Goal: Task Accomplishment & Management: Complete application form

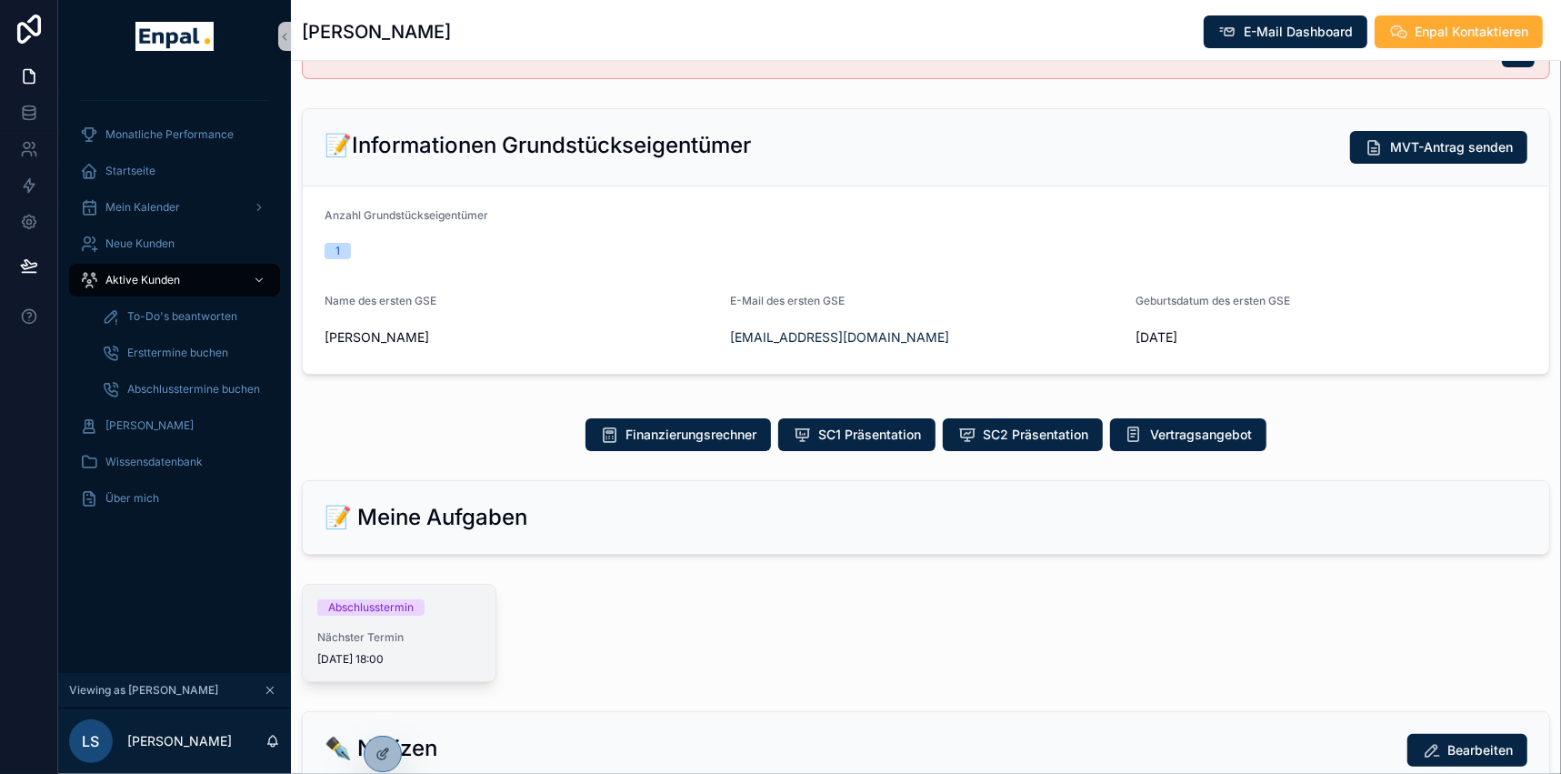
scroll to position [578, 0]
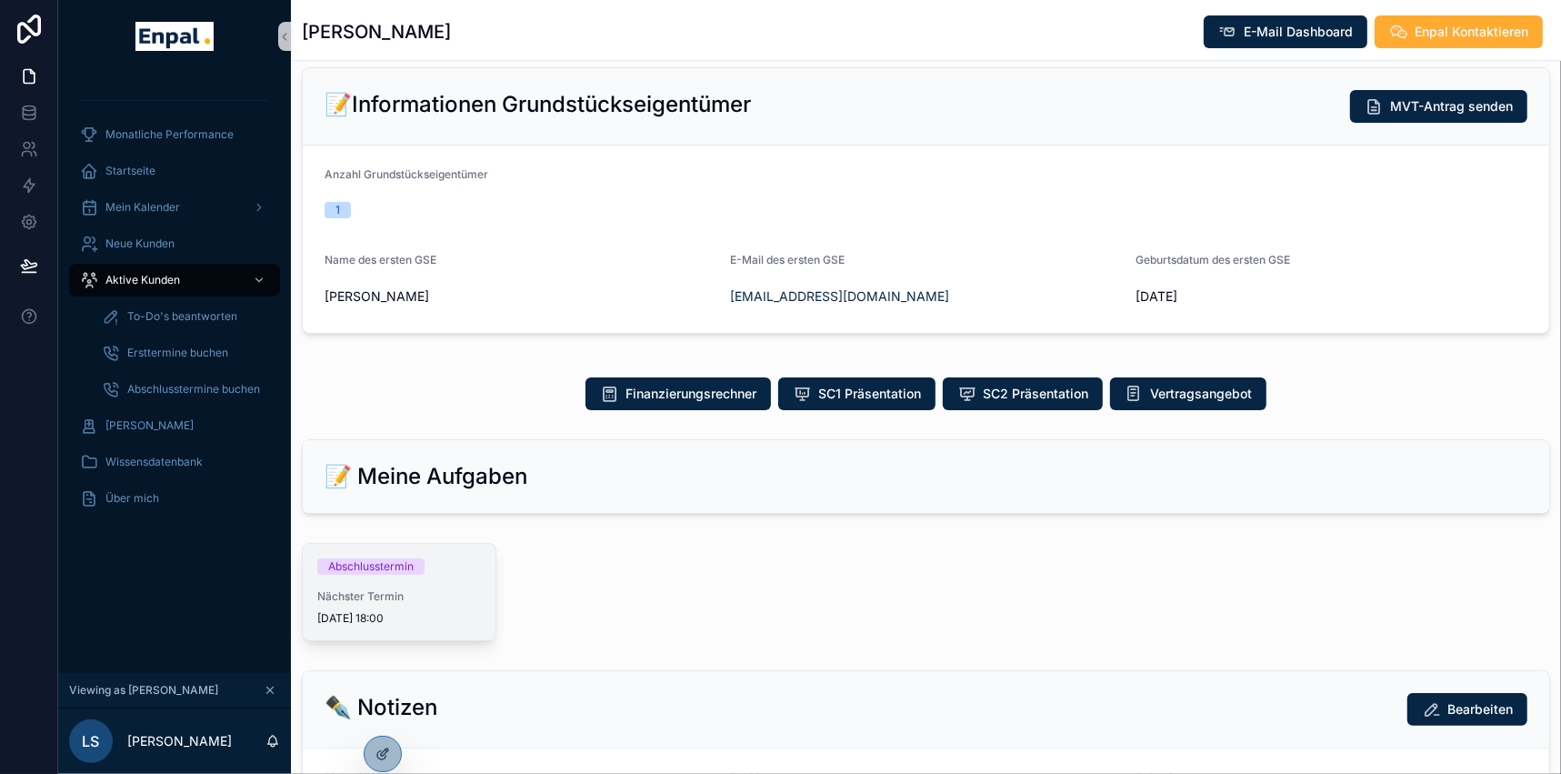
click at [403, 589] on span "Nächster Termin" at bounding box center [399, 596] width 164 height 15
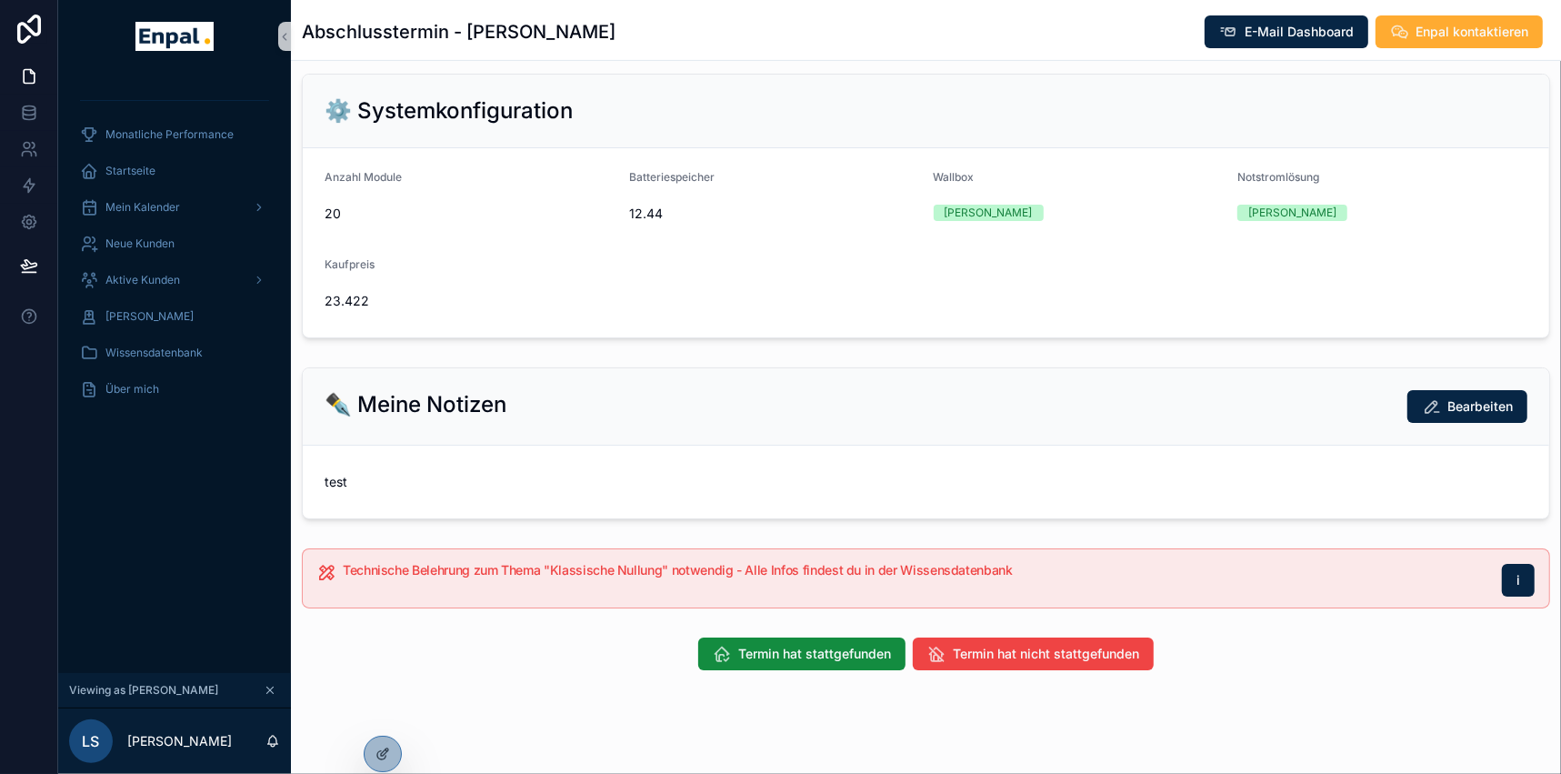
scroll to position [501, 0]
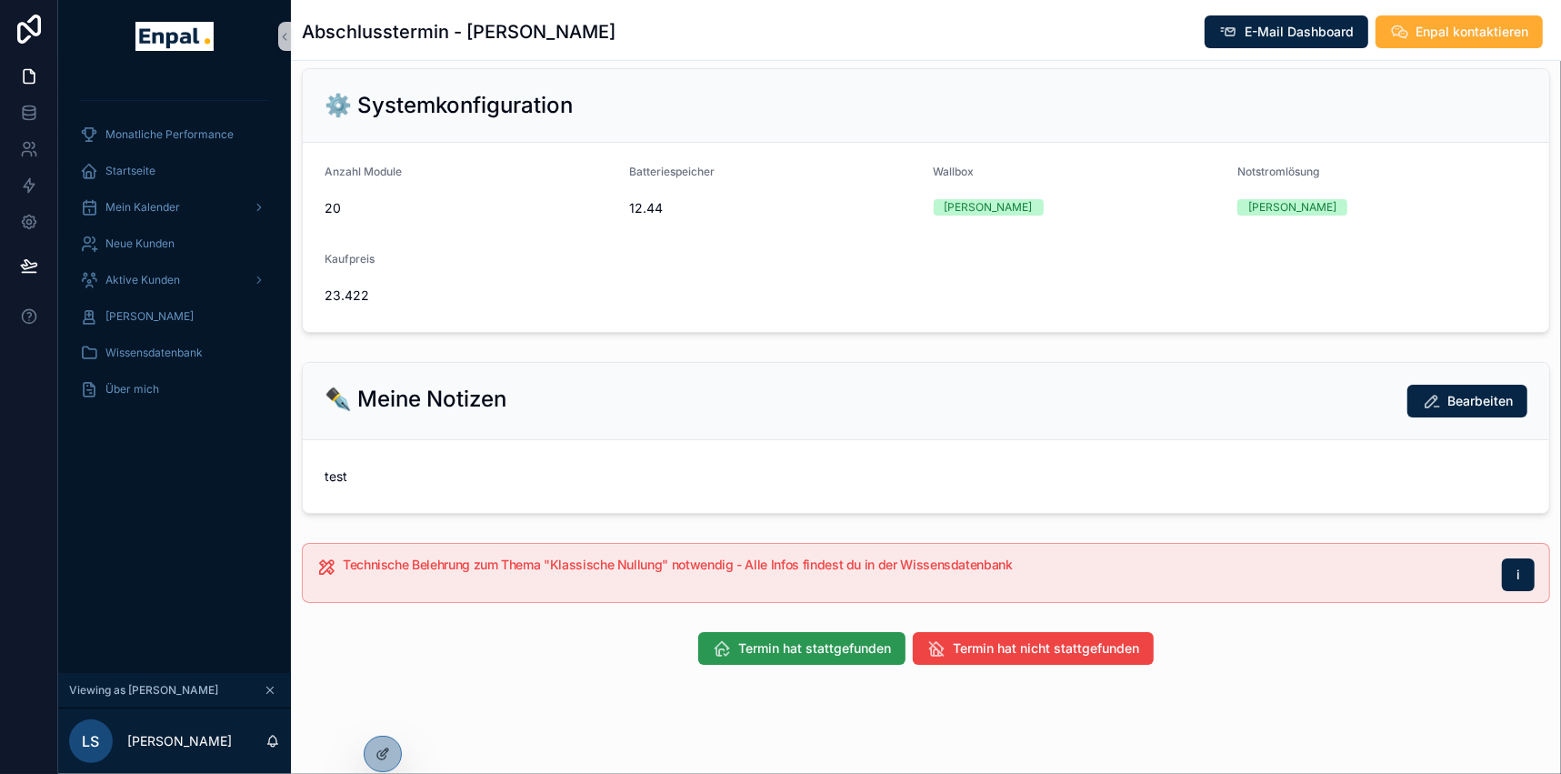
click at [778, 644] on span "Termin hat stattgefunden" at bounding box center [814, 648] width 153 height 18
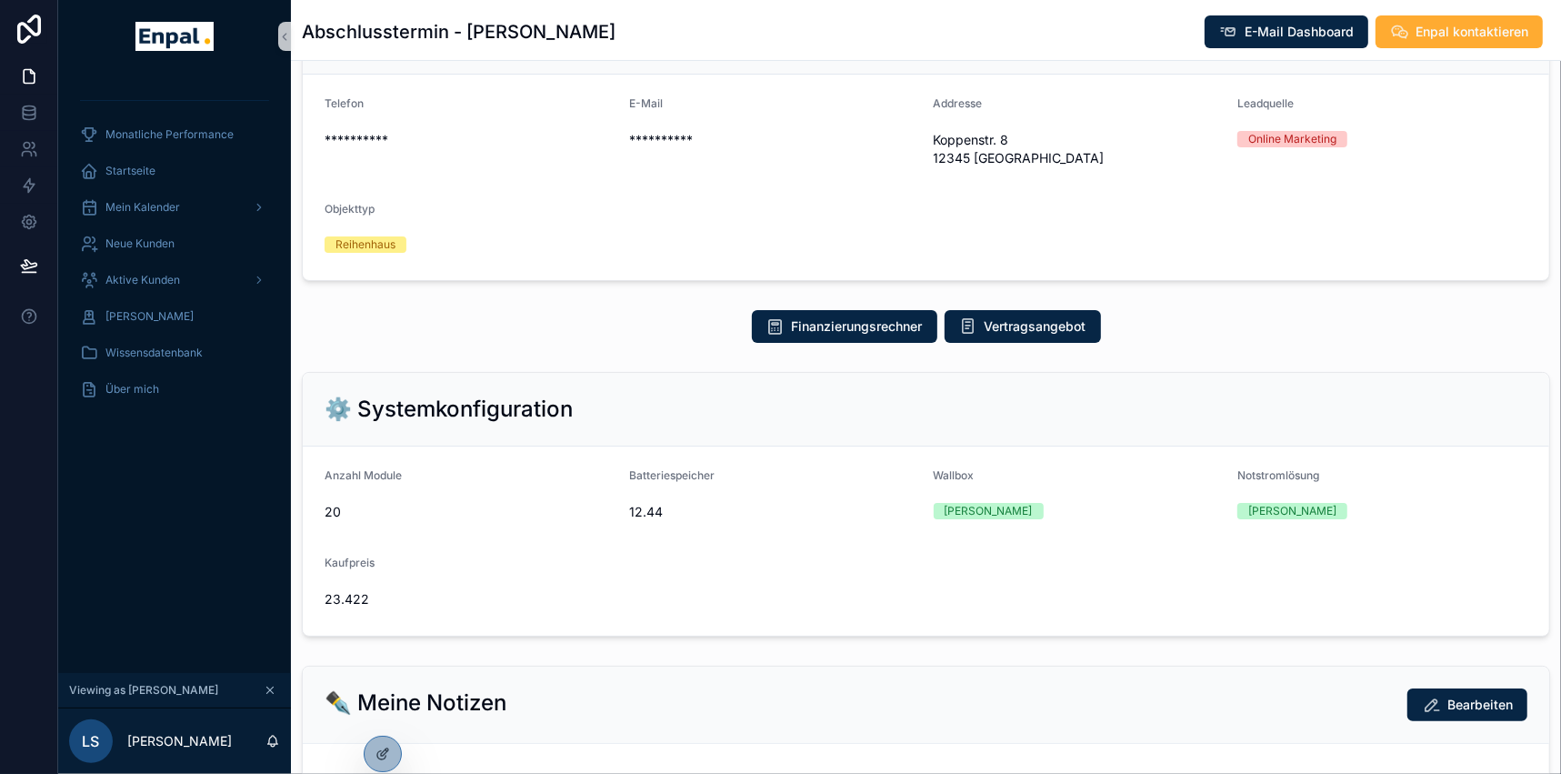
scroll to position [247, 0]
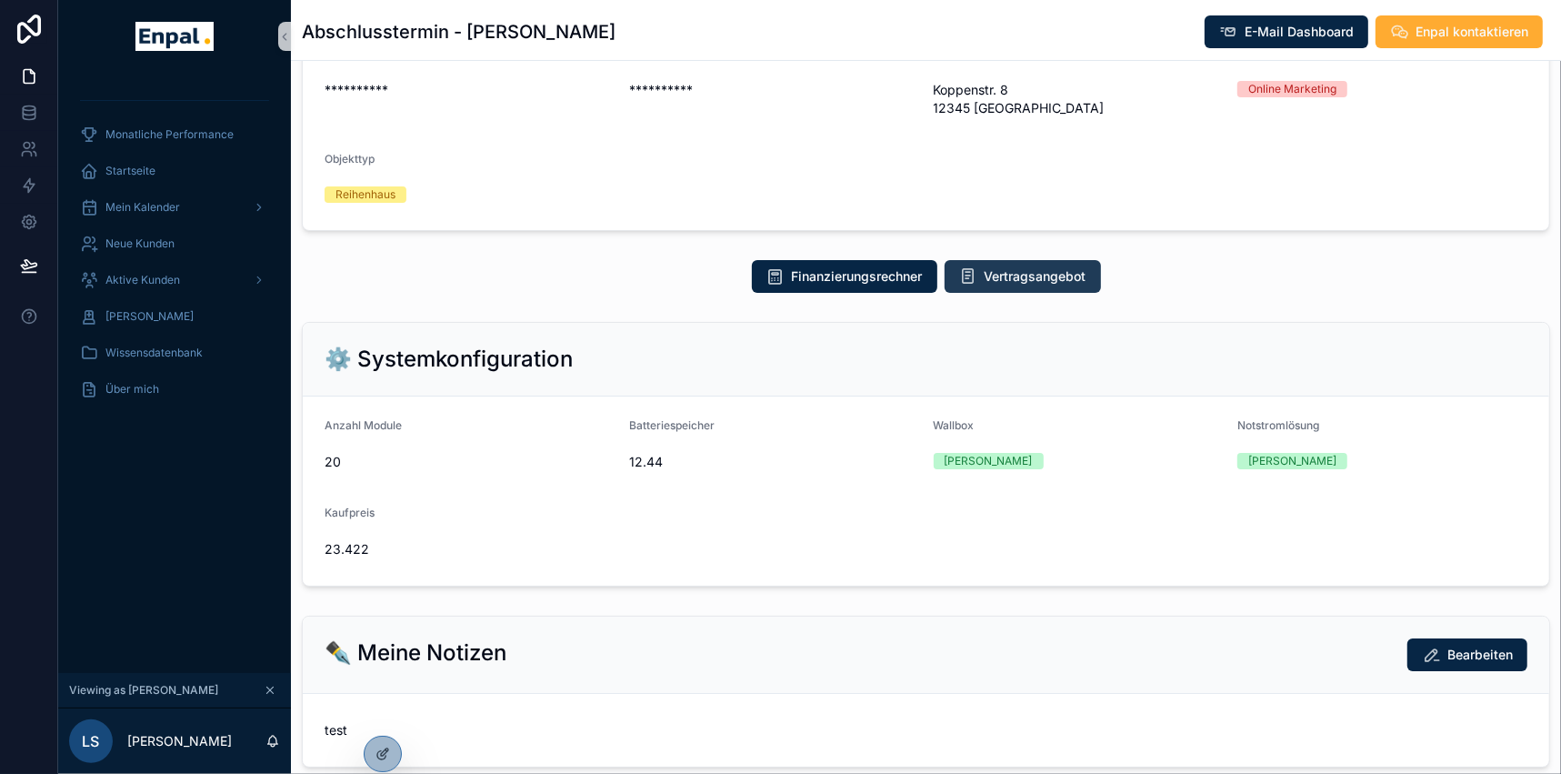
click at [994, 283] on span "Vertragsangebot" at bounding box center [1035, 276] width 102 height 18
click at [187, 347] on span "Wissensdatenbank" at bounding box center [153, 352] width 97 height 15
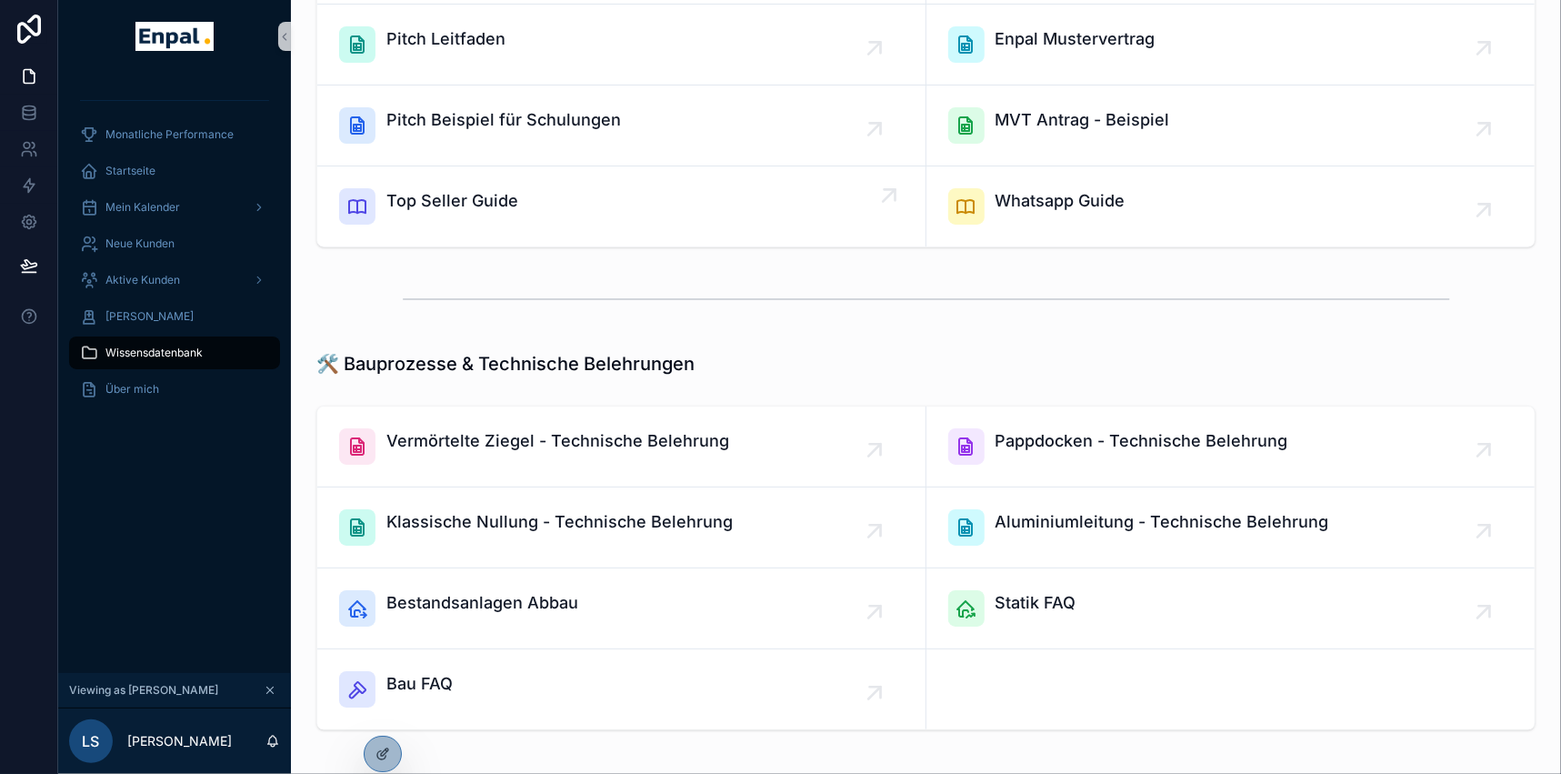
scroll to position [165, 0]
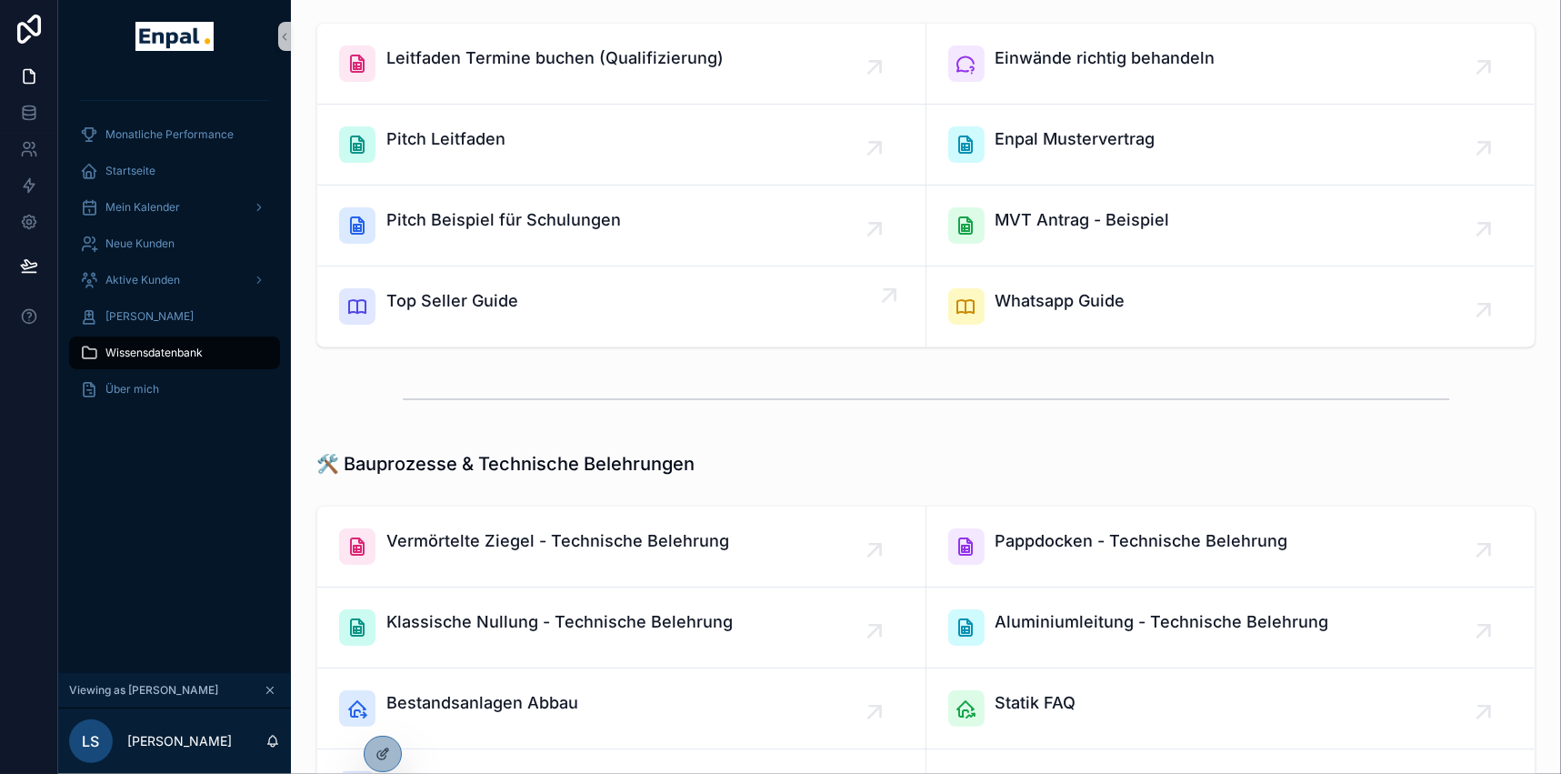
click at [463, 291] on span "Top Seller Guide" at bounding box center [452, 300] width 132 height 25
click at [145, 158] on div "Startseite" at bounding box center [174, 170] width 189 height 29
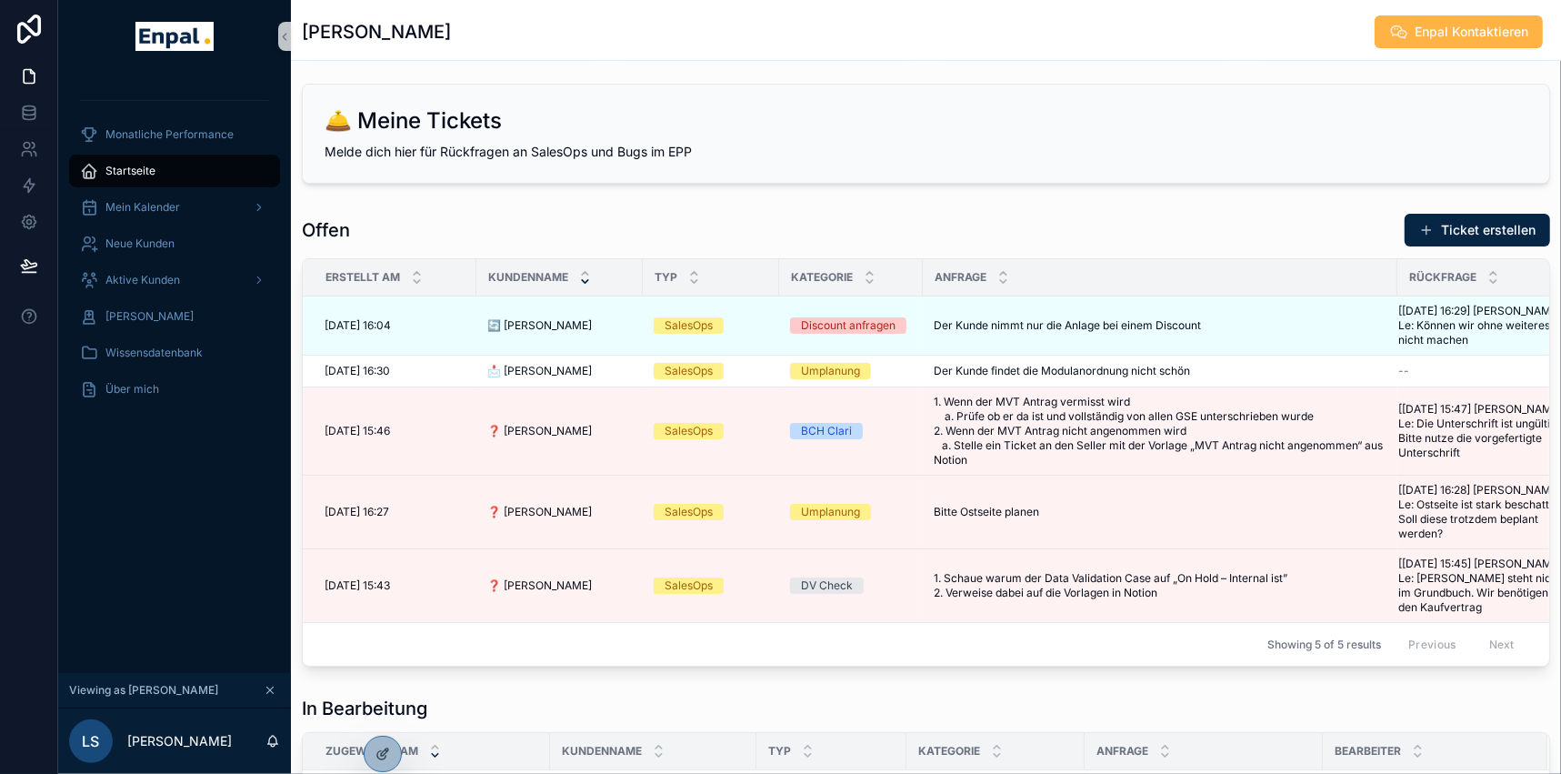
click at [1412, 35] on button "Enpal Kontaktieren" at bounding box center [1458, 31] width 168 height 33
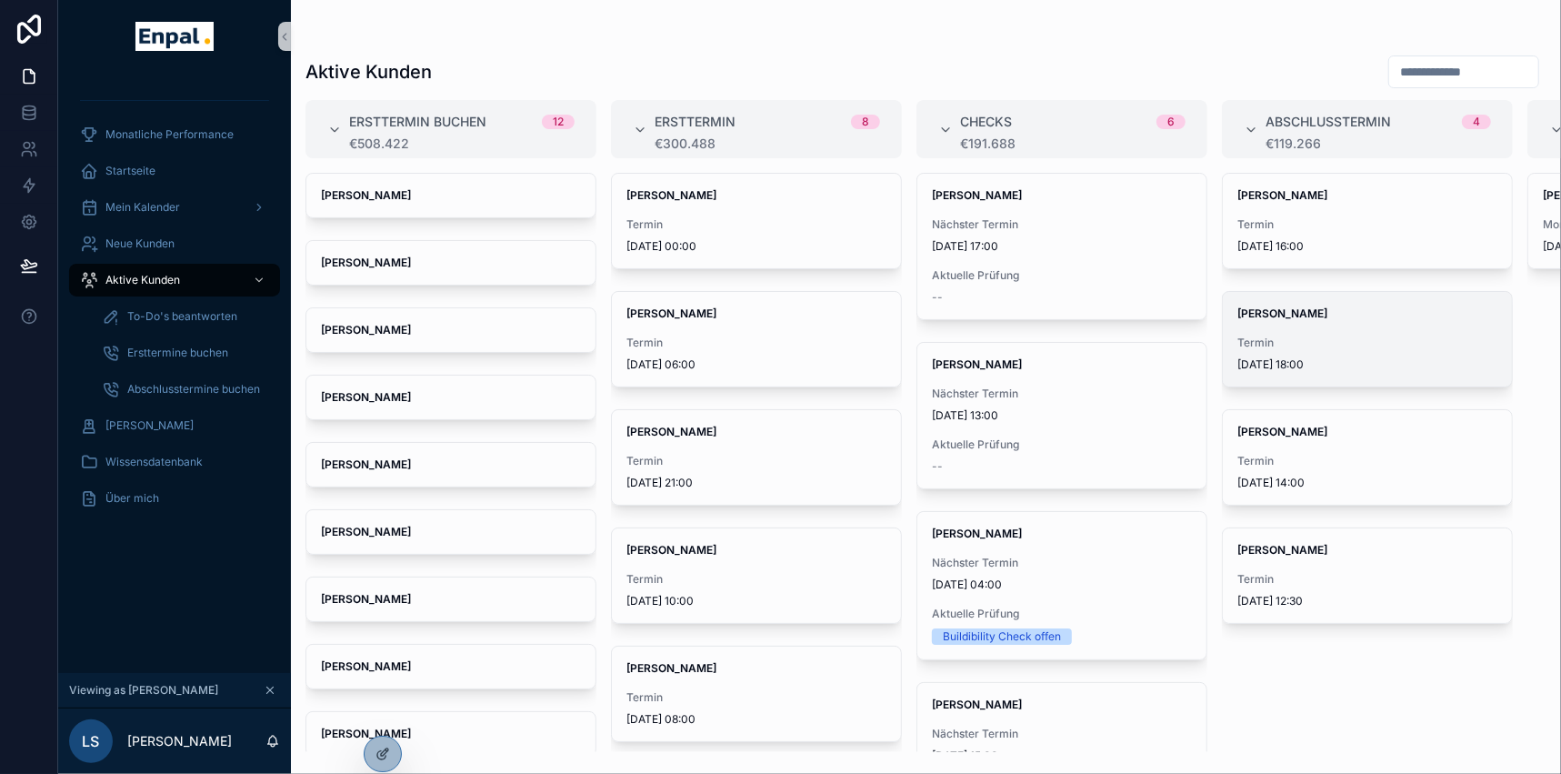
click at [1283, 327] on div "[PERSON_NAME] Termin [DATE] 18:00" at bounding box center [1367, 339] width 289 height 95
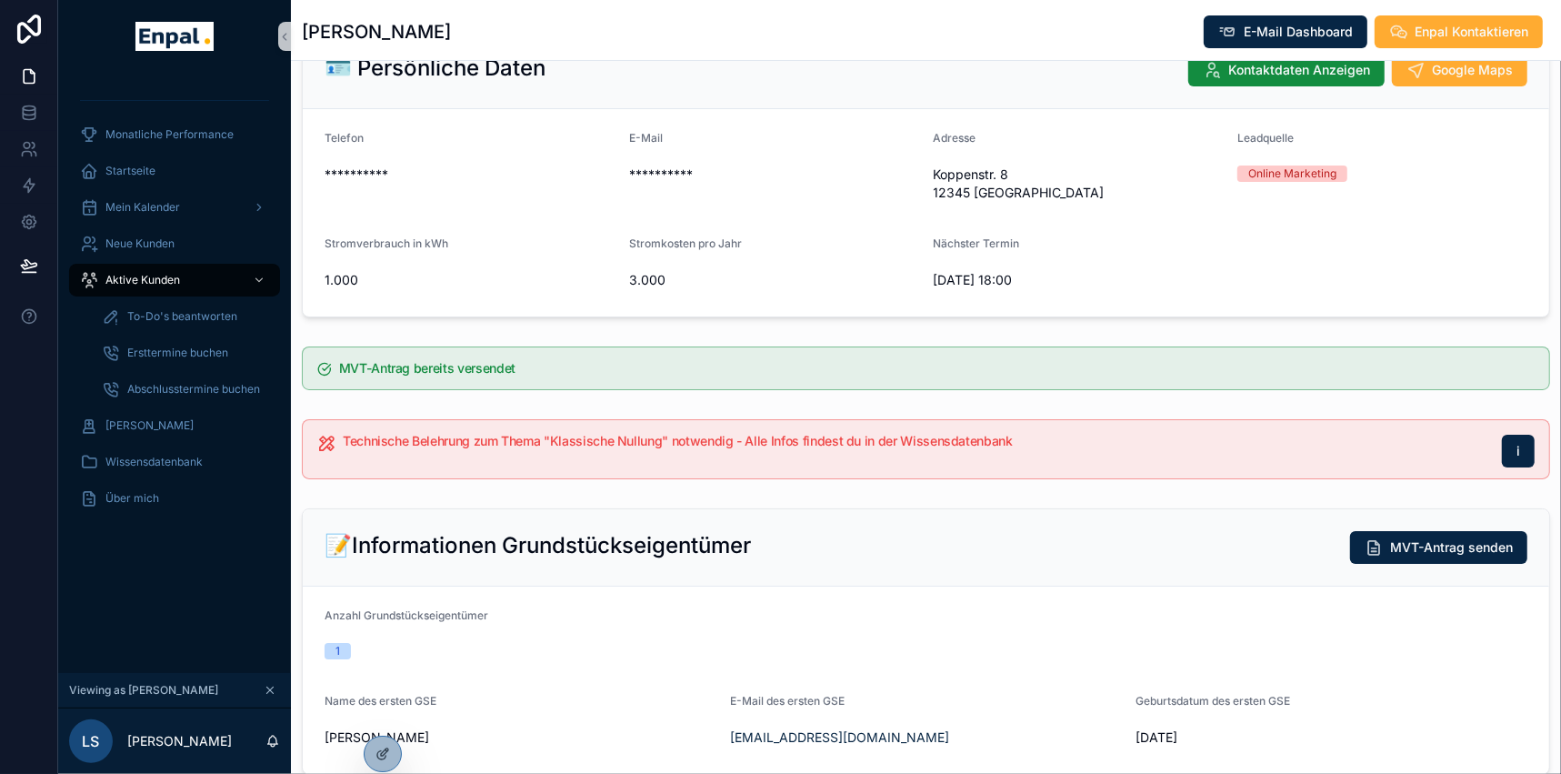
scroll to position [330, 0]
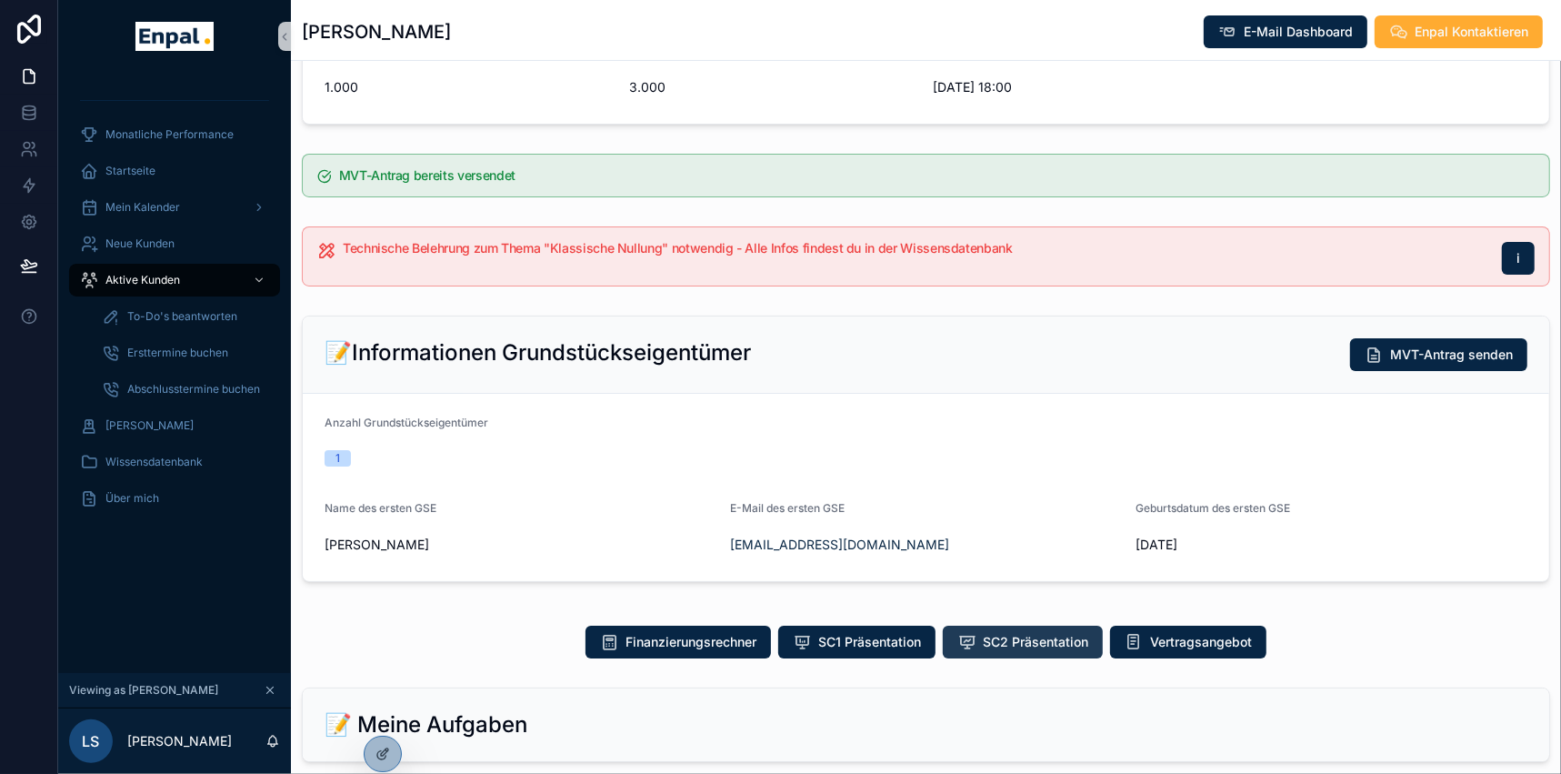
click at [1050, 638] on span "SC2 Präsentation" at bounding box center [1035, 642] width 105 height 18
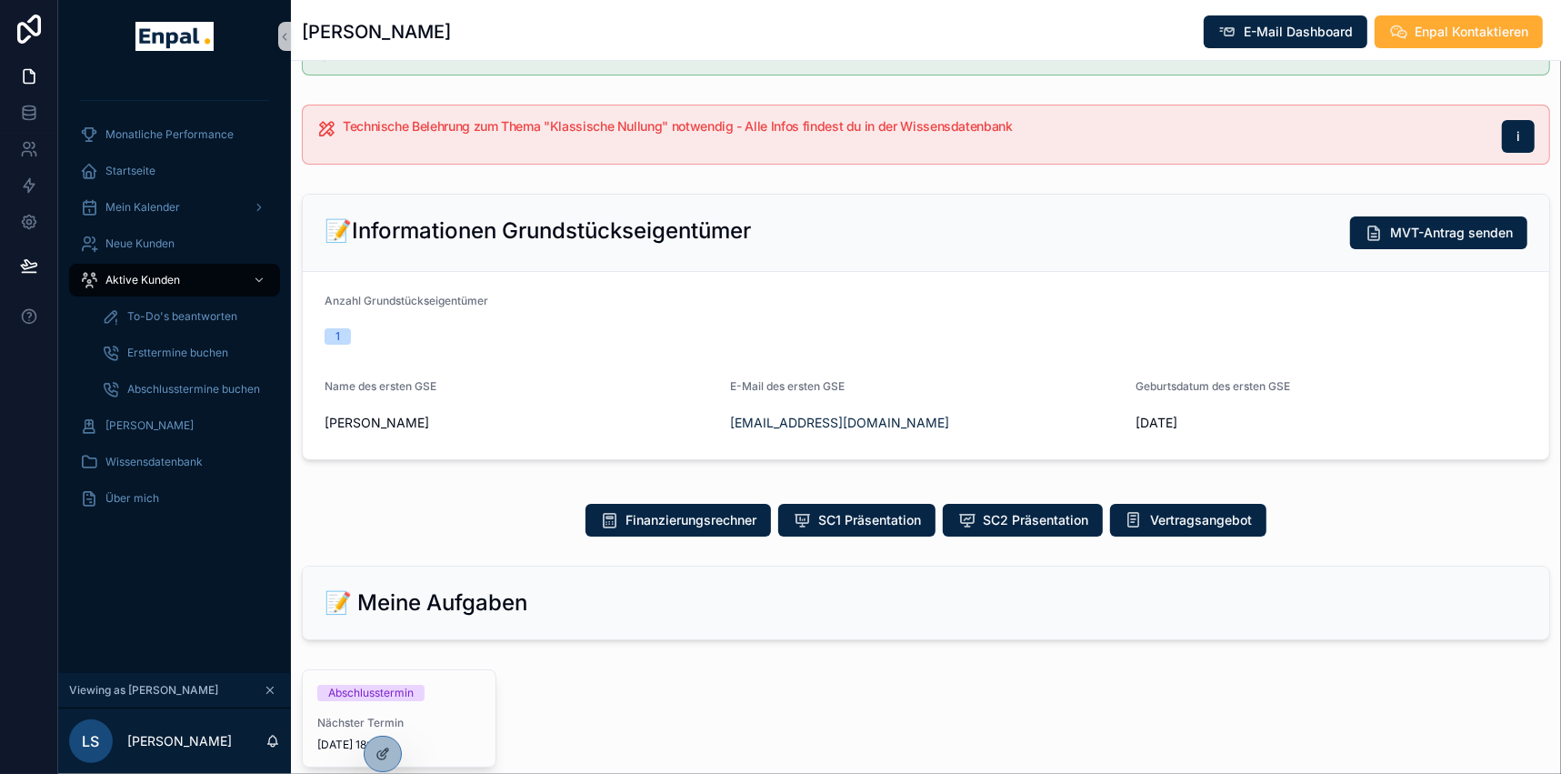
scroll to position [413, 0]
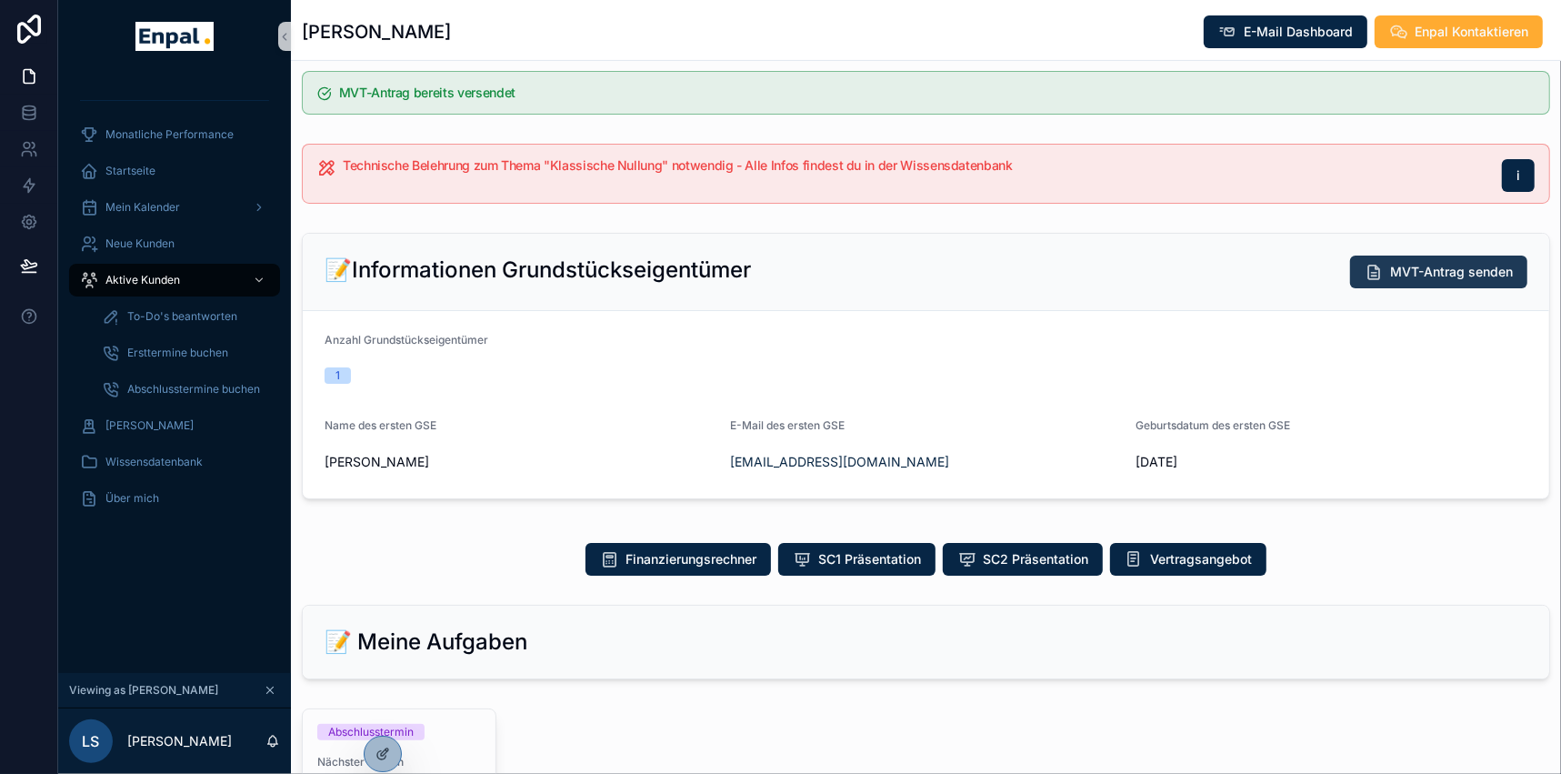
click at [1417, 275] on span "MVT-Antrag senden" at bounding box center [1451, 272] width 123 height 18
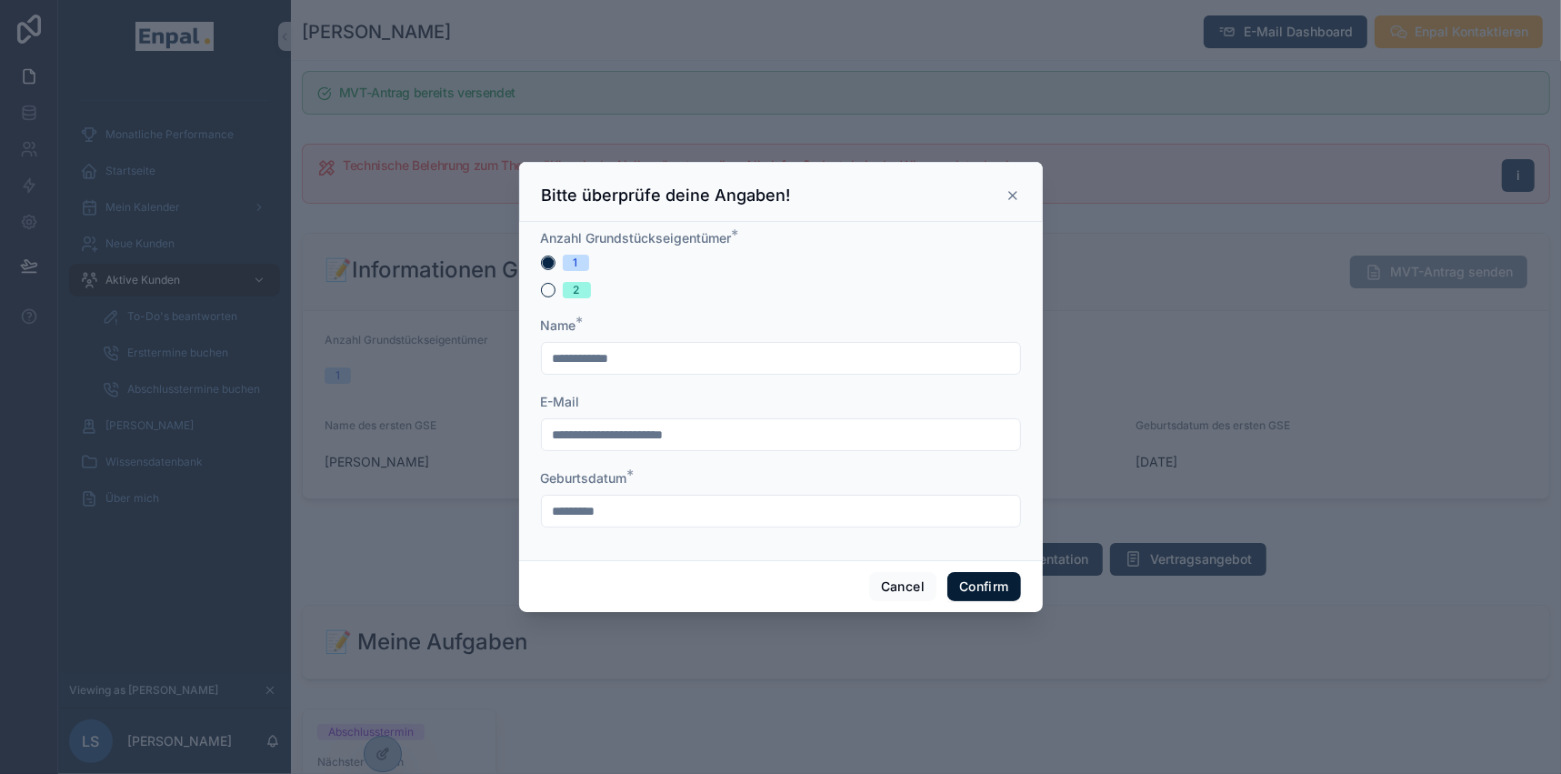
click at [981, 591] on button "Confirm" at bounding box center [983, 586] width 73 height 29
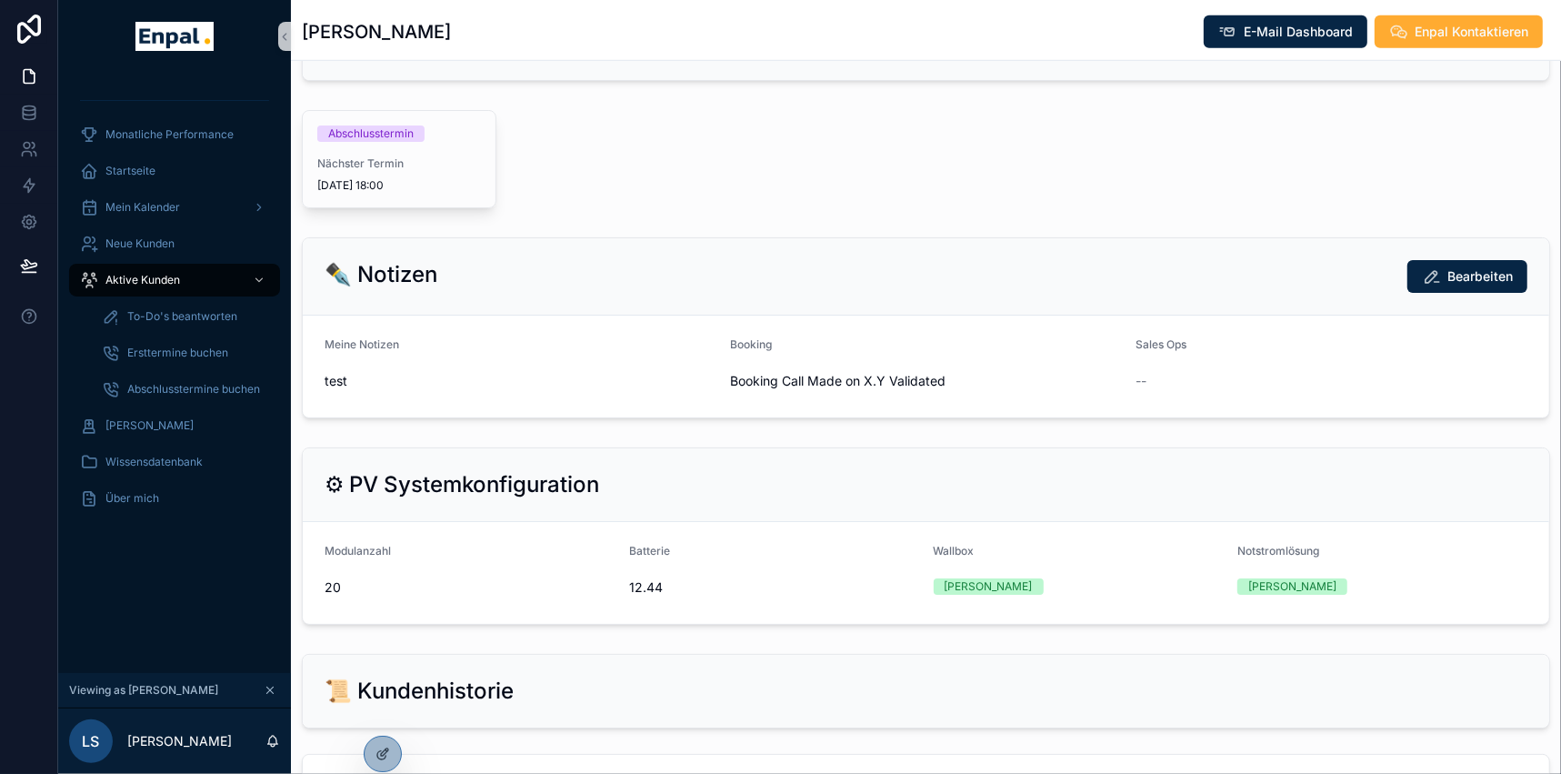
scroll to position [1156, 0]
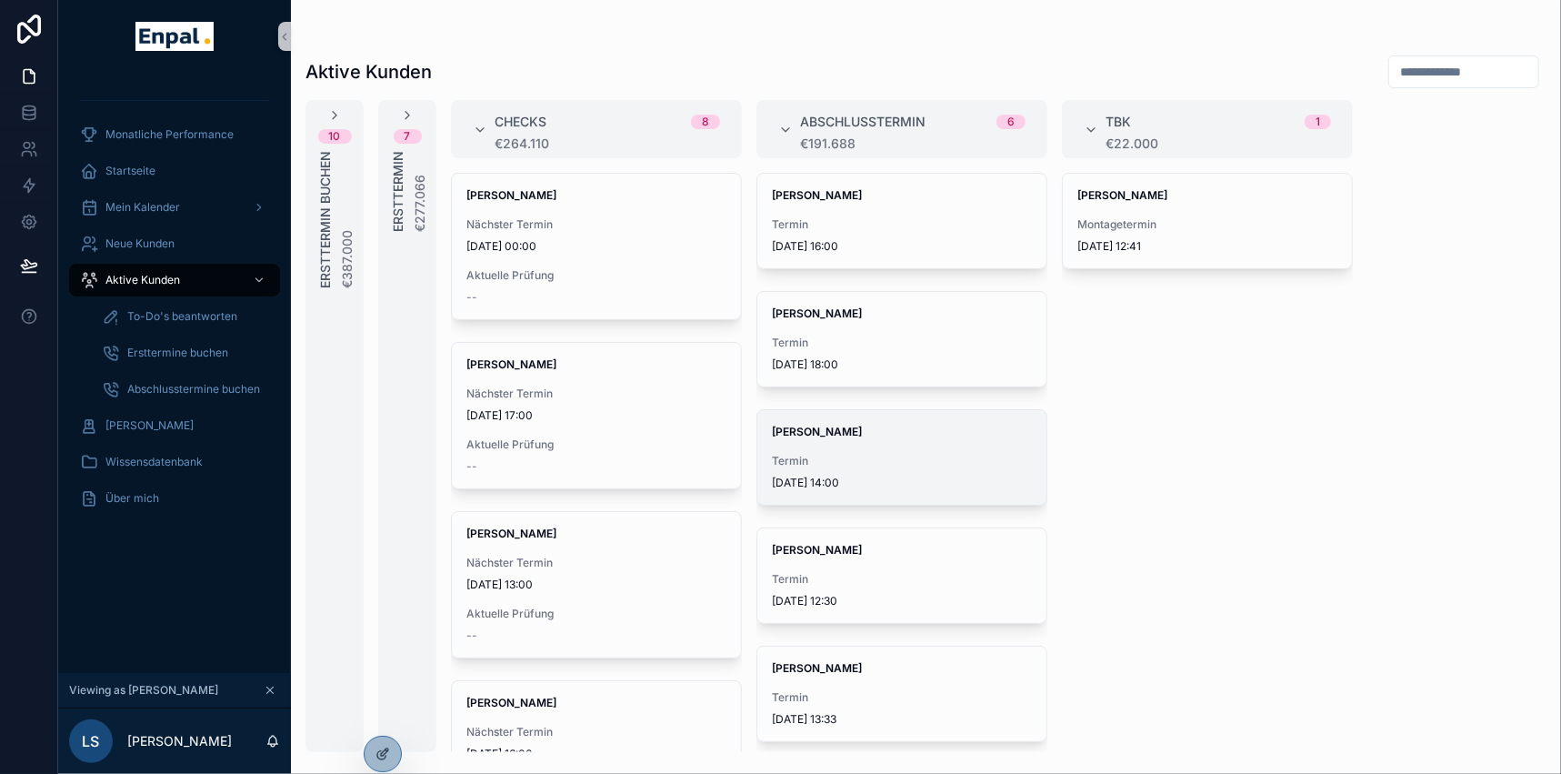
click at [854, 444] on div "Anna Becker Termin 9.9.2025 14:00" at bounding box center [901, 457] width 289 height 95
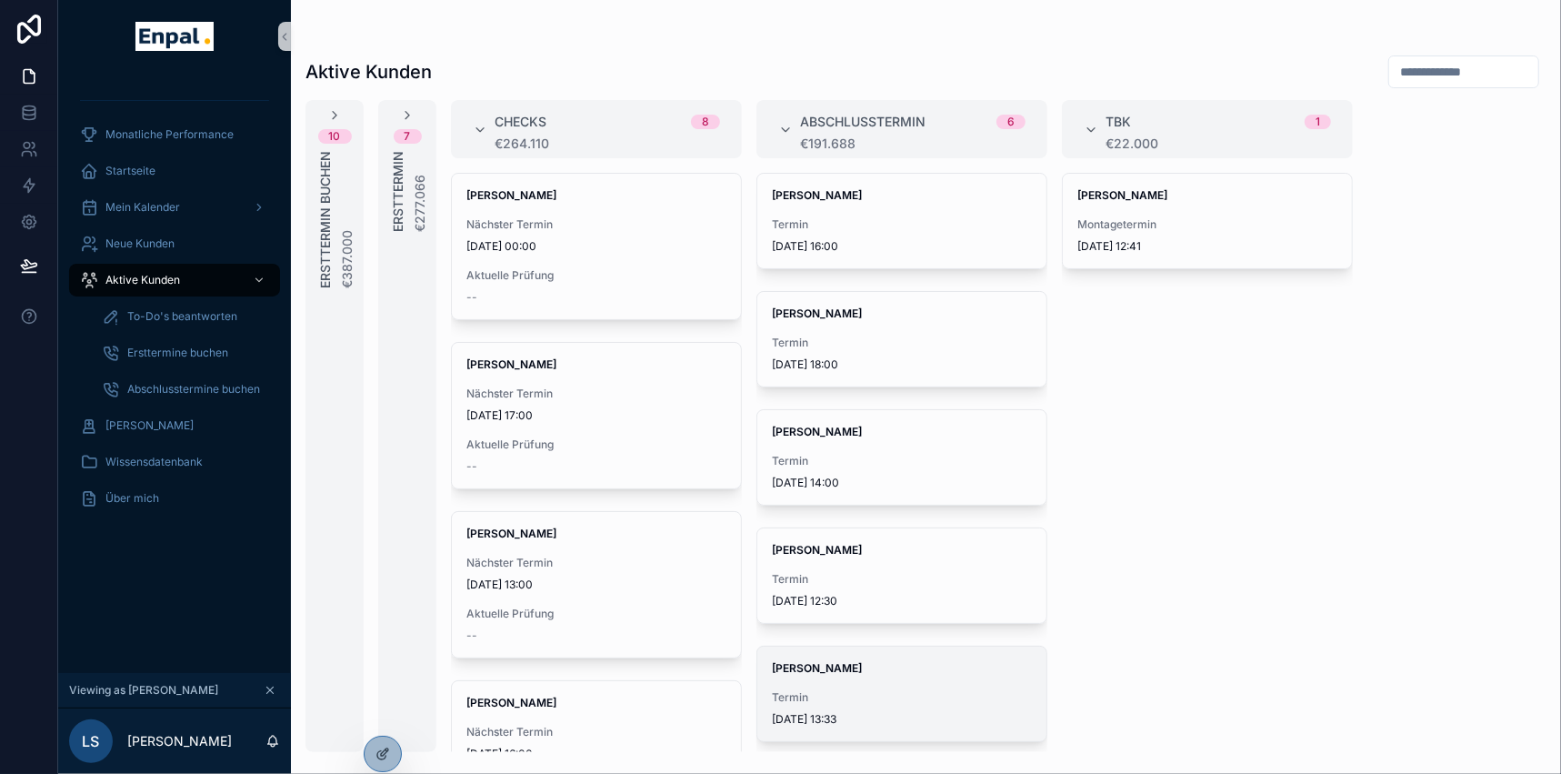
click at [861, 664] on span "[PERSON_NAME]" at bounding box center [902, 668] width 260 height 15
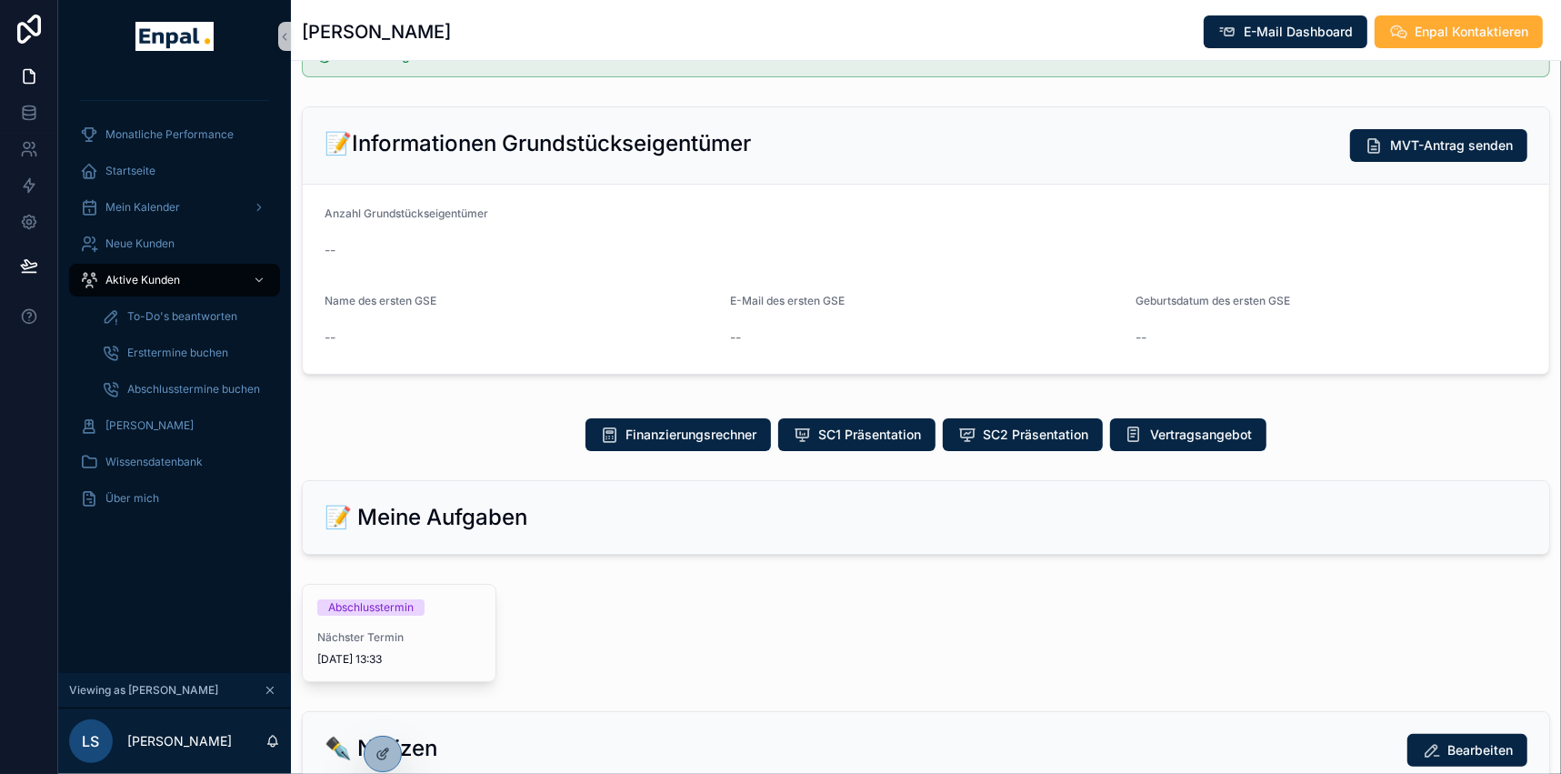
scroll to position [578, 0]
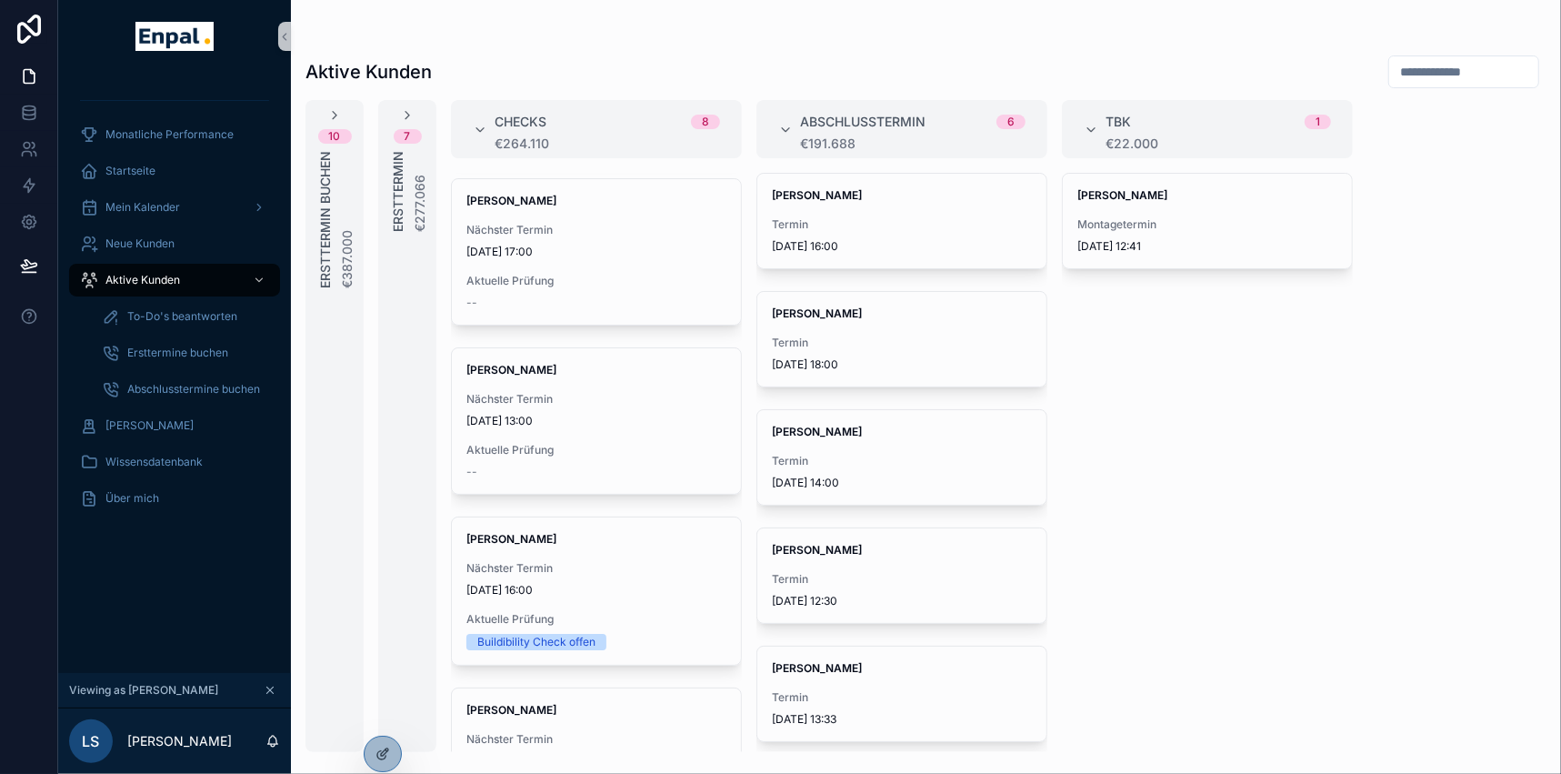
scroll to position [165, 0]
click at [330, 164] on span "Ersttermin buchen" at bounding box center [325, 219] width 18 height 137
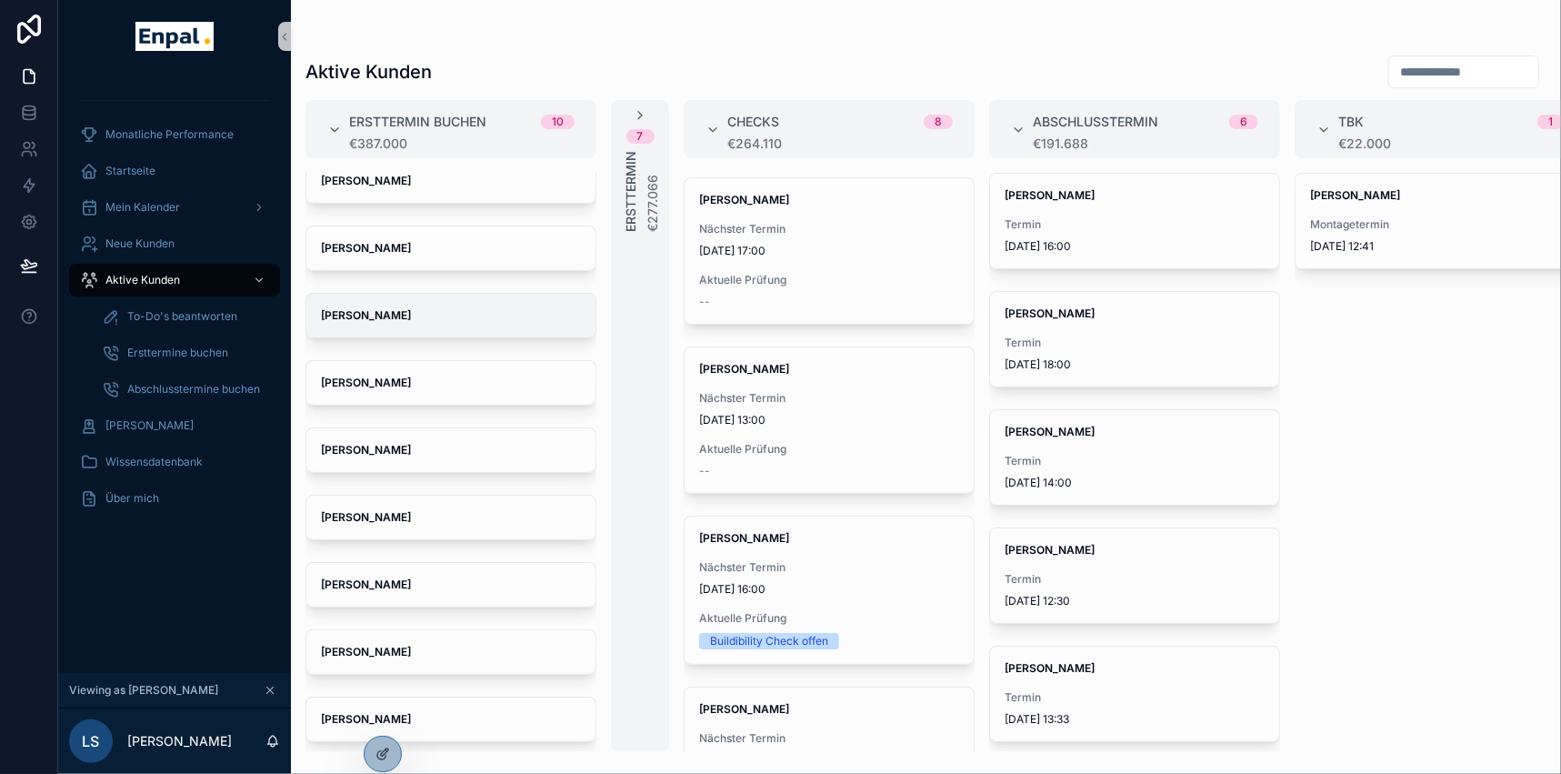
scroll to position [84, 0]
click at [376, 647] on strong "[PERSON_NAME]" at bounding box center [366, 650] width 90 height 14
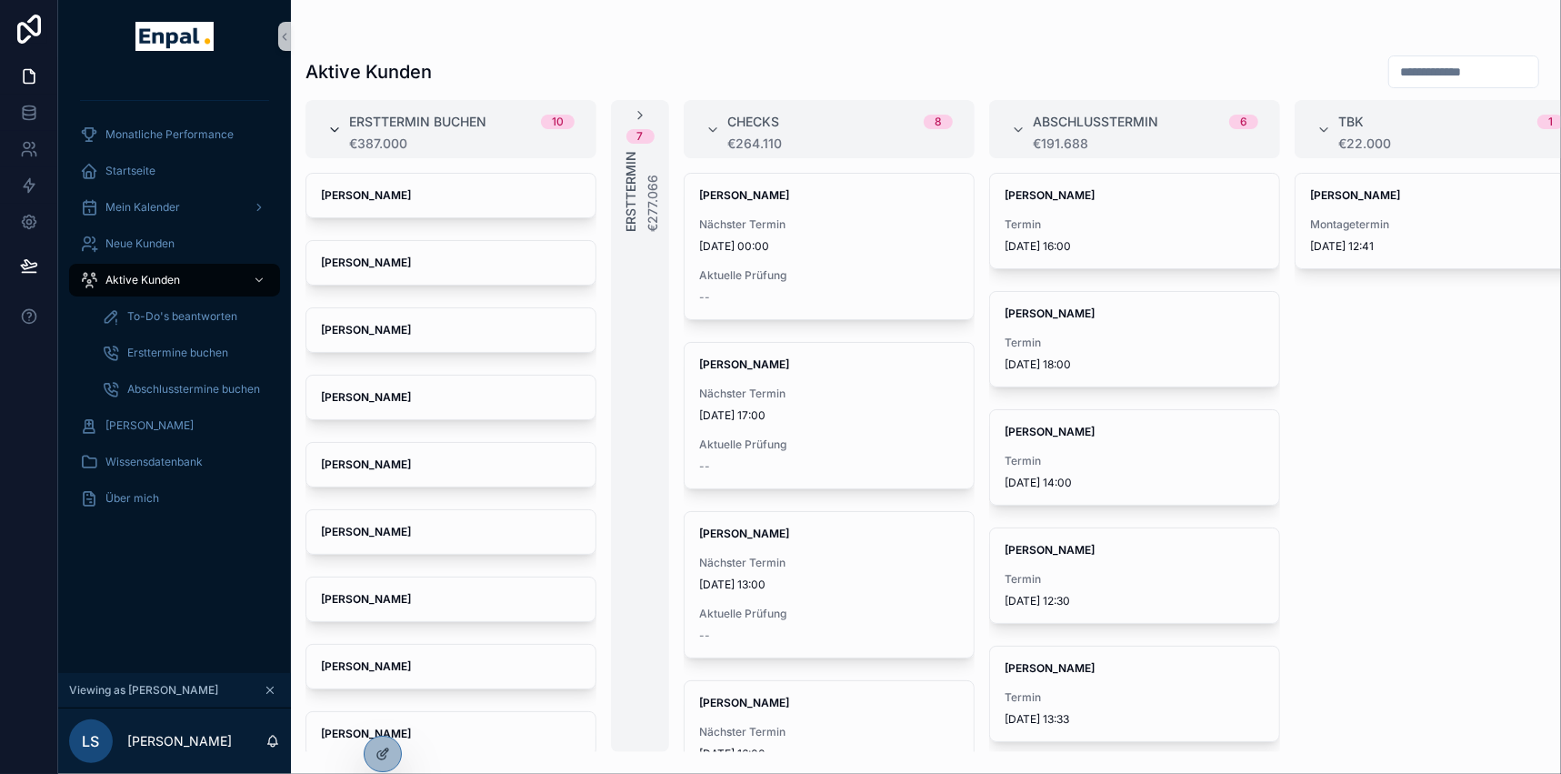
click at [335, 127] on icon "scrollable content" at bounding box center [334, 130] width 15 height 15
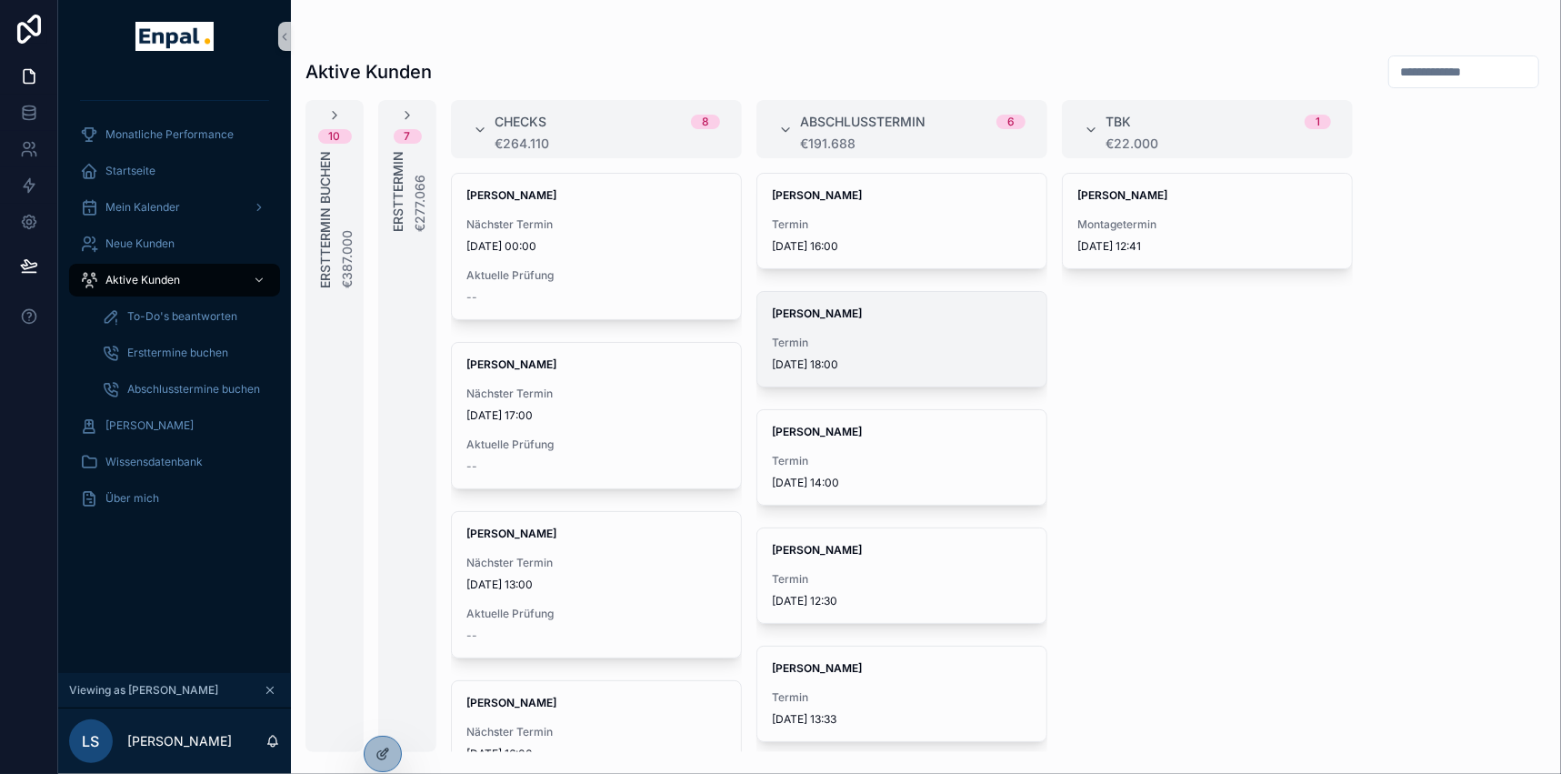
click at [835, 338] on span "Termin" at bounding box center [902, 342] width 260 height 15
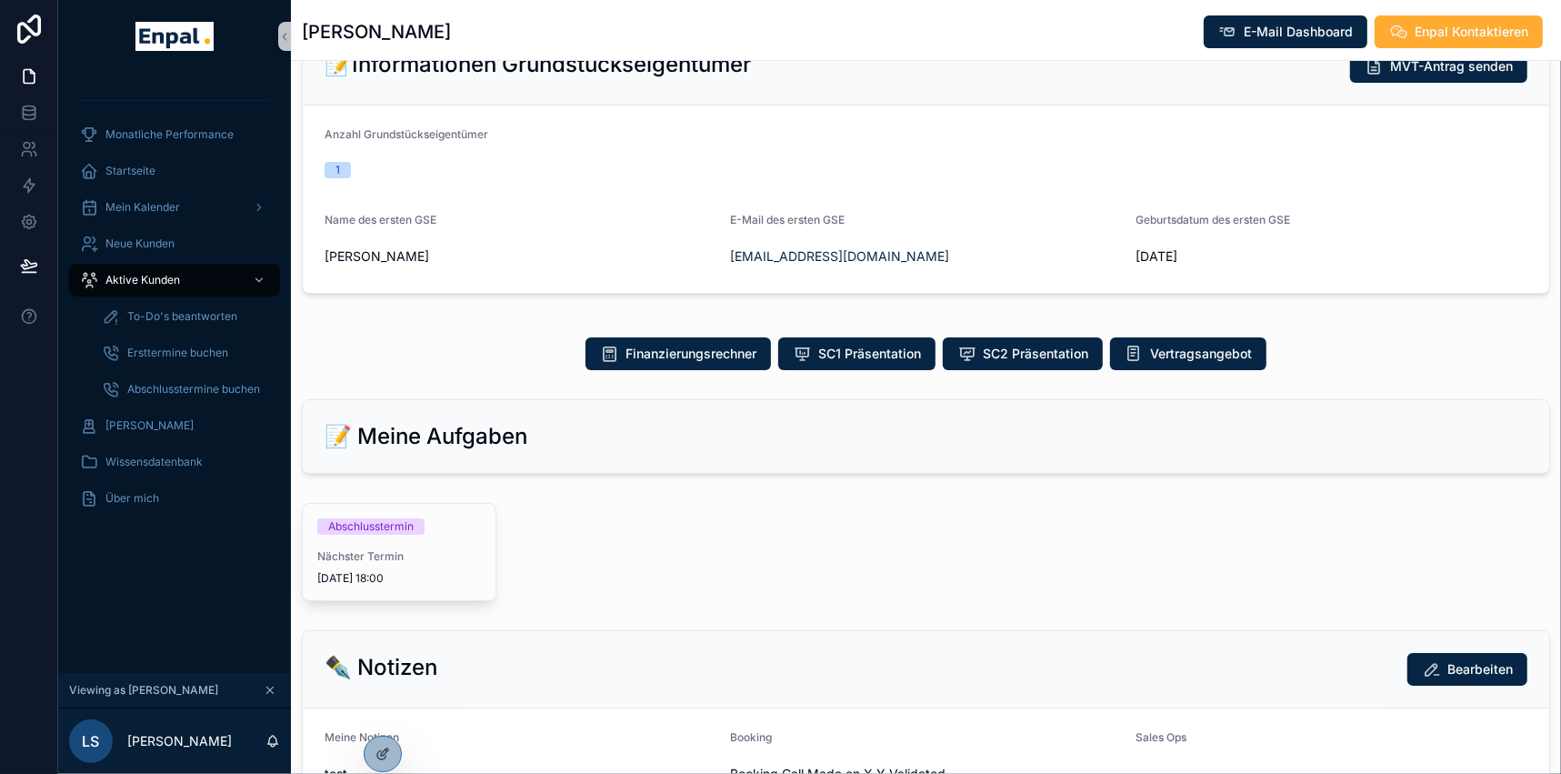
scroll to position [583, 0]
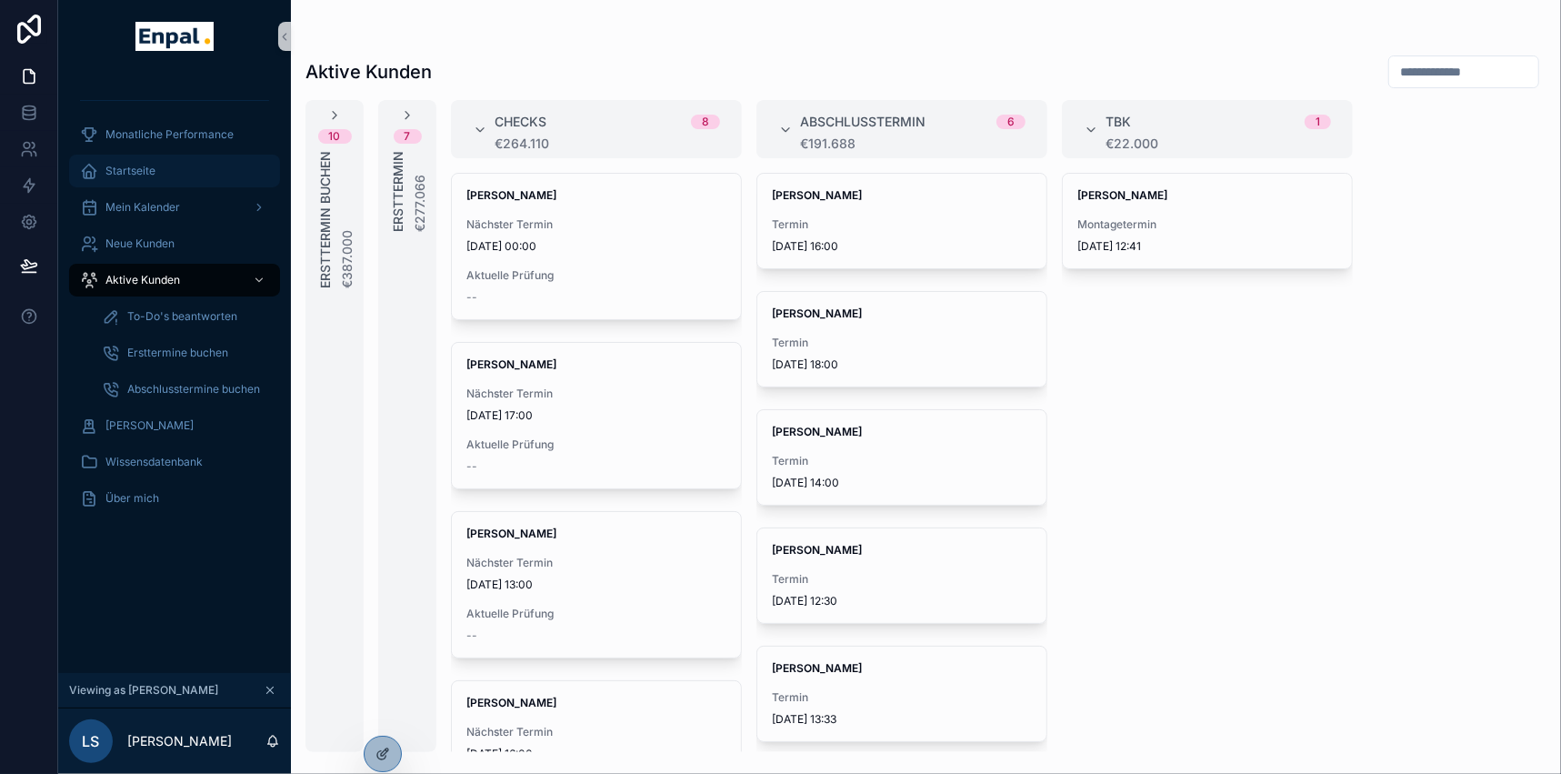
click at [146, 175] on span "Startseite" at bounding box center [130, 171] width 50 height 15
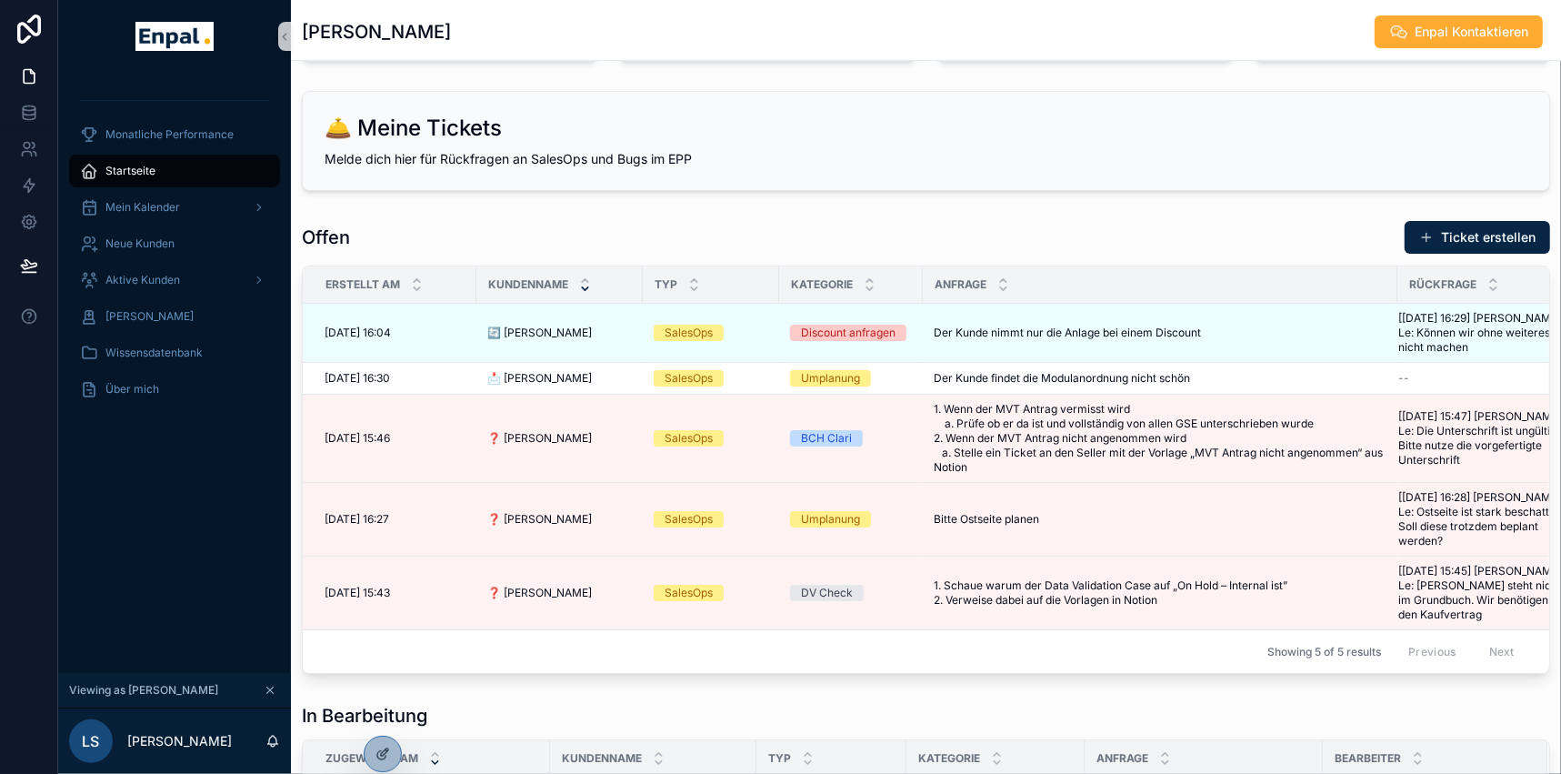
scroll to position [495, 0]
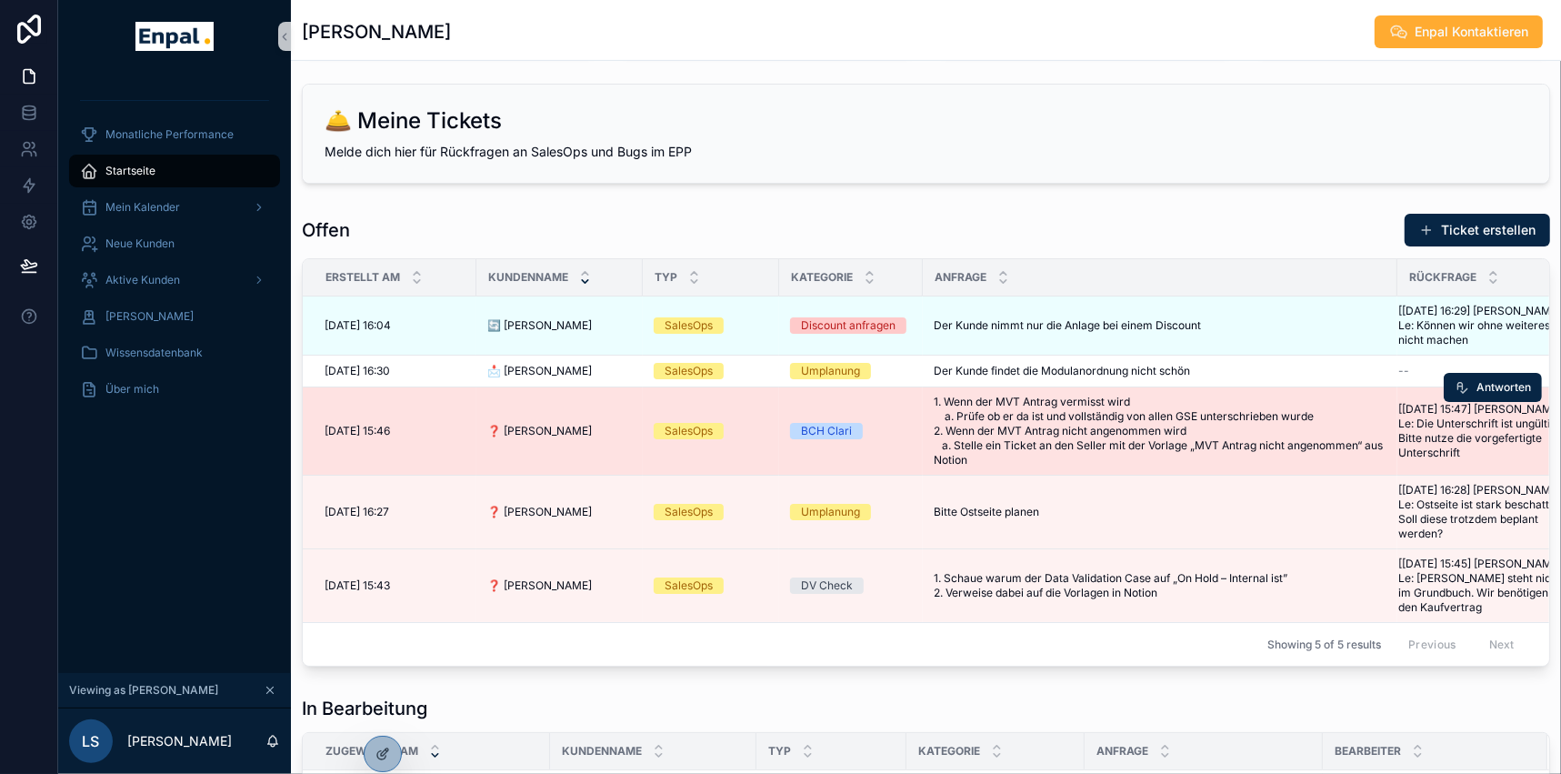
click at [536, 425] on span "❓ Nadine Maier" at bounding box center [539, 431] width 105 height 15
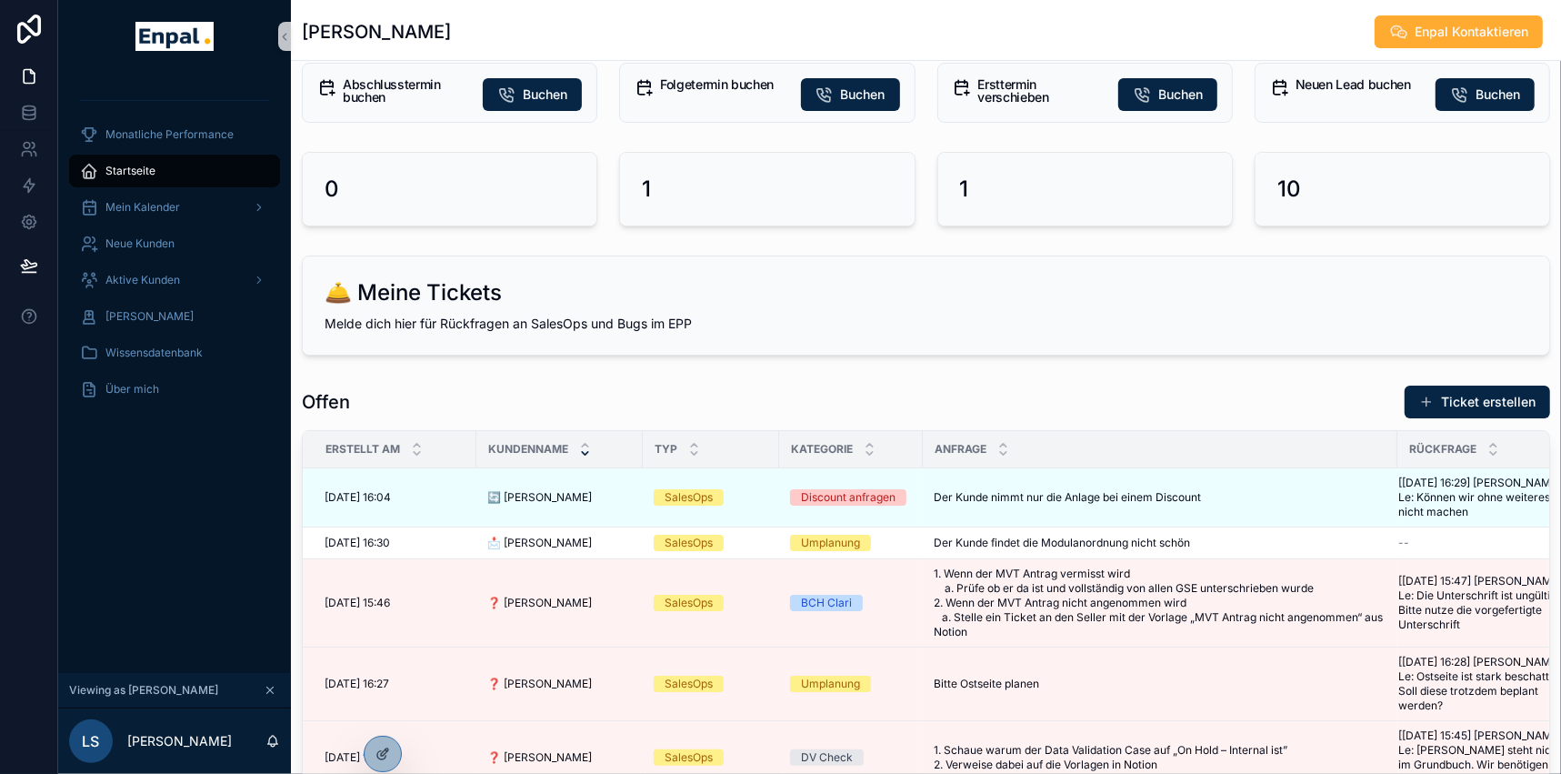
scroll to position [330, 0]
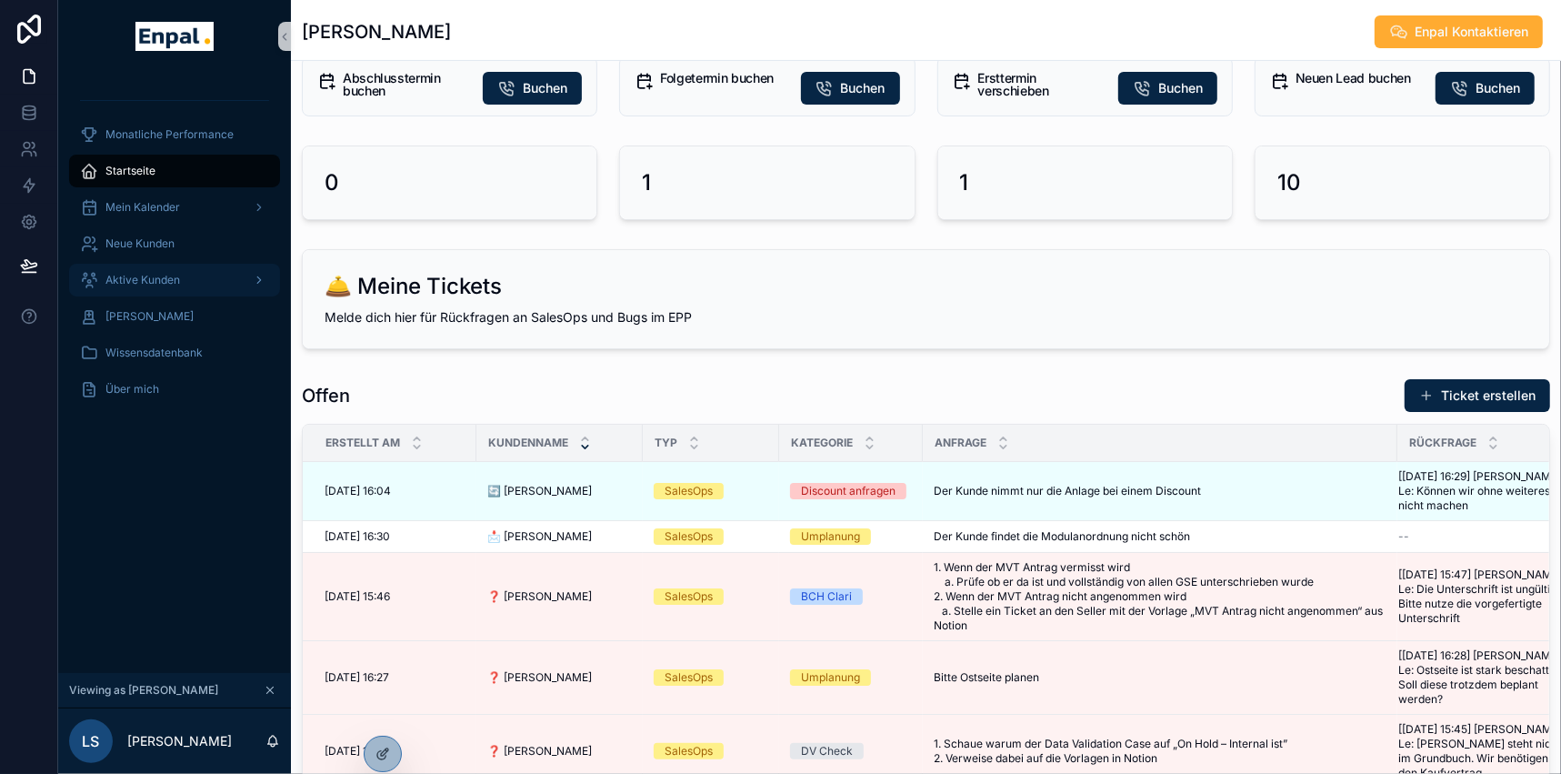
click at [136, 278] on span "Aktive Kunden" at bounding box center [142, 280] width 75 height 15
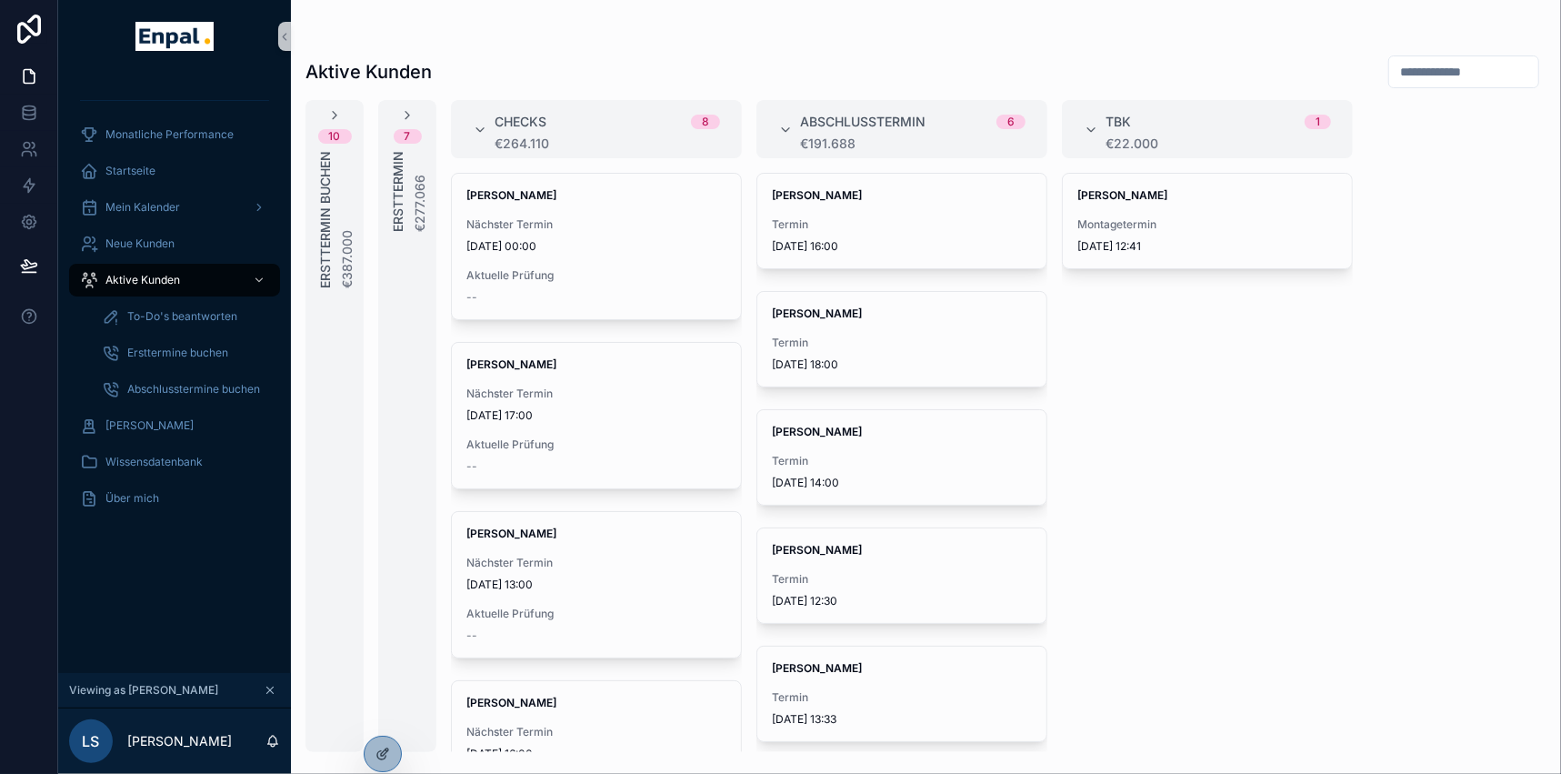
click at [1393, 70] on input "scrollable content" at bounding box center [1463, 71] width 149 height 25
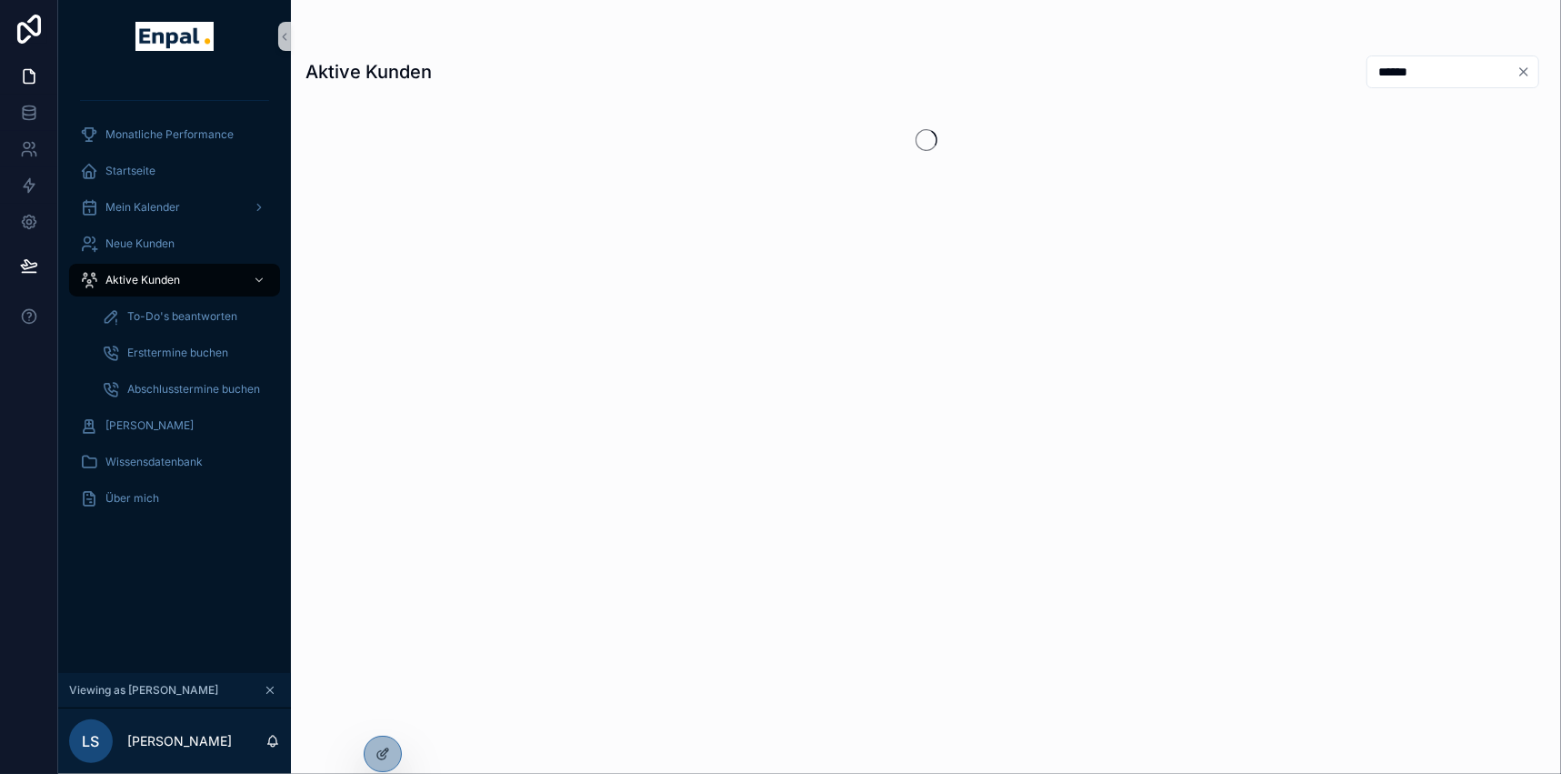
type input "******"
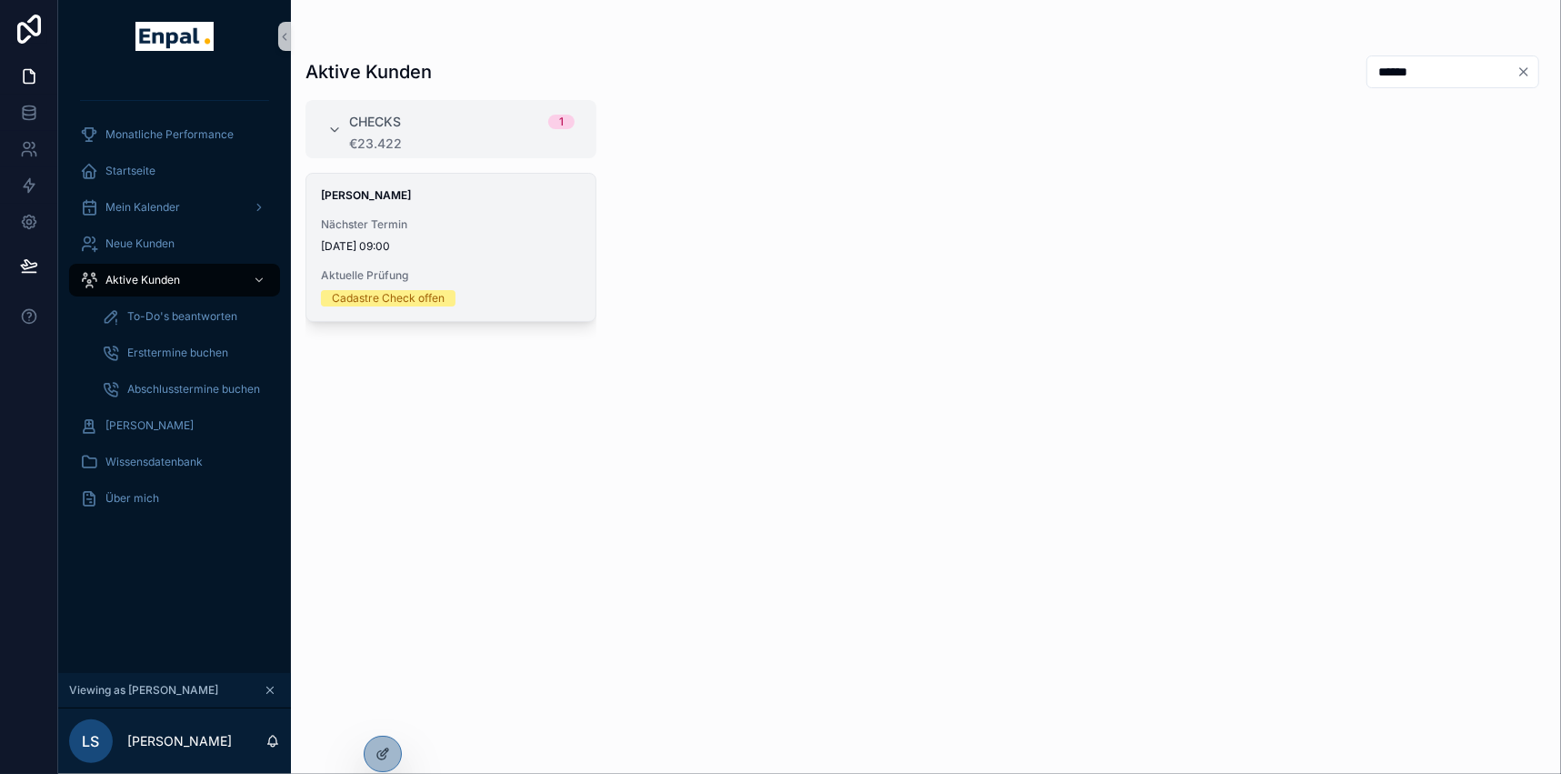
click at [479, 207] on div "Nadine Maier Nächster Termin 4.9.2025 09:00 Aktuelle Prüfung Cadastre Check off…" at bounding box center [450, 247] width 289 height 147
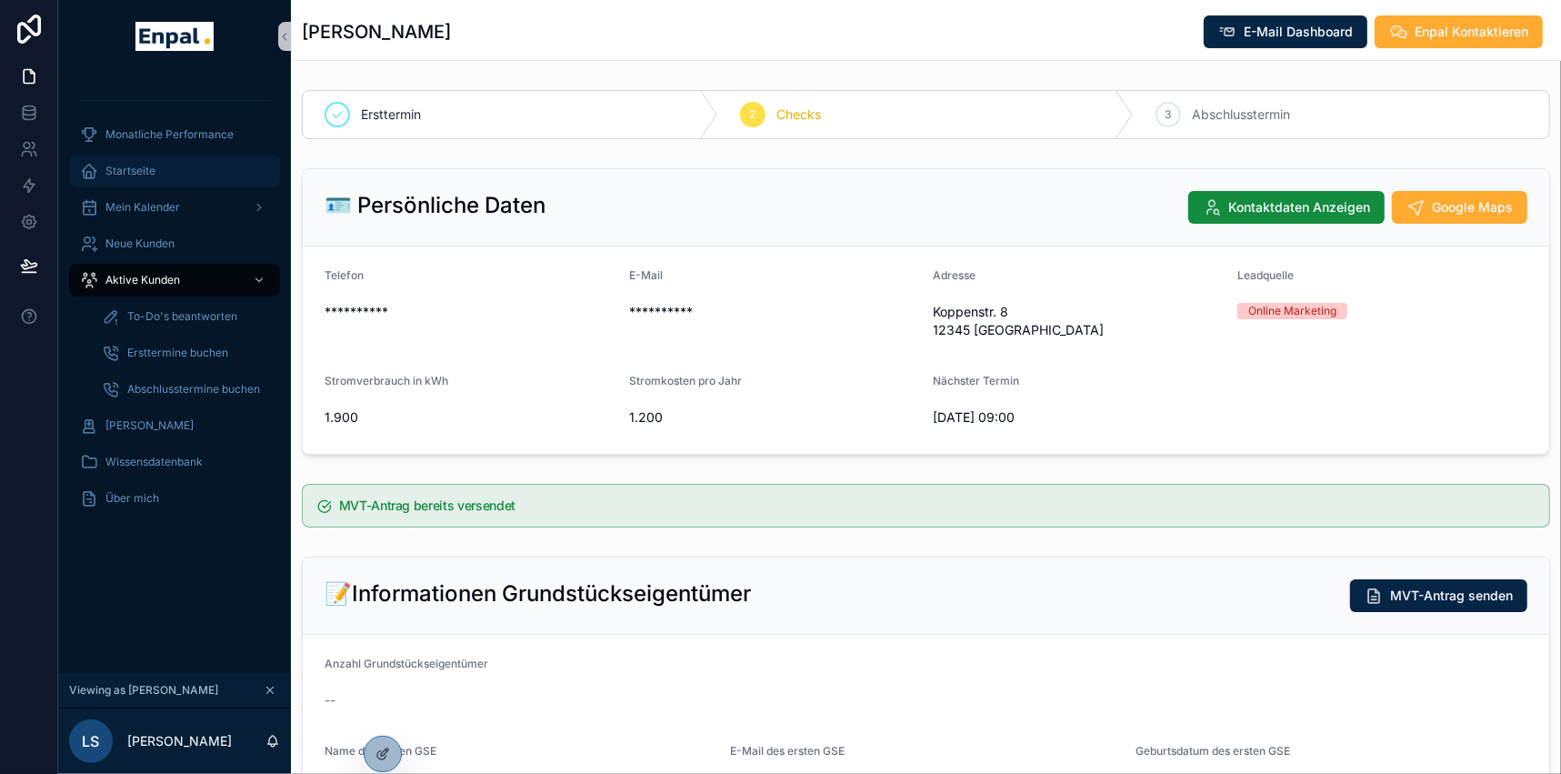
click at [131, 164] on span "Startseite" at bounding box center [130, 171] width 50 height 15
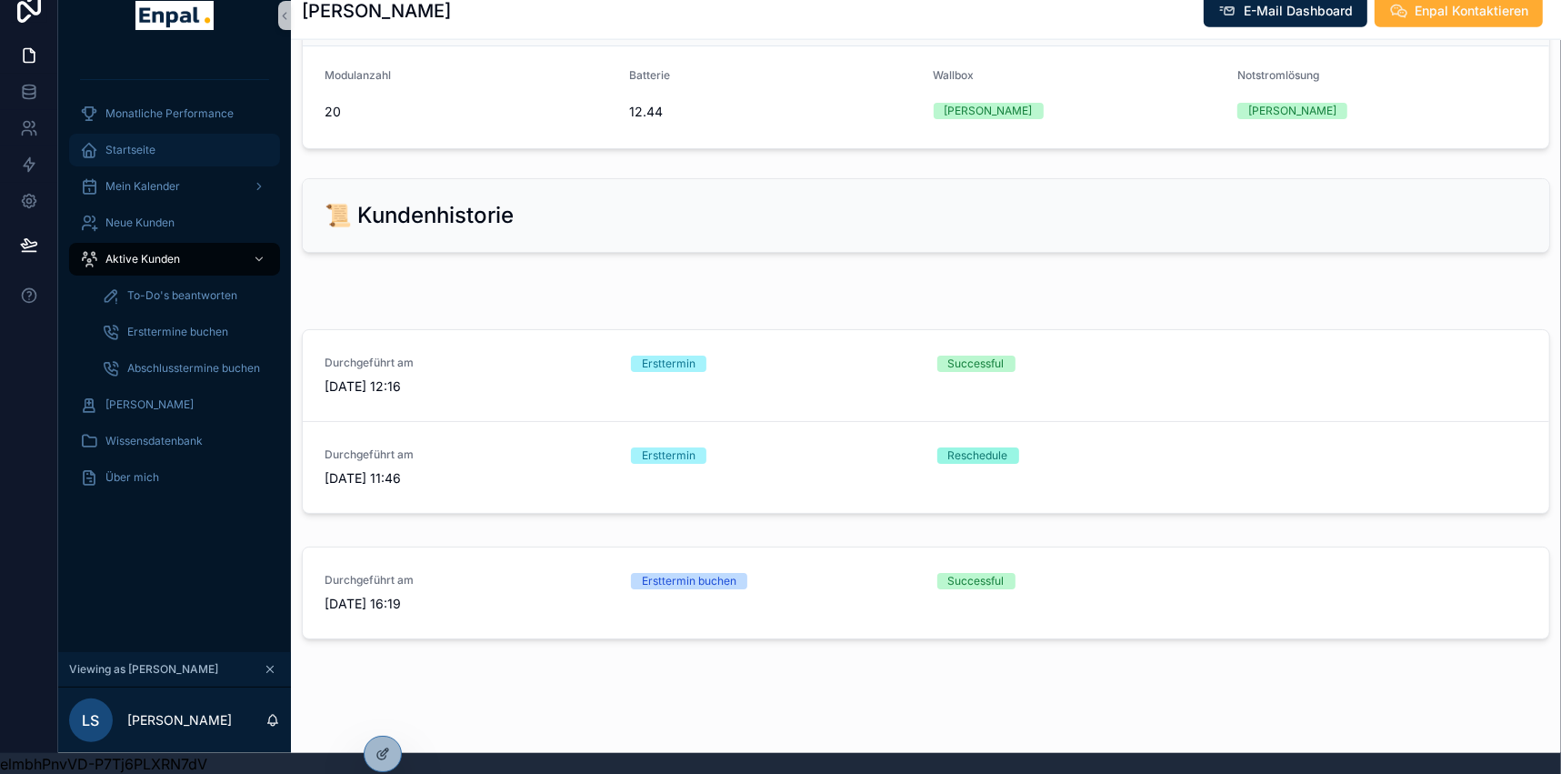
scroll to position [34, 0]
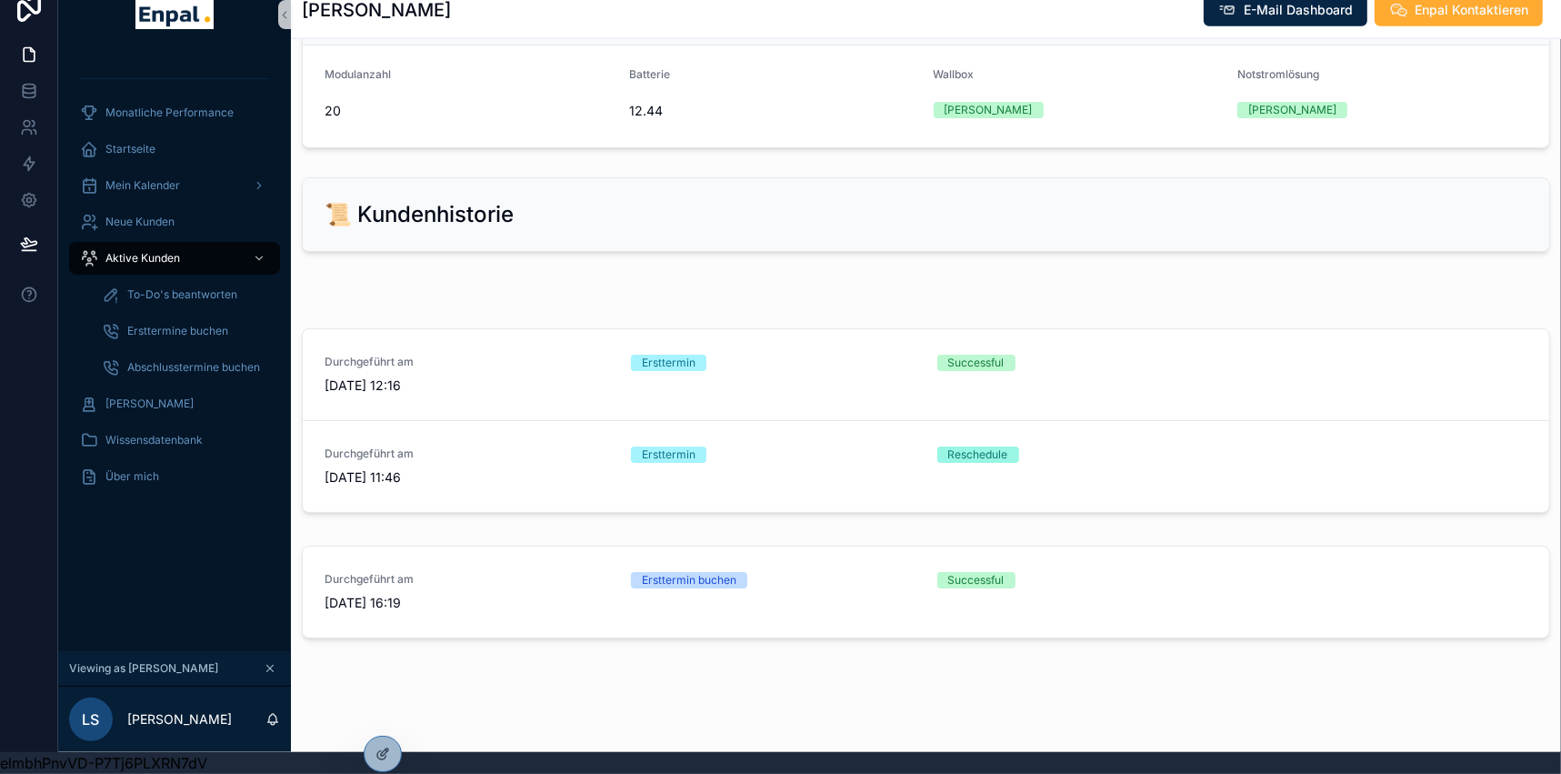
click at [669, 178] on div "📜 Kundenhistorie" at bounding box center [926, 214] width 1246 height 73
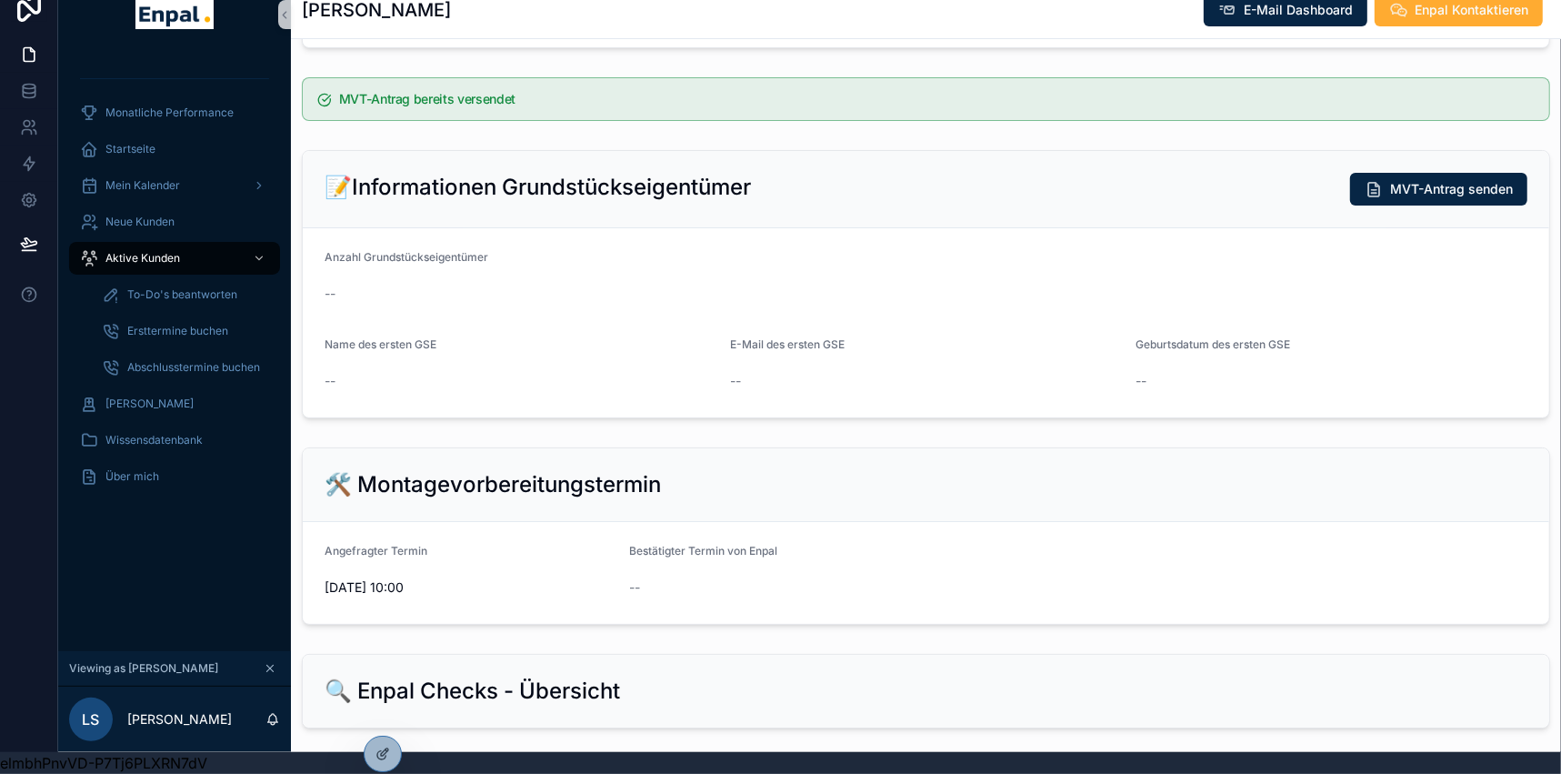
scroll to position [377, 0]
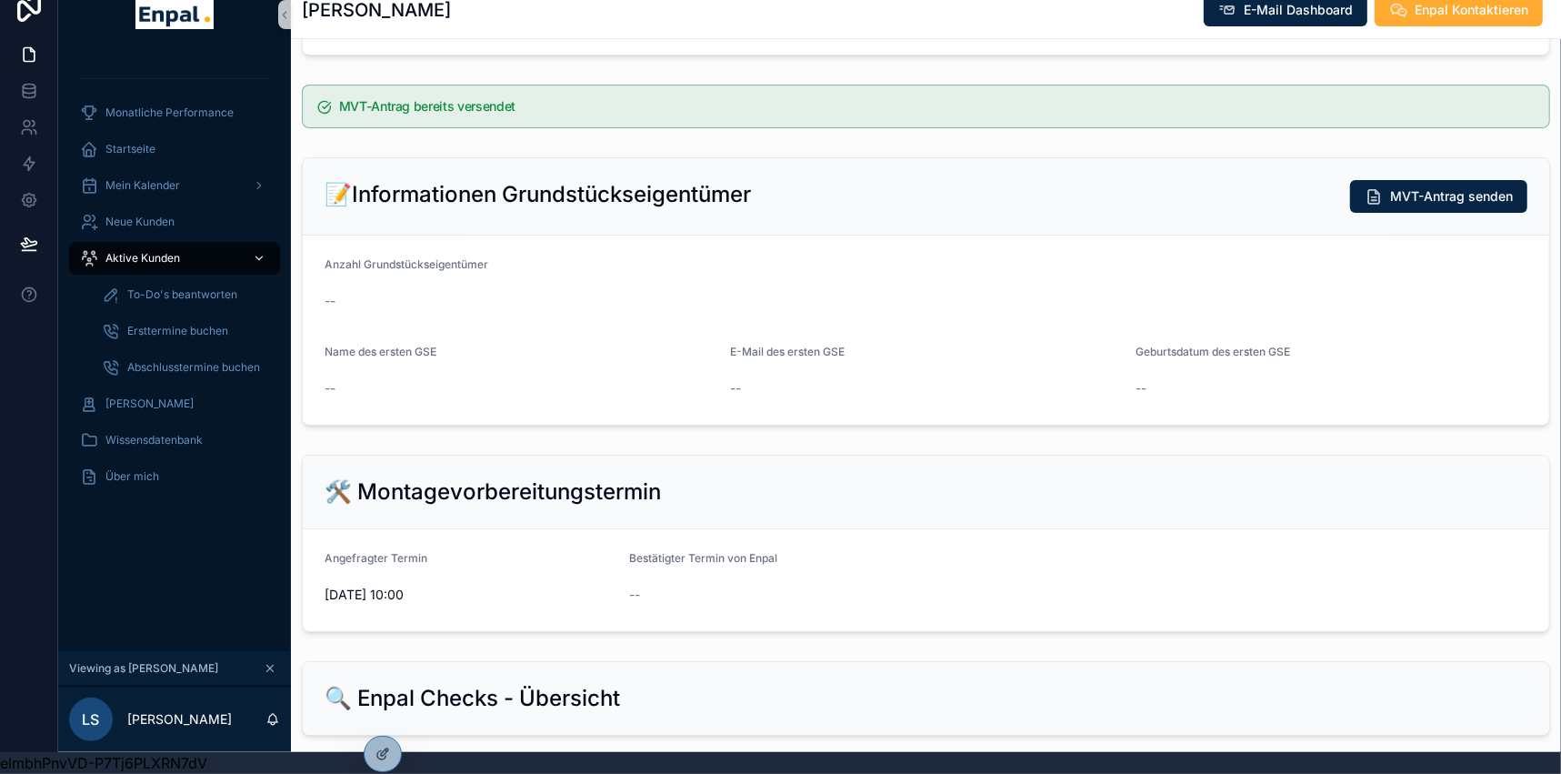
click at [202, 249] on div "Aktive Kunden" at bounding box center [174, 258] width 189 height 29
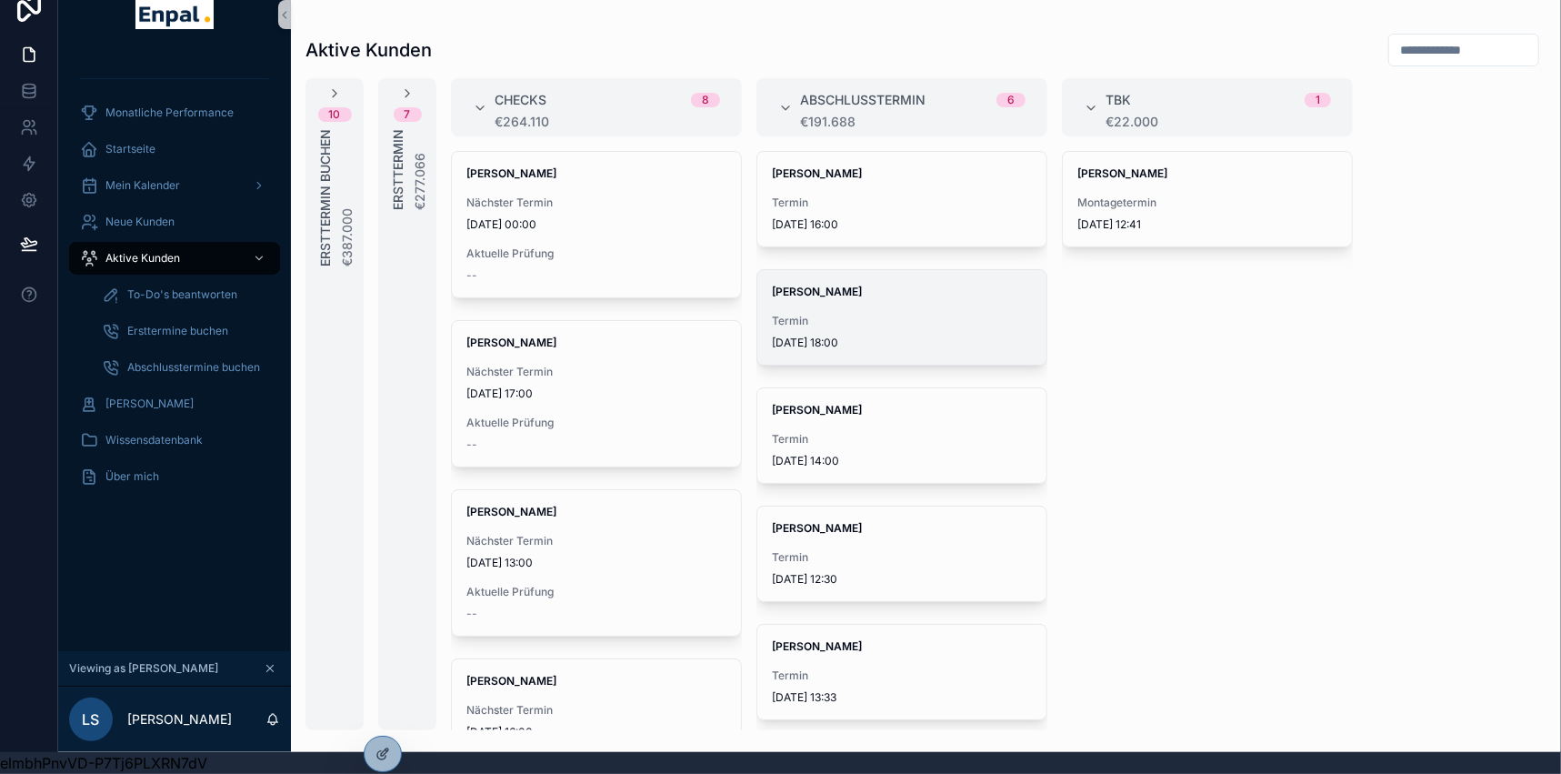
click at [849, 285] on span "[PERSON_NAME]" at bounding box center [902, 292] width 260 height 15
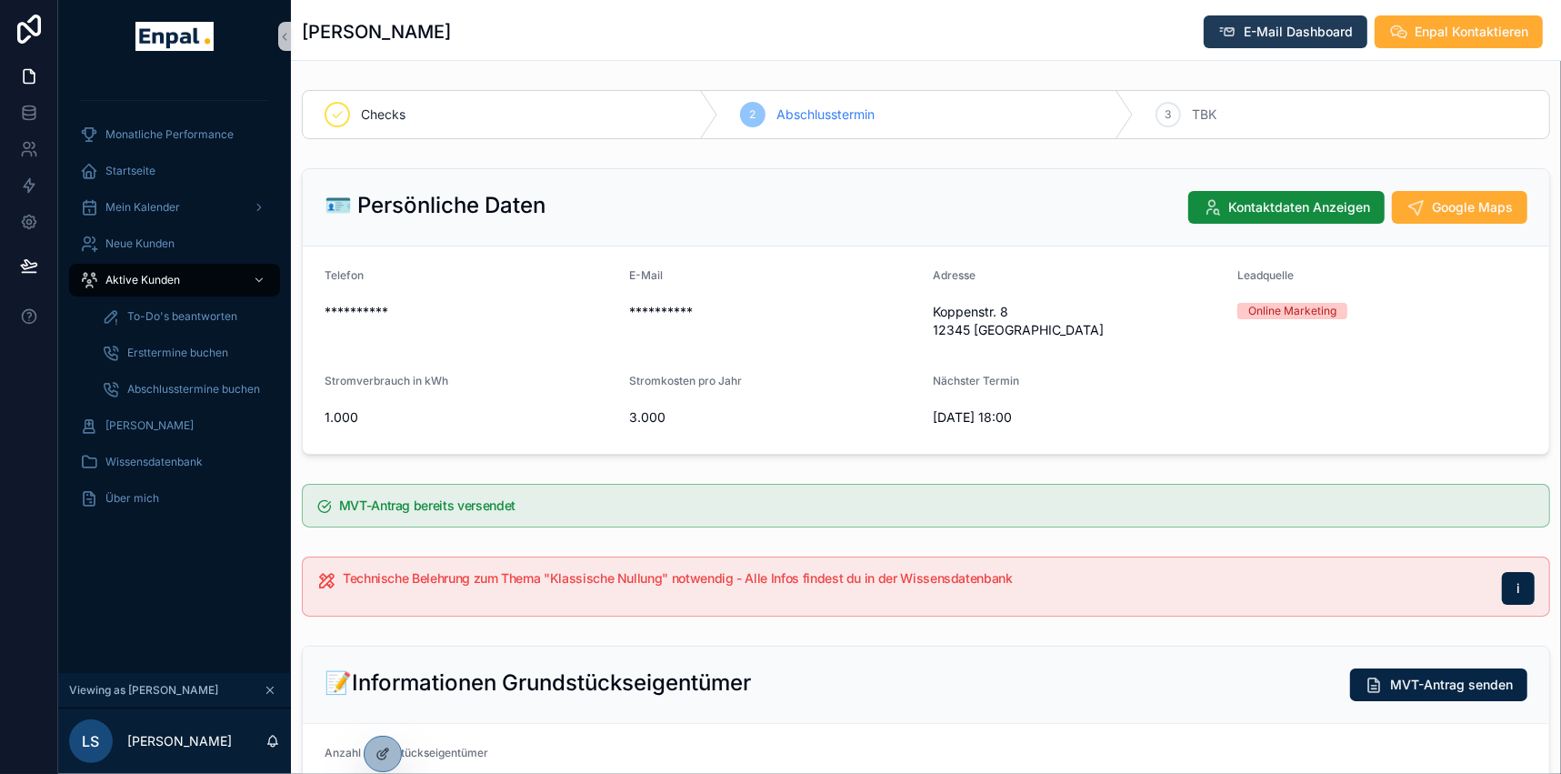
click at [1291, 18] on button "E-Mail Dashboard" at bounding box center [1285, 31] width 164 height 33
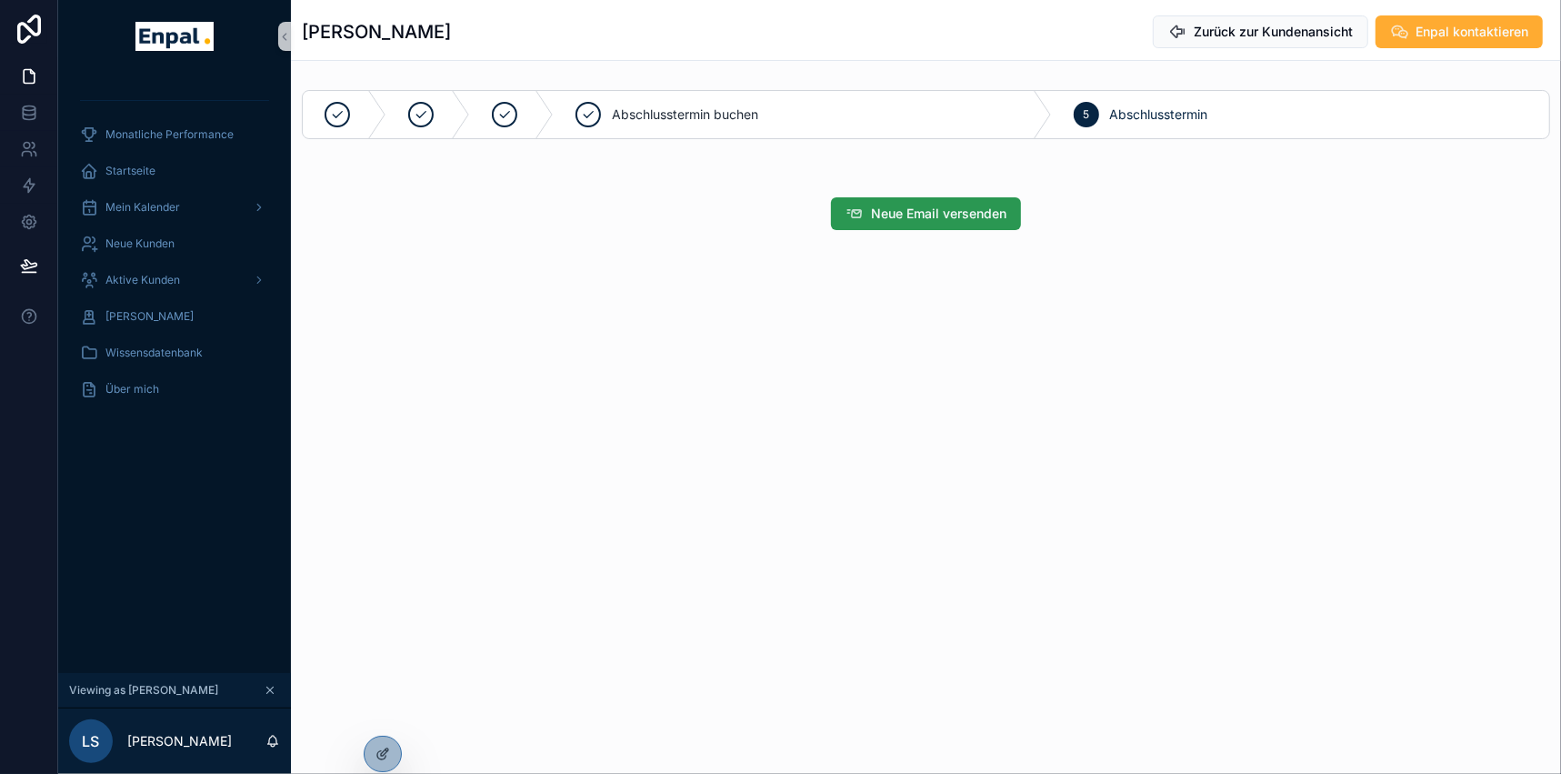
click at [949, 217] on span "Neue Email versenden" at bounding box center [938, 214] width 135 height 18
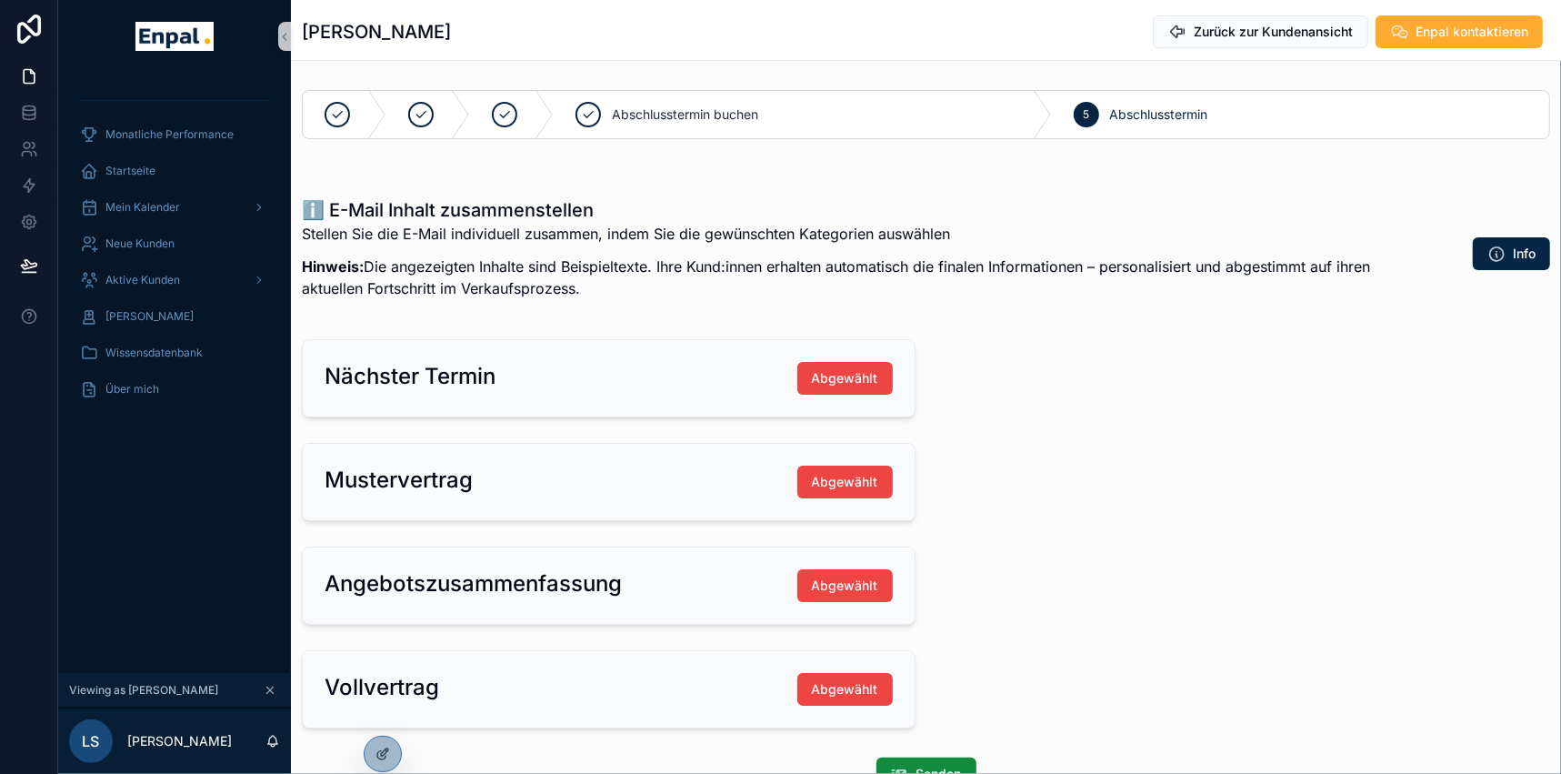
scroll to position [82, 0]
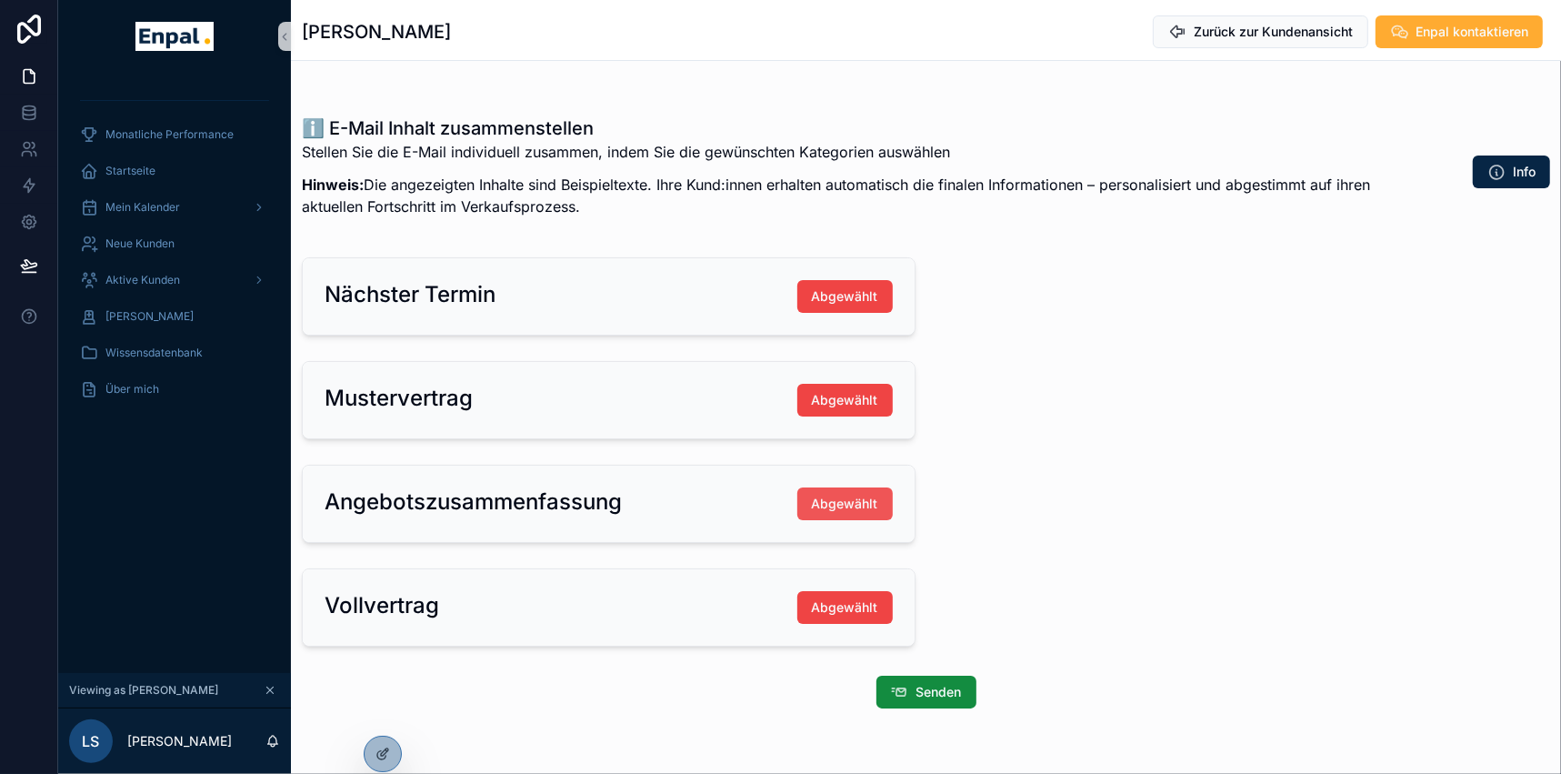
click at [872, 508] on span "Abgewählt" at bounding box center [845, 503] width 66 height 18
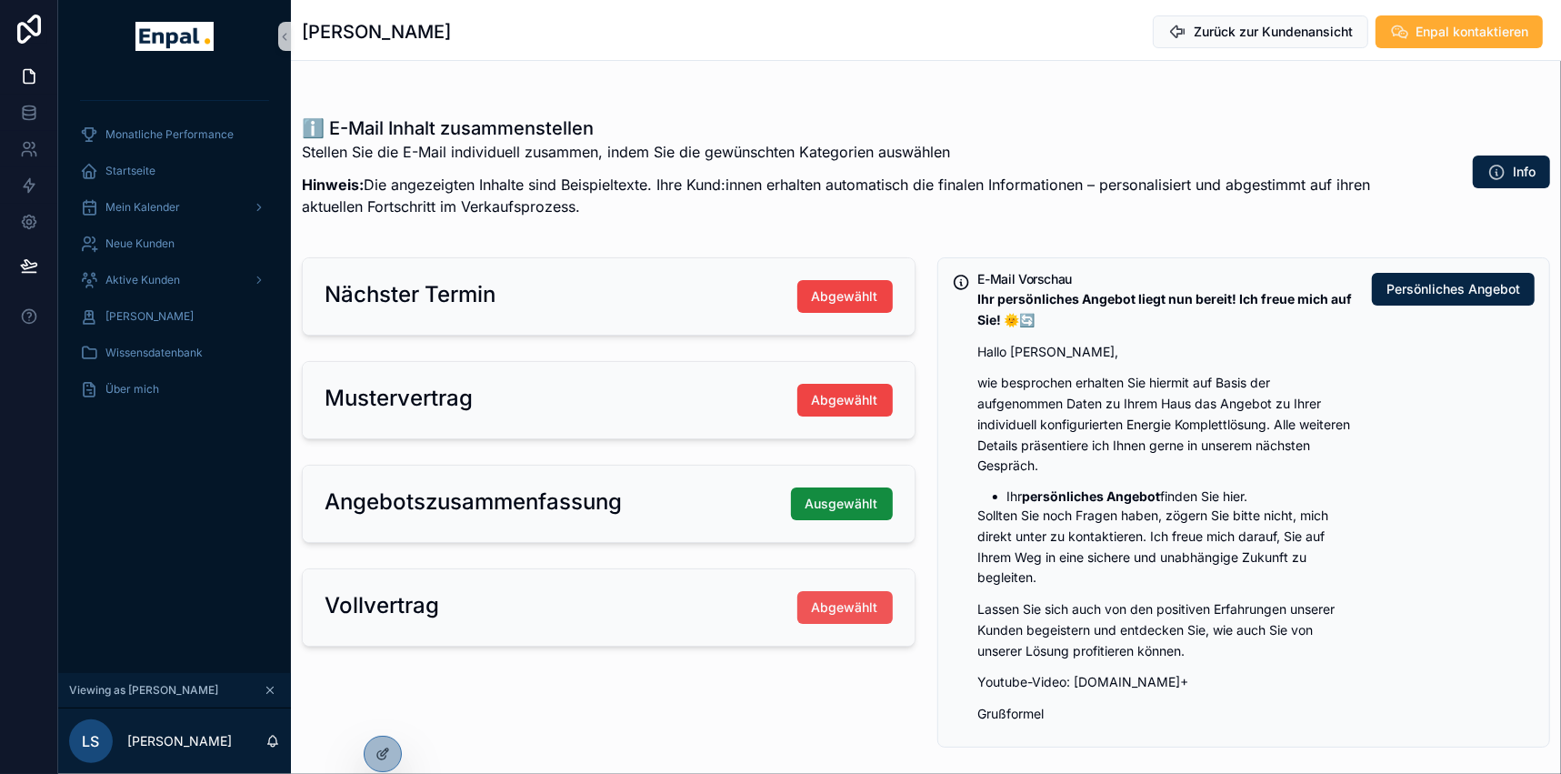
click at [865, 605] on span "Abgewählt" at bounding box center [845, 607] width 66 height 18
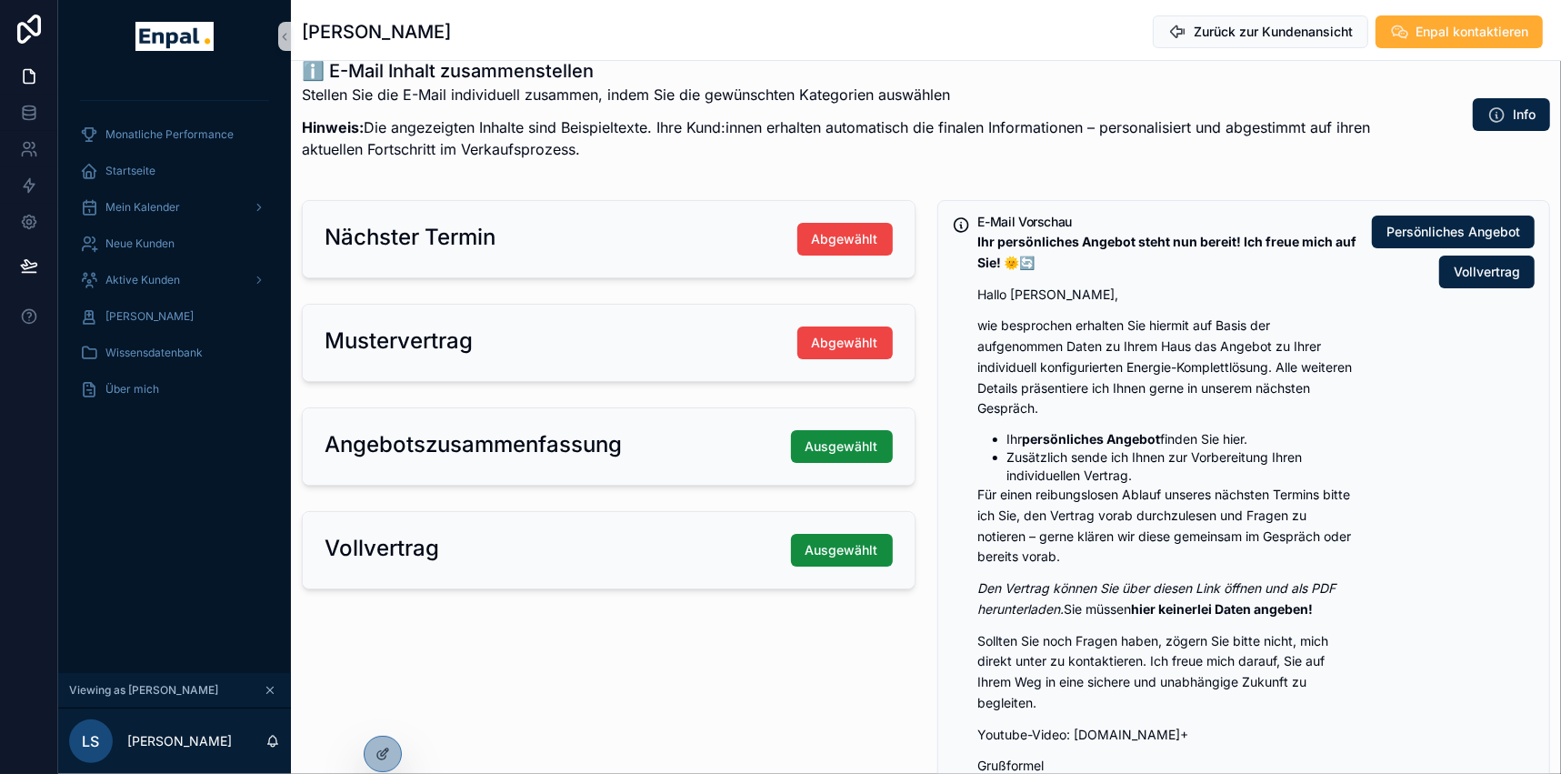
scroll to position [165, 0]
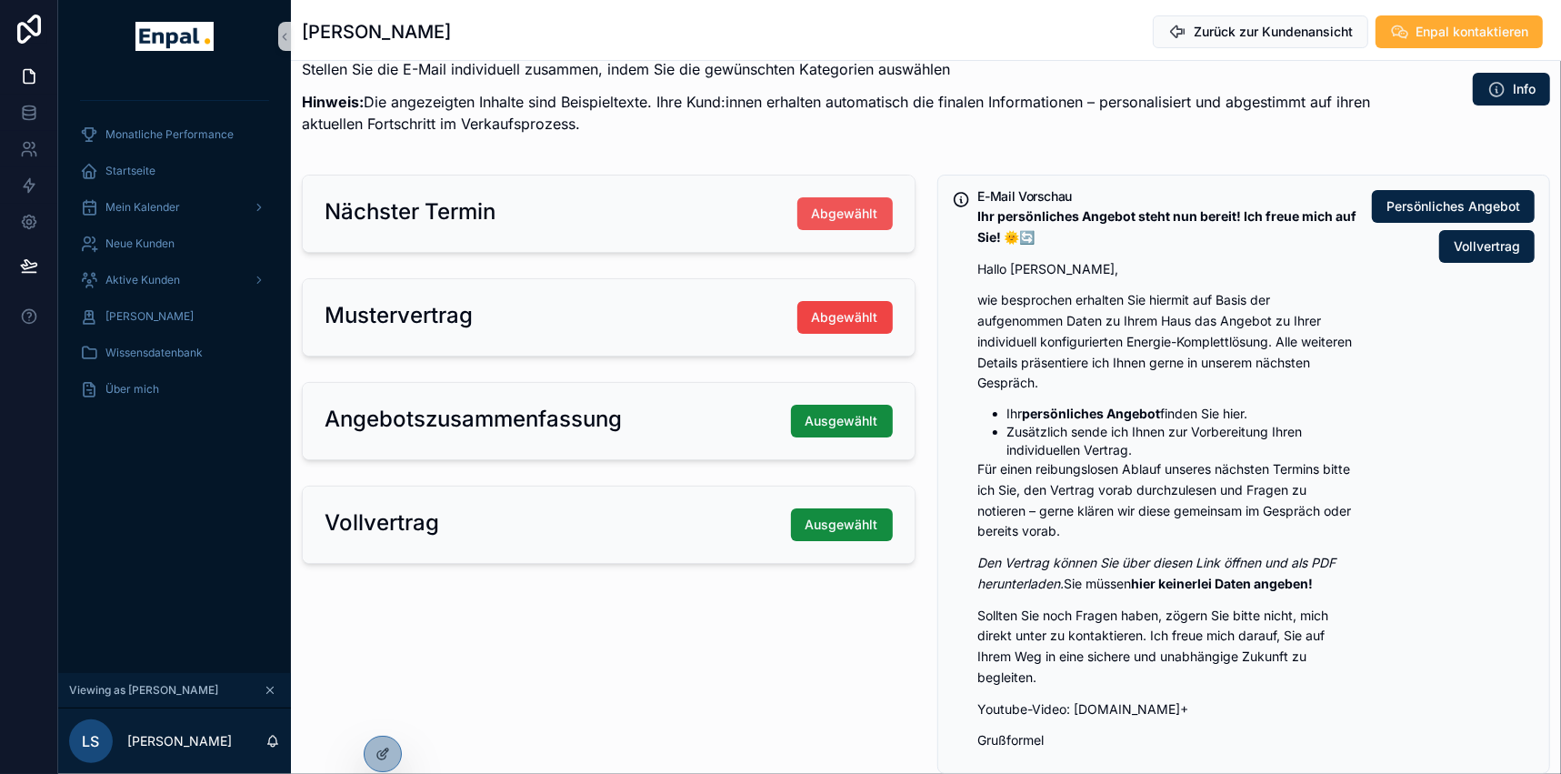
click at [850, 207] on span "Abgewählt" at bounding box center [845, 214] width 66 height 18
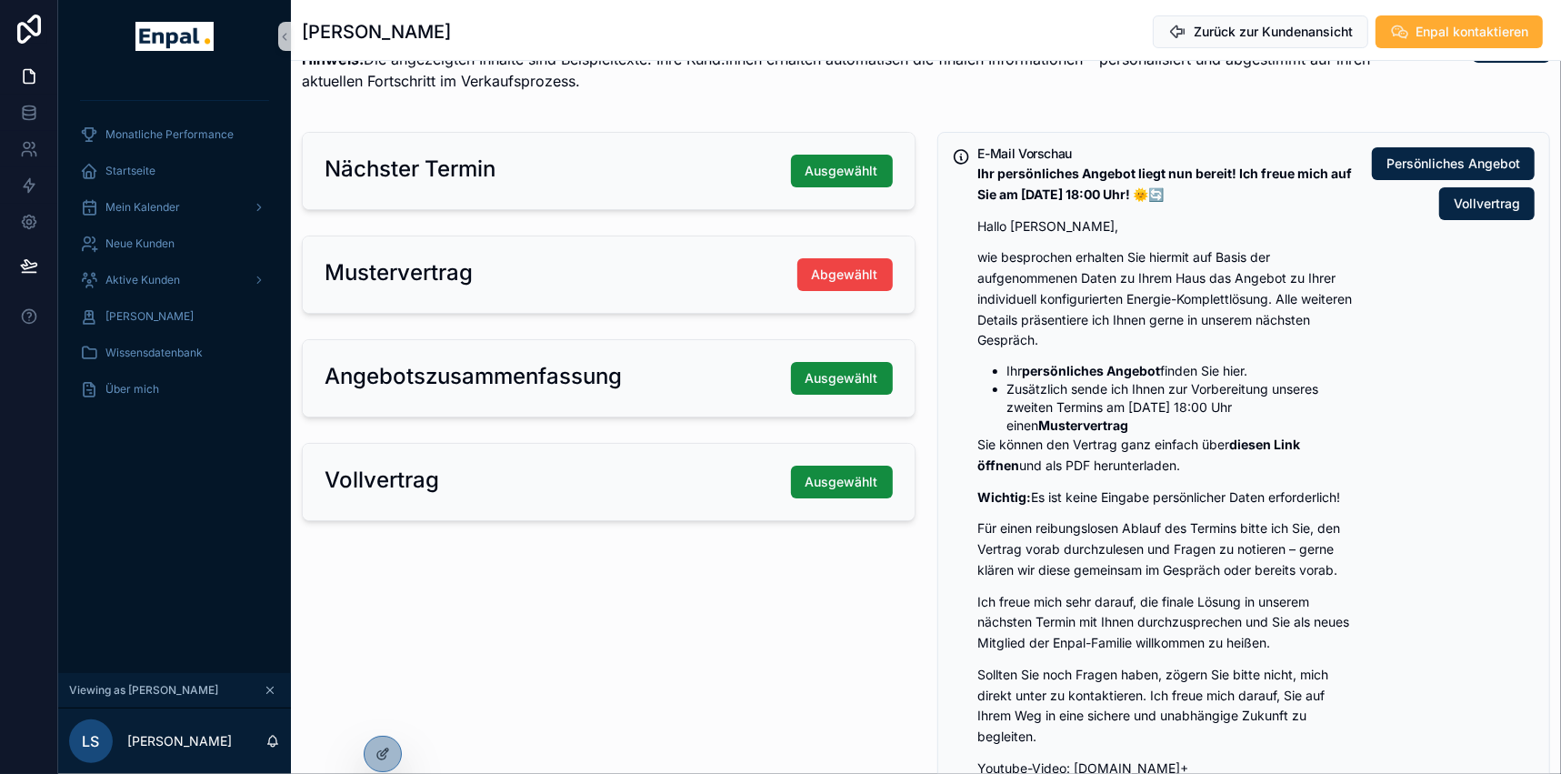
scroll to position [247, 0]
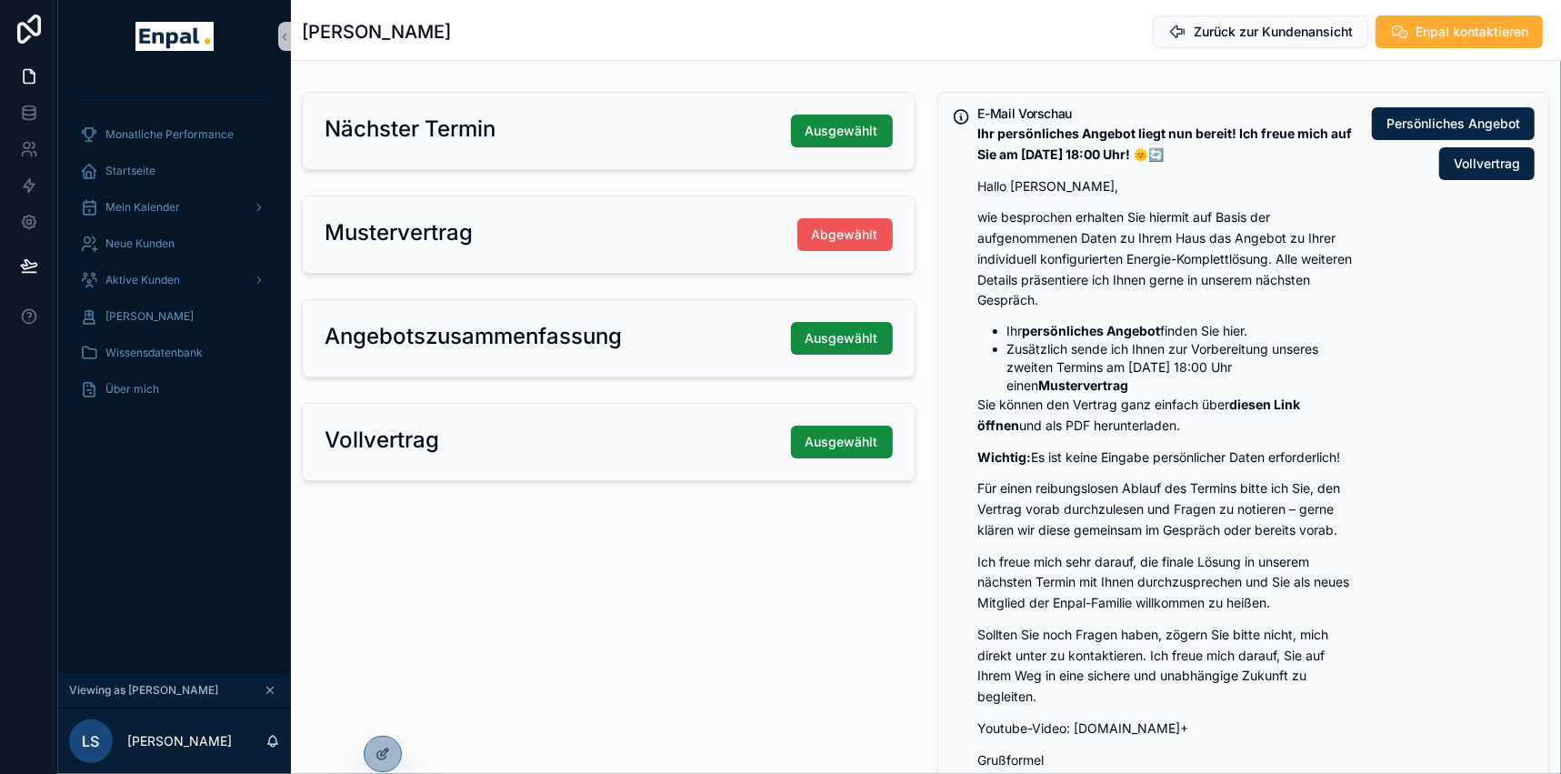
click at [858, 240] on span "Abgewählt" at bounding box center [845, 234] width 66 height 18
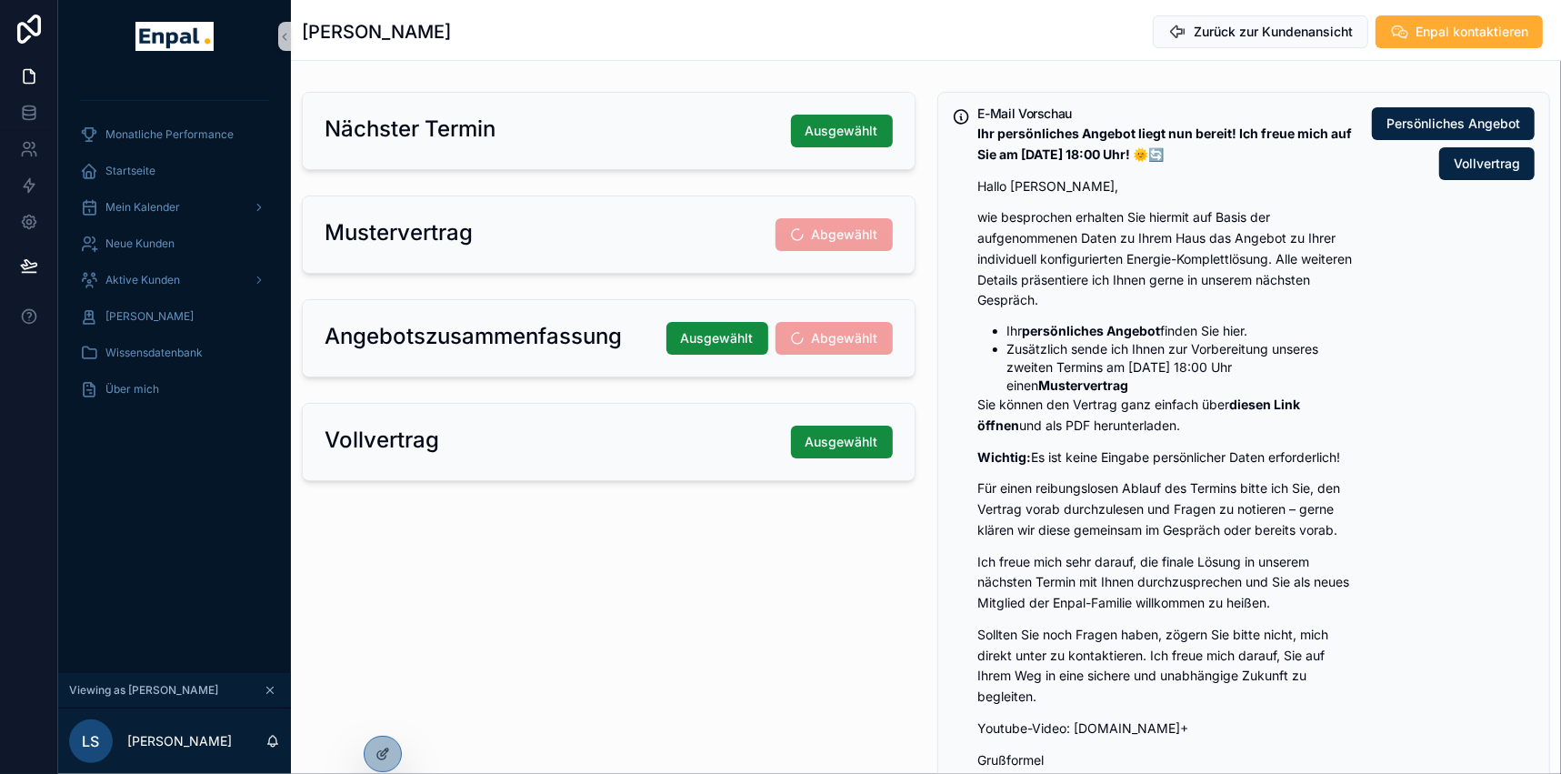
scroll to position [126, 0]
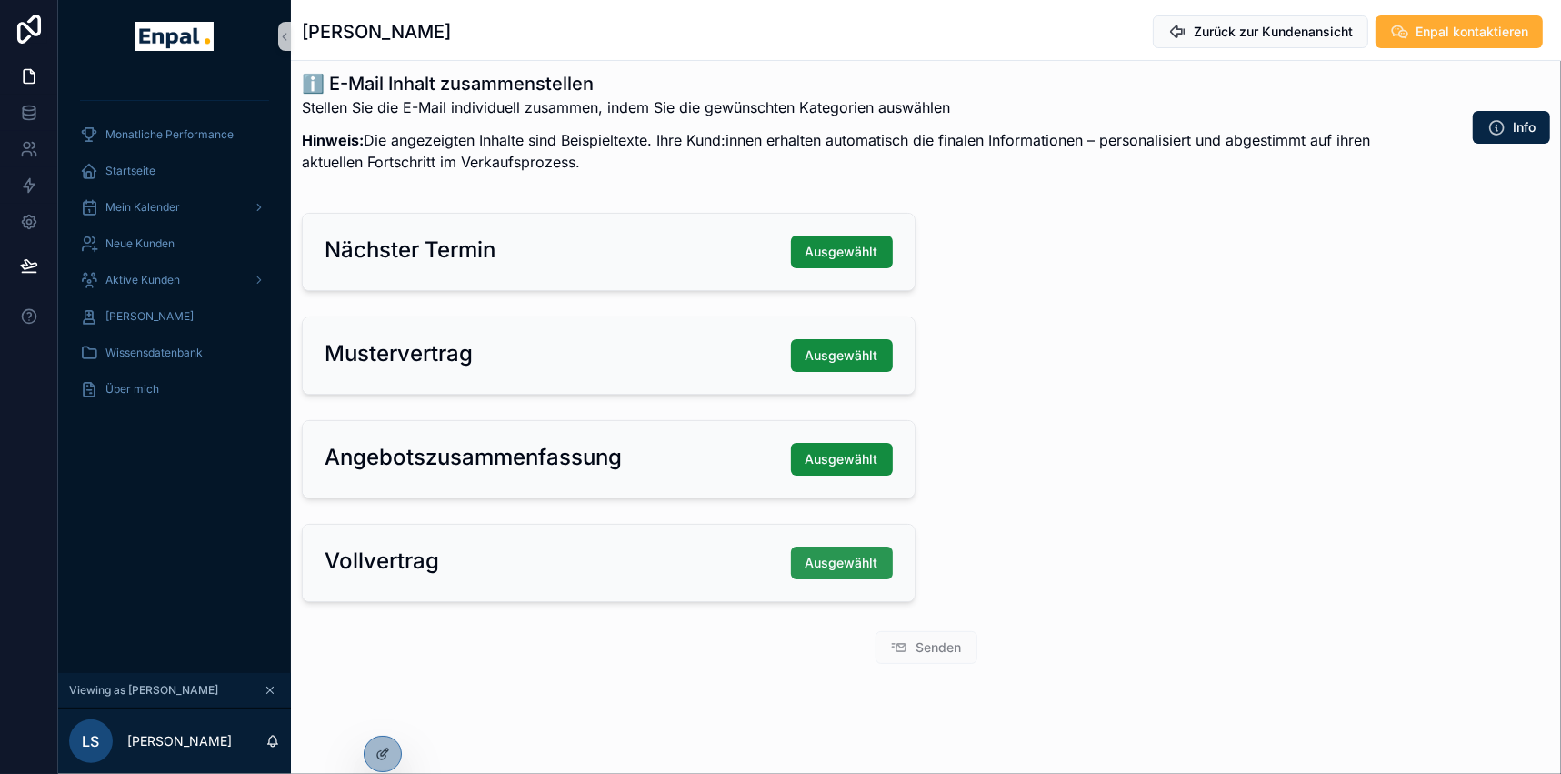
click at [872, 558] on span "Ausgewählt" at bounding box center [841, 563] width 73 height 18
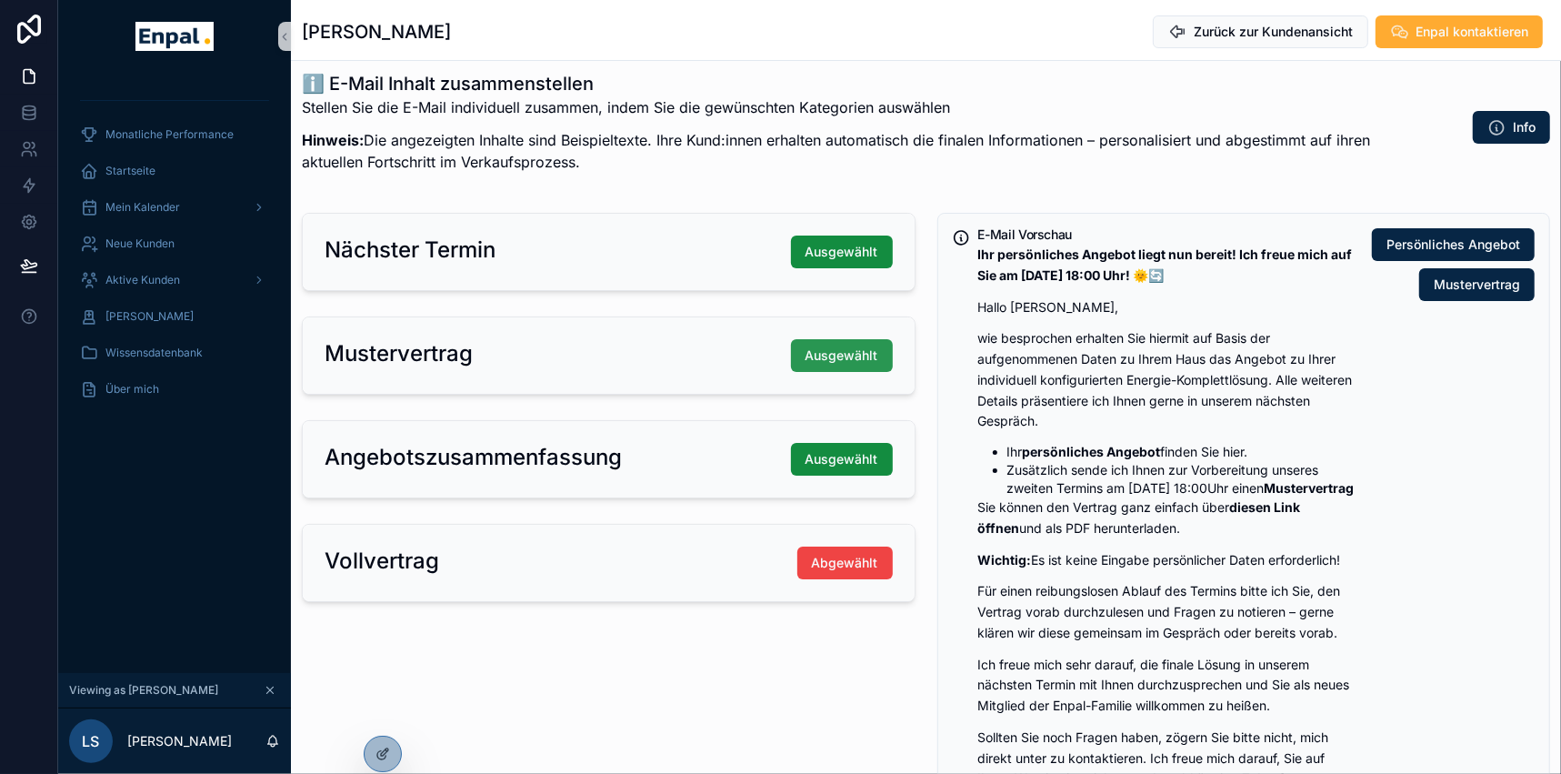
click at [862, 364] on button "Ausgewählt" at bounding box center [842, 355] width 102 height 33
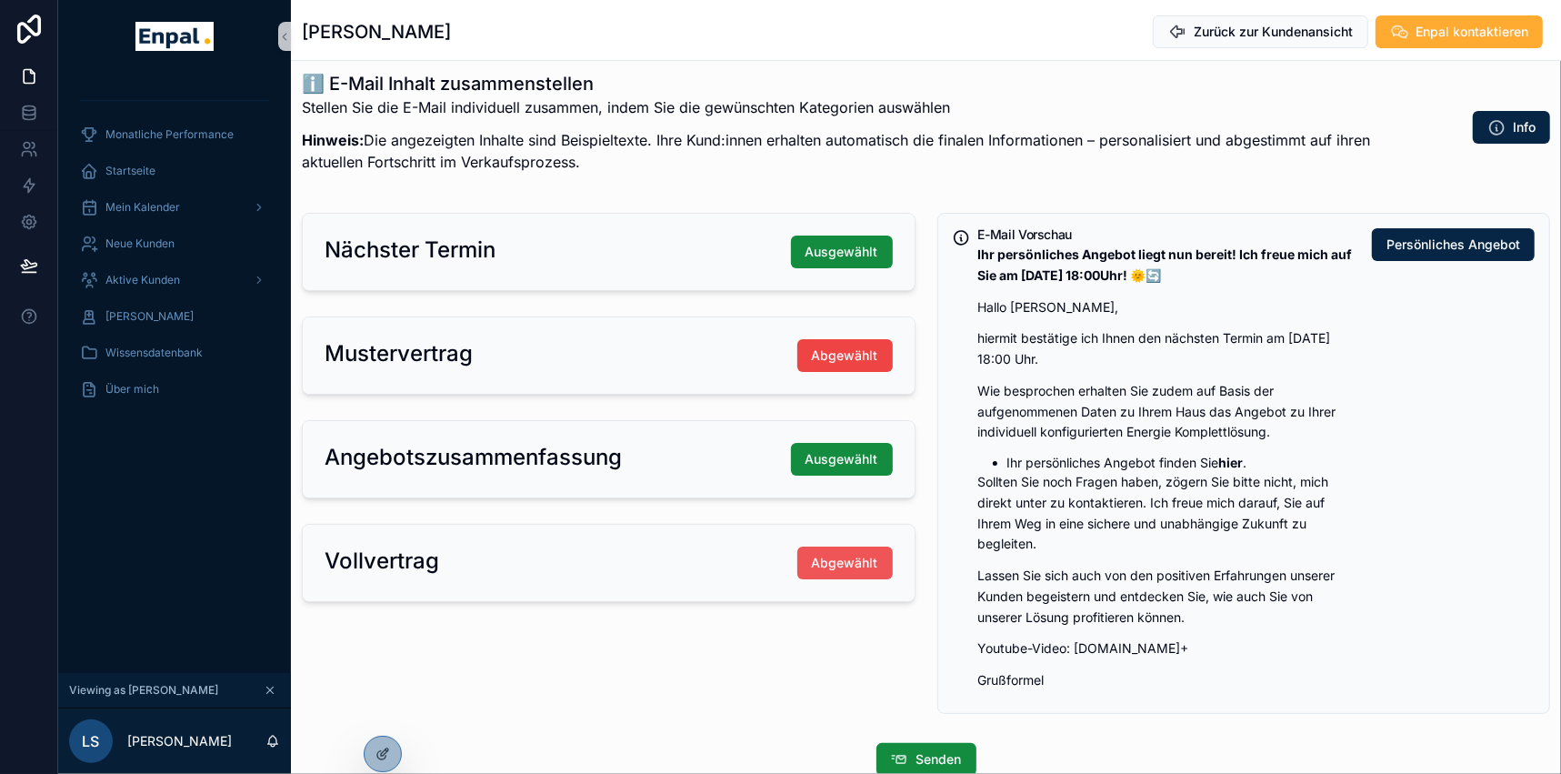
click at [862, 562] on span "Abgewählt" at bounding box center [845, 563] width 66 height 18
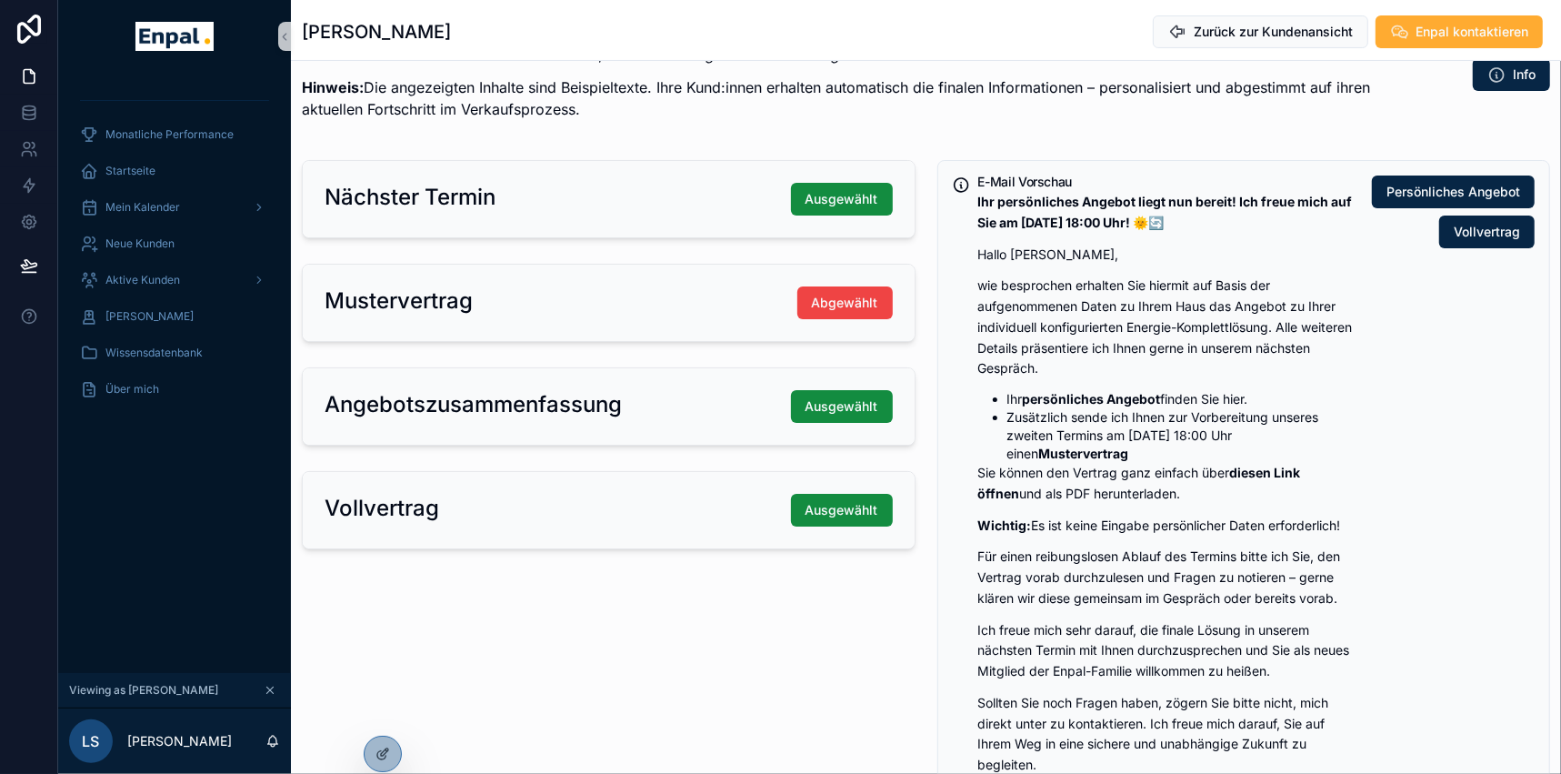
scroll to position [209, 0]
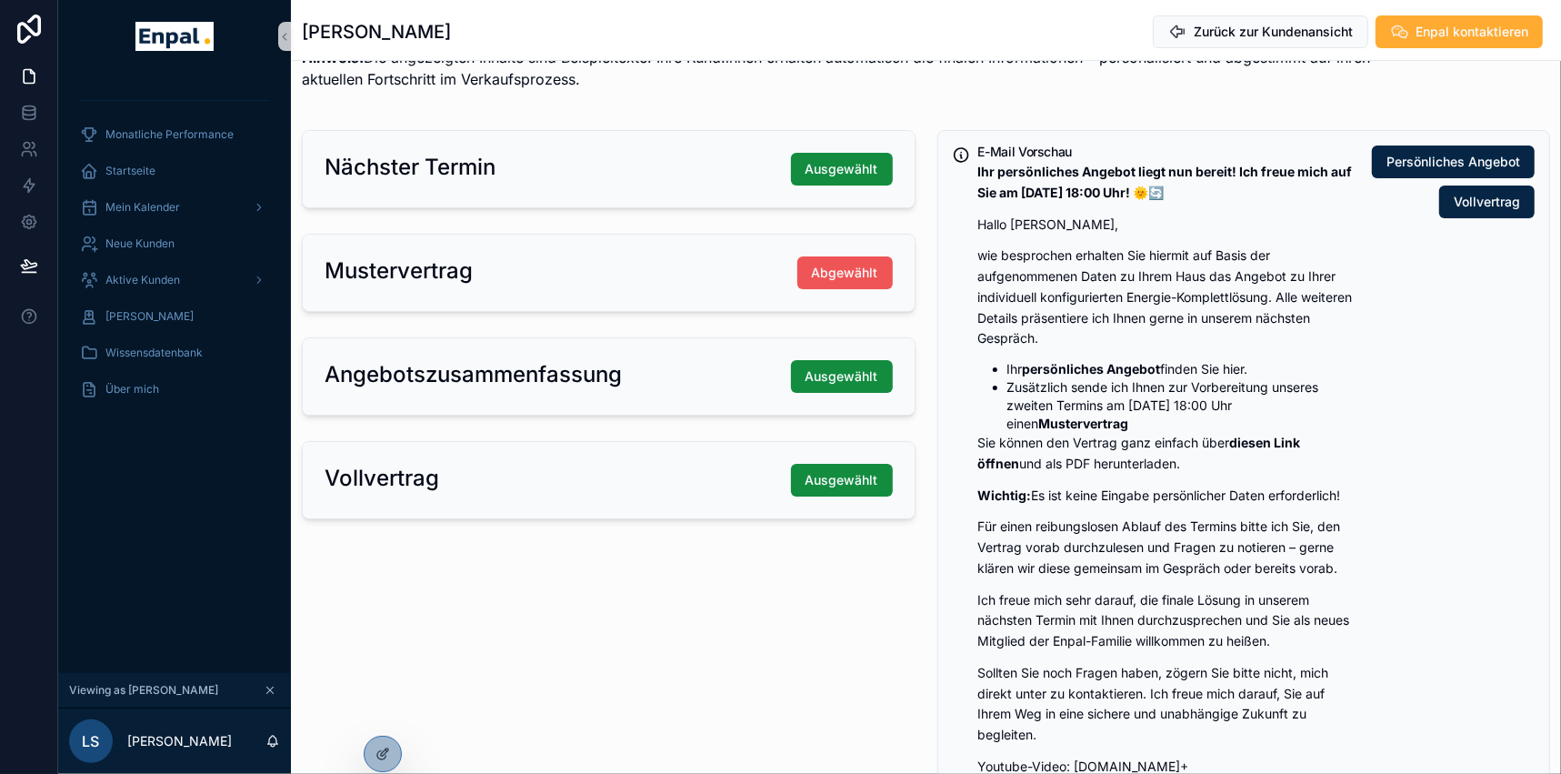
click at [857, 272] on span "Abgewählt" at bounding box center [845, 273] width 66 height 18
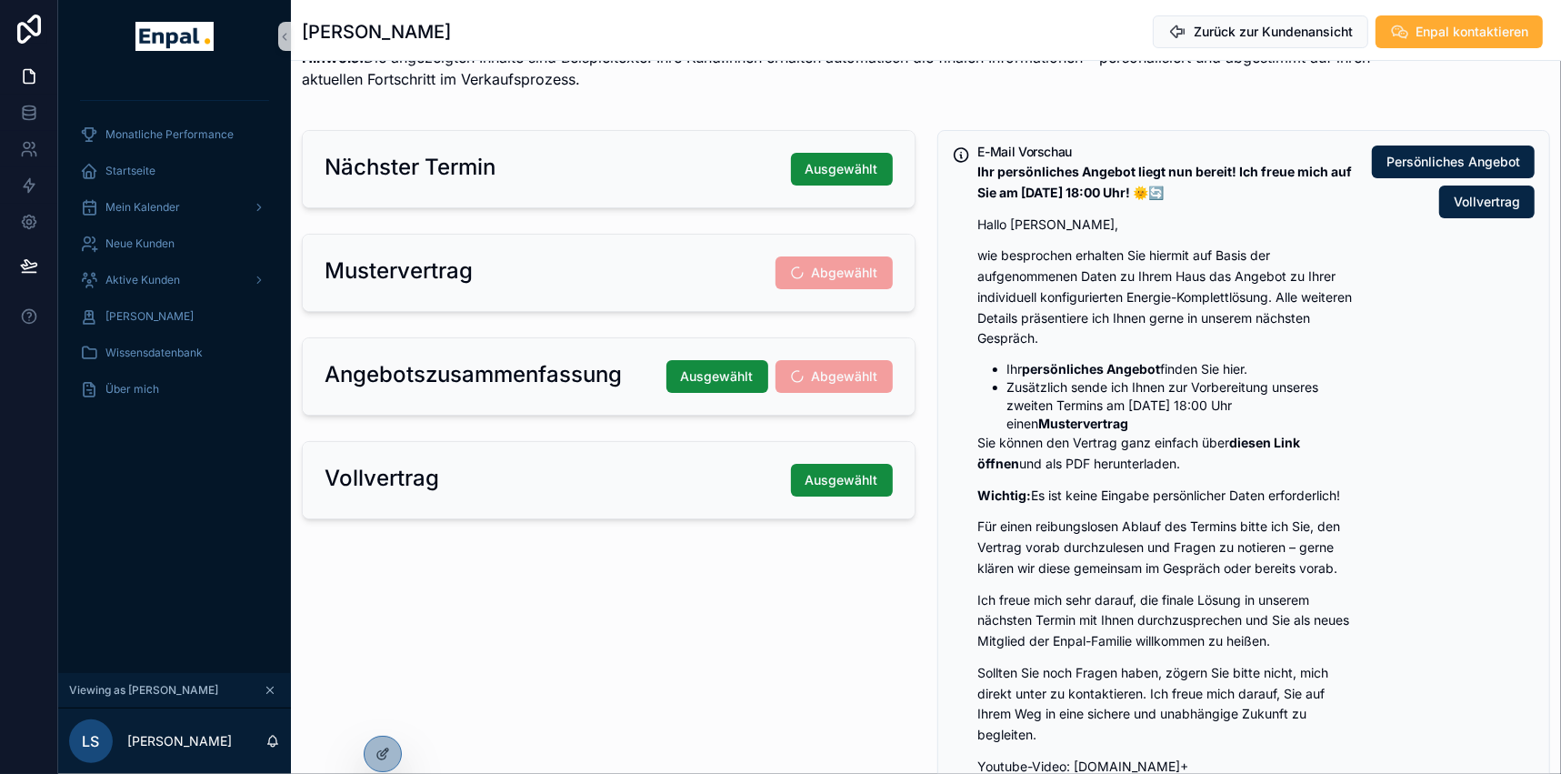
scroll to position [126, 0]
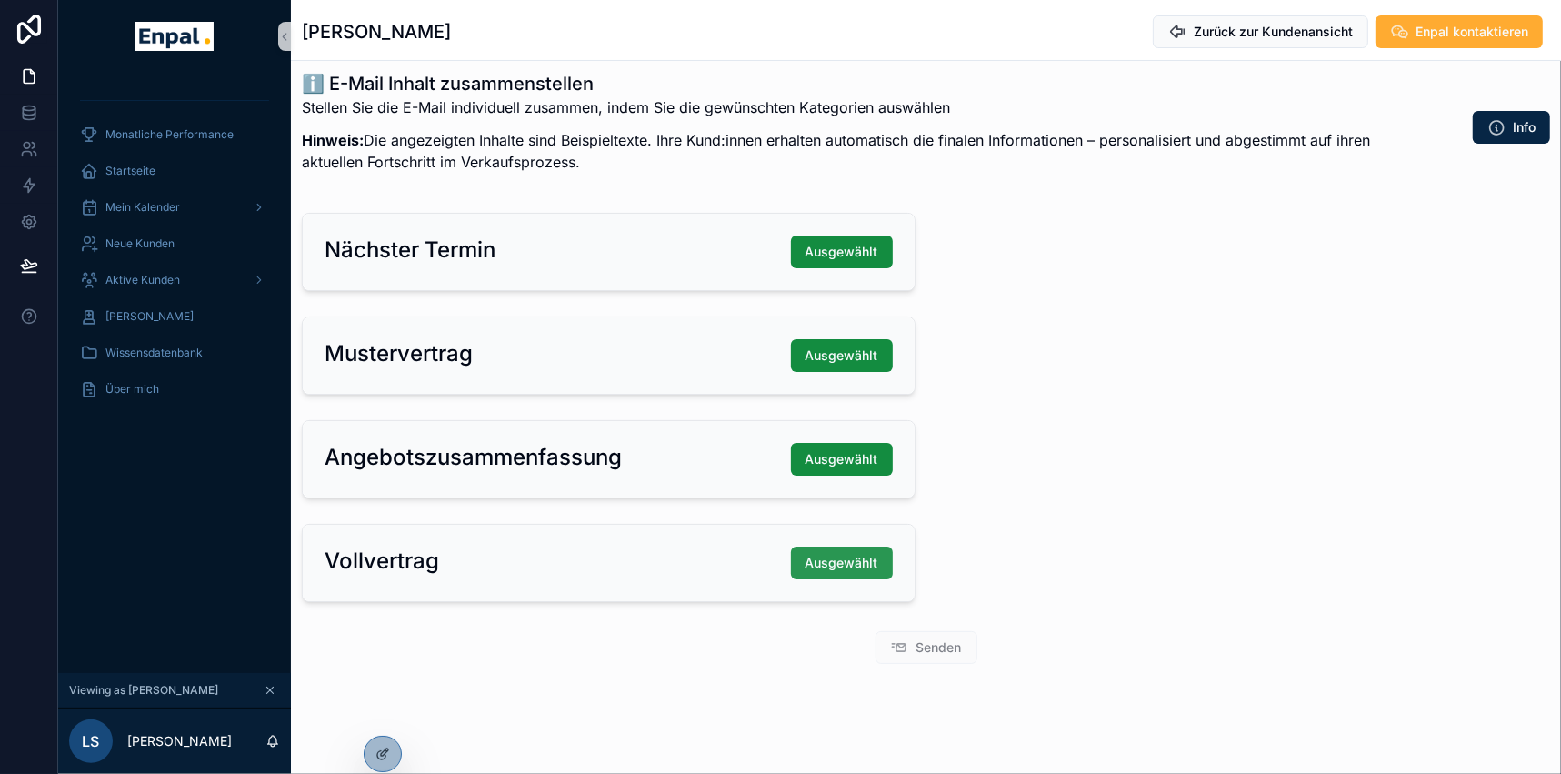
click at [844, 558] on span "Ausgewählt" at bounding box center [841, 563] width 73 height 18
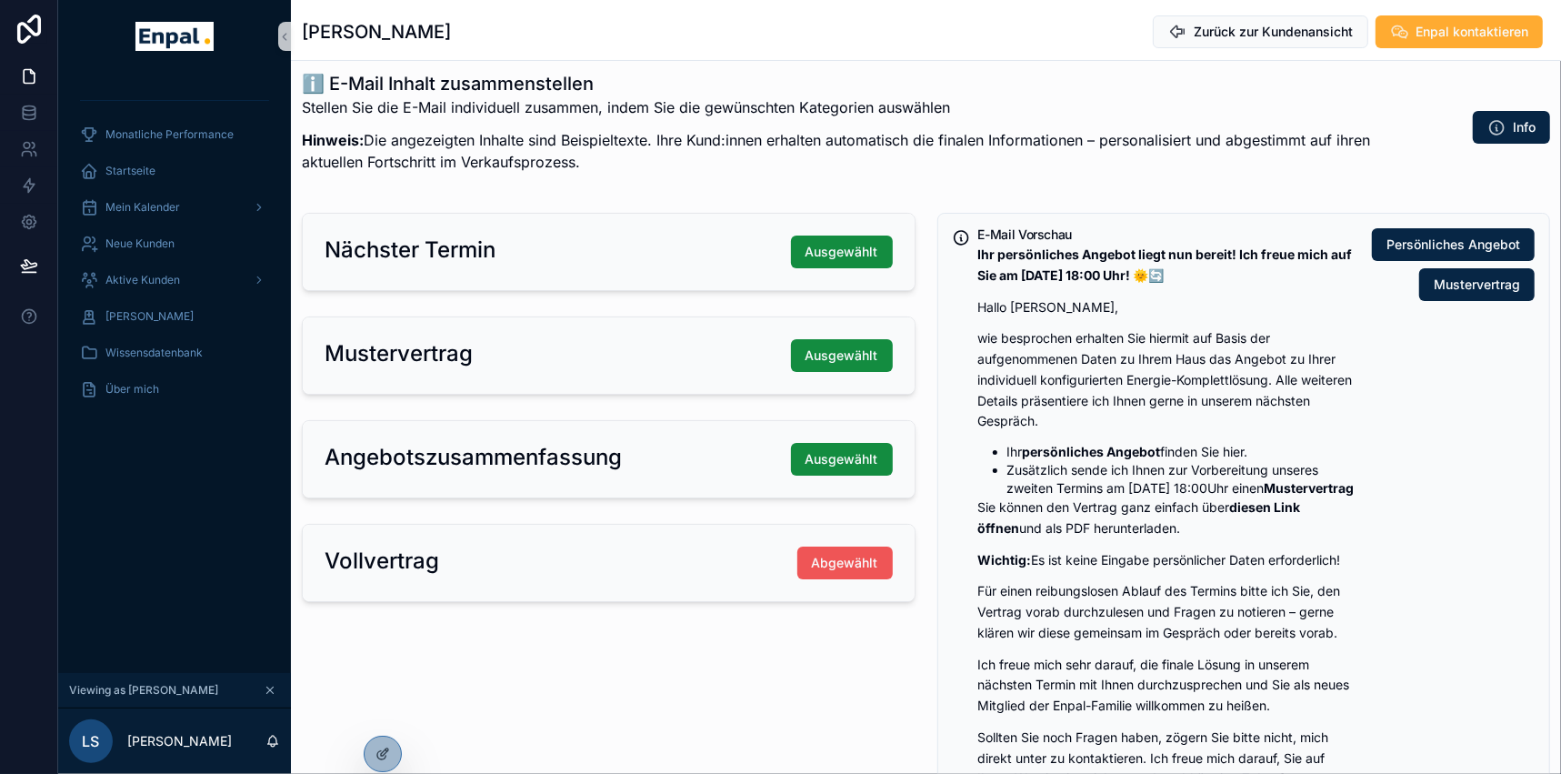
click at [844, 559] on span "Abgewählt" at bounding box center [845, 563] width 66 height 18
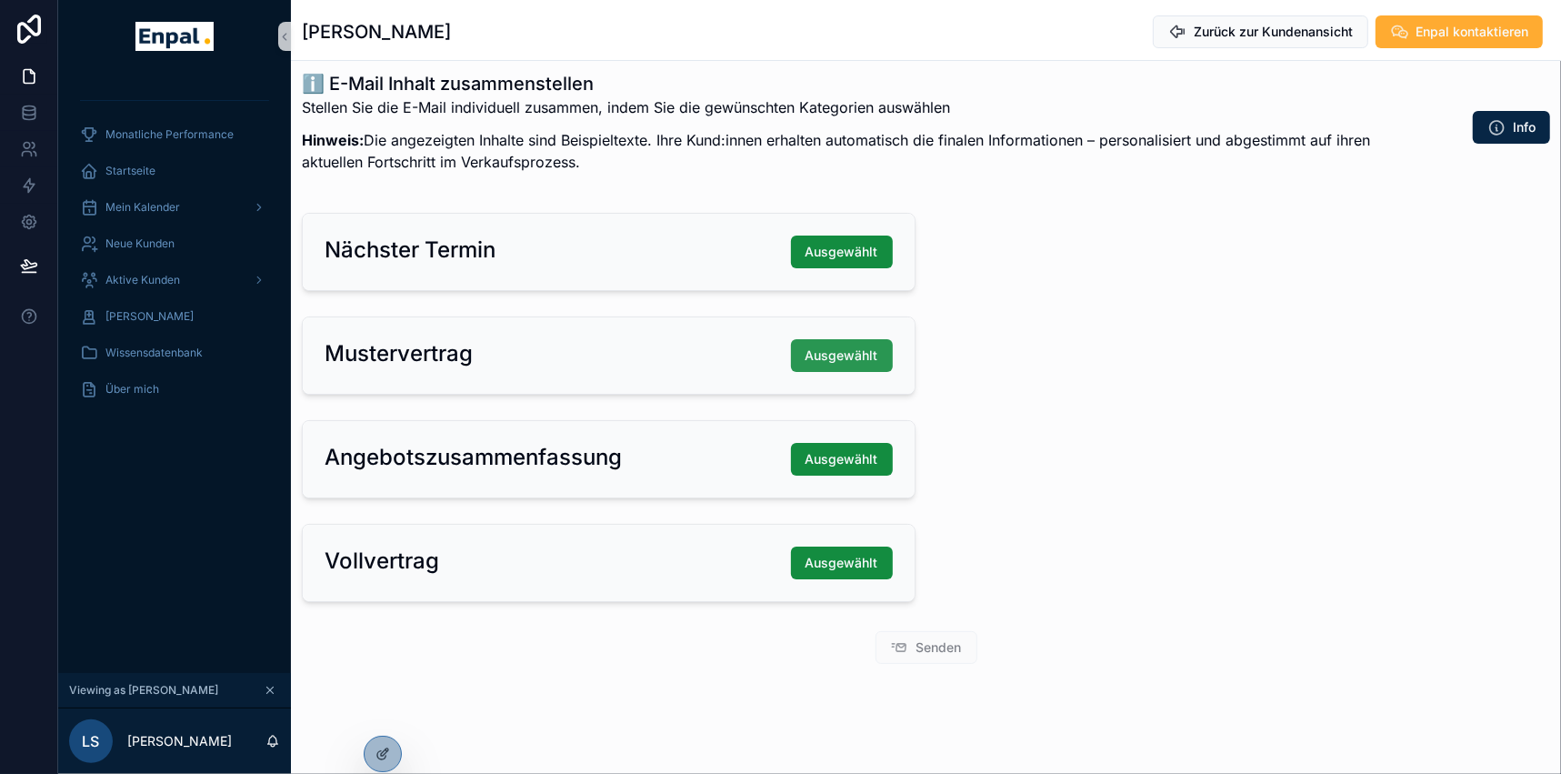
click at [840, 356] on span "Ausgewählt" at bounding box center [841, 355] width 73 height 18
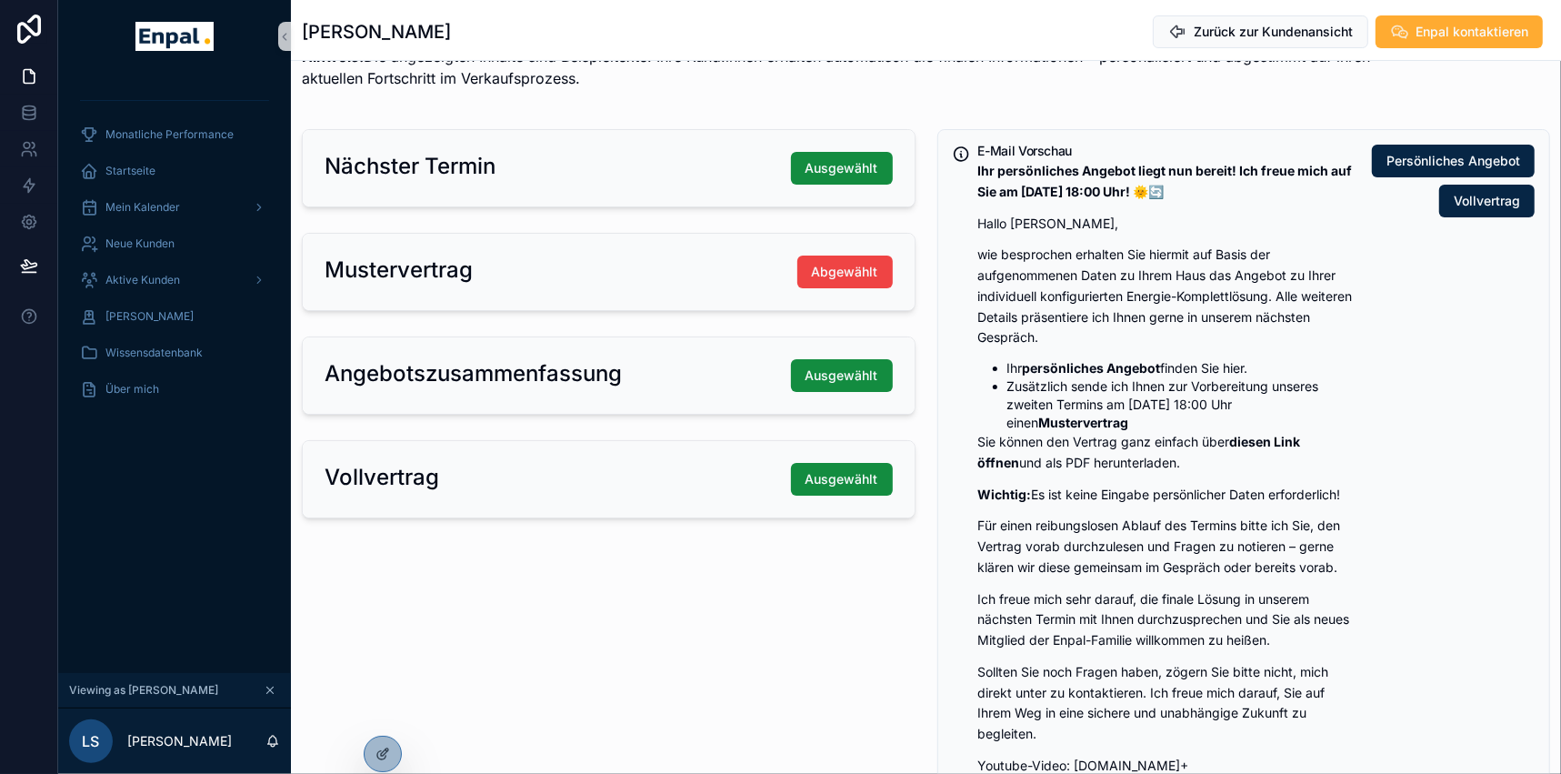
scroll to position [209, 0]
click at [1502, 207] on span "Vollvertrag" at bounding box center [1486, 202] width 66 height 18
click at [1440, 161] on span "Persönliches Angebot" at bounding box center [1453, 162] width 134 height 18
click at [1436, 157] on span "Persönliches Angebot" at bounding box center [1453, 162] width 134 height 18
click at [1402, 163] on span "Persönliches Angebot" at bounding box center [1453, 162] width 134 height 18
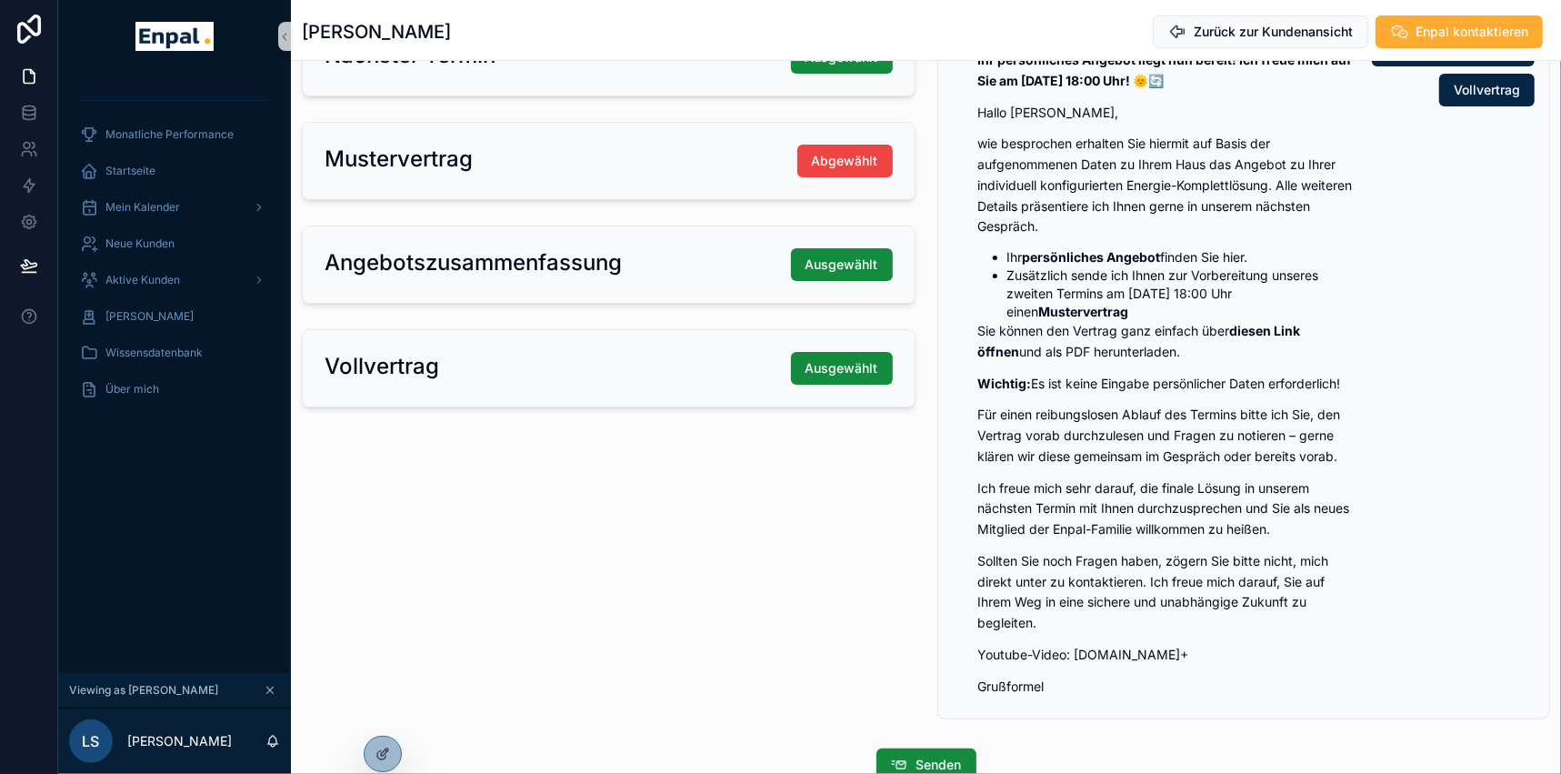
scroll to position [291, 0]
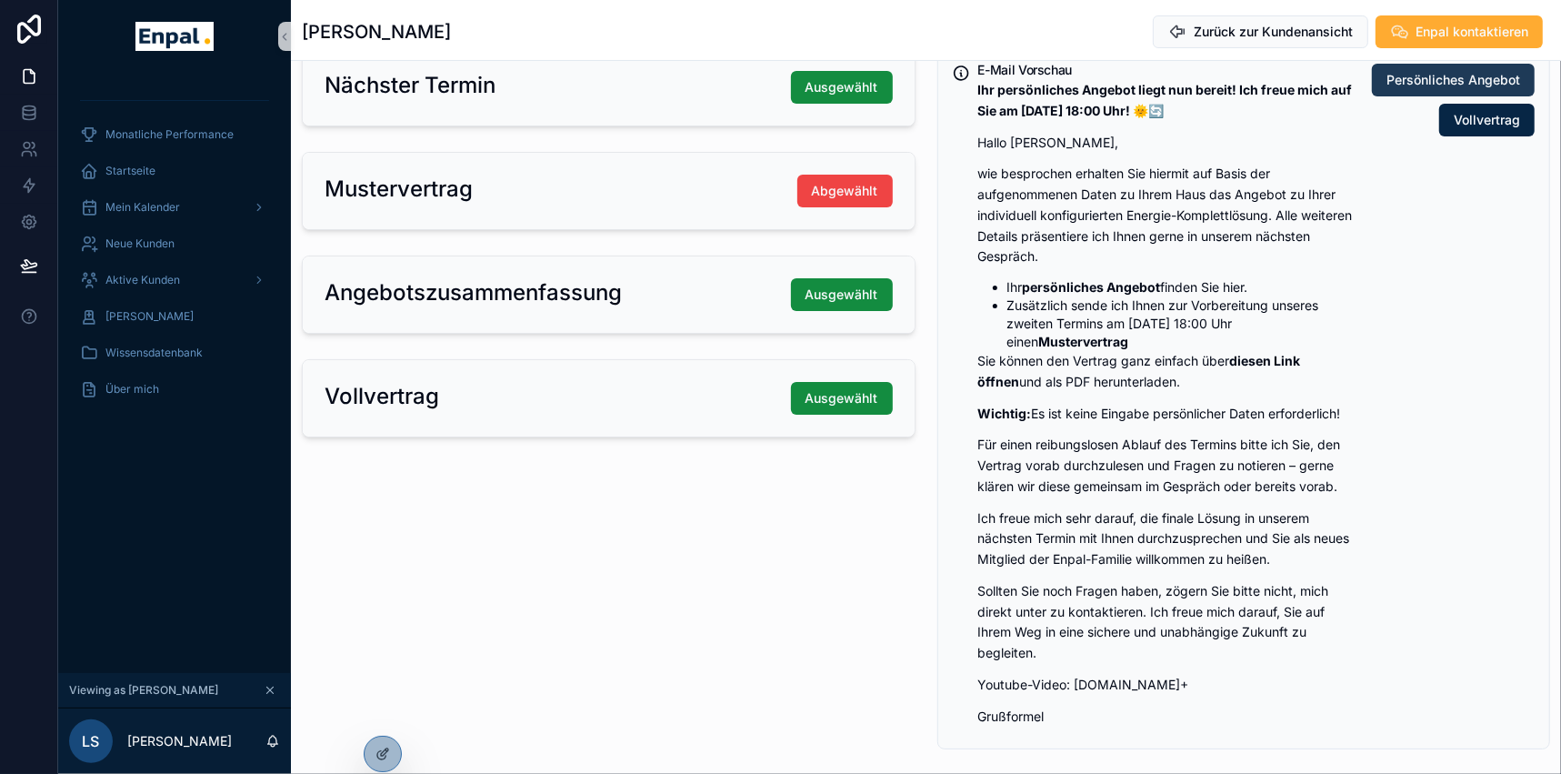
click at [1482, 75] on span "Persönliches Angebot" at bounding box center [1453, 80] width 134 height 18
click at [1473, 125] on span "Vollvertrag" at bounding box center [1486, 120] width 66 height 18
click at [526, 599] on div "Nächster Termin Ausgewählt Mustervertrag Abgewählt Angebotszusammenfassung Ausg…" at bounding box center [608, 398] width 635 height 715
click at [846, 195] on span "Abgewählt" at bounding box center [845, 191] width 66 height 18
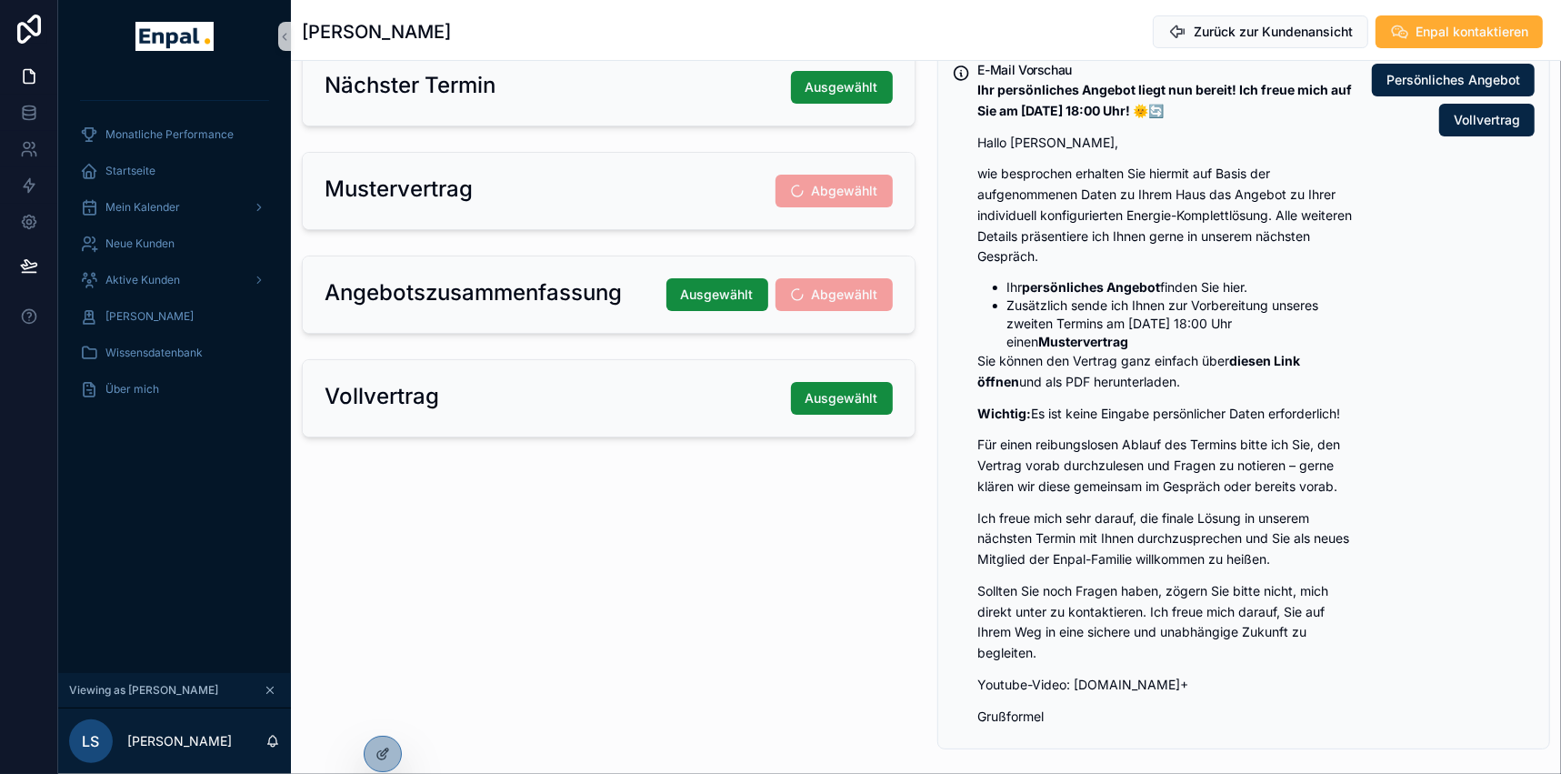
scroll to position [126, 0]
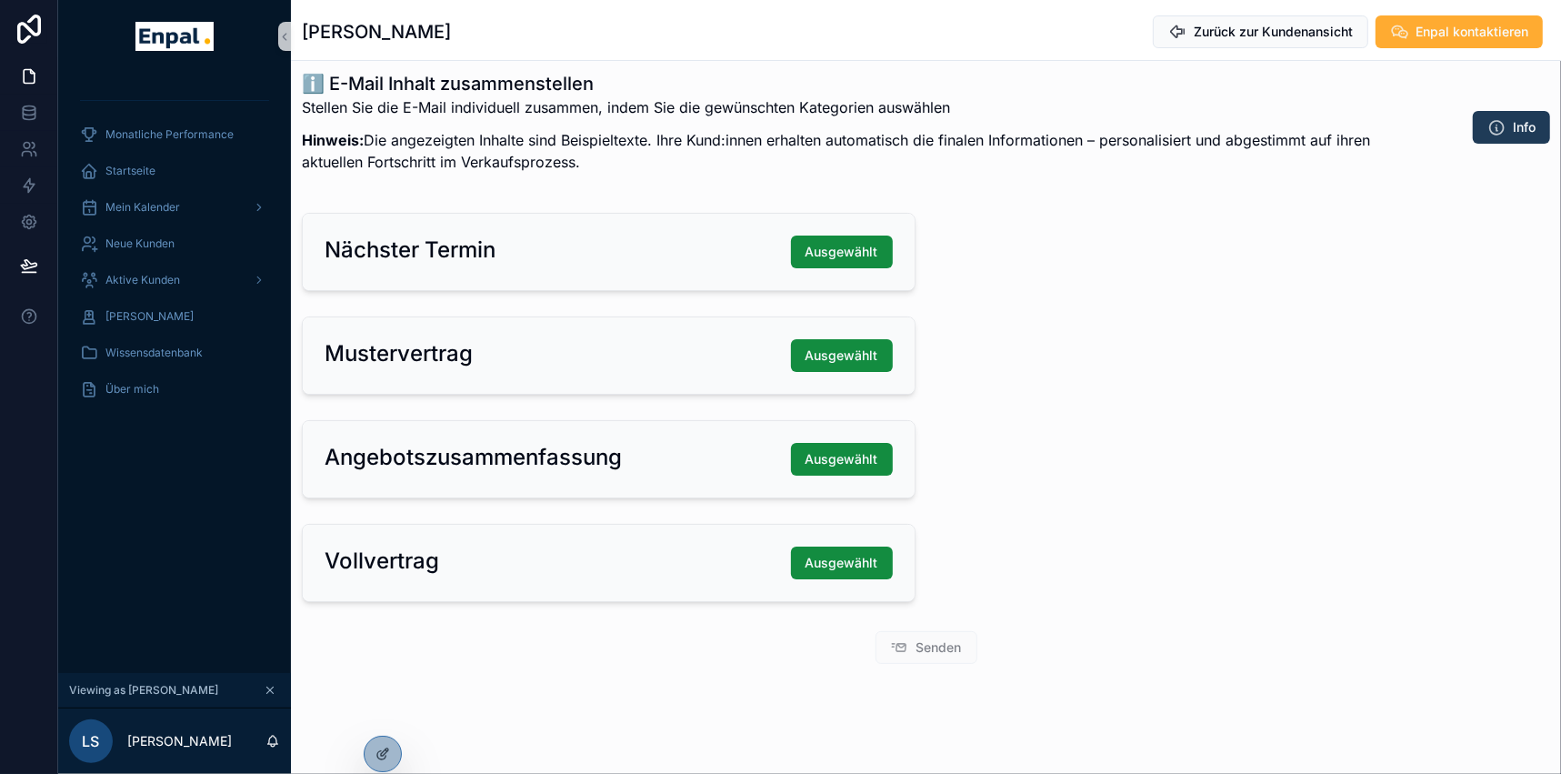
click at [1523, 125] on span "Info" at bounding box center [1524, 127] width 23 height 18
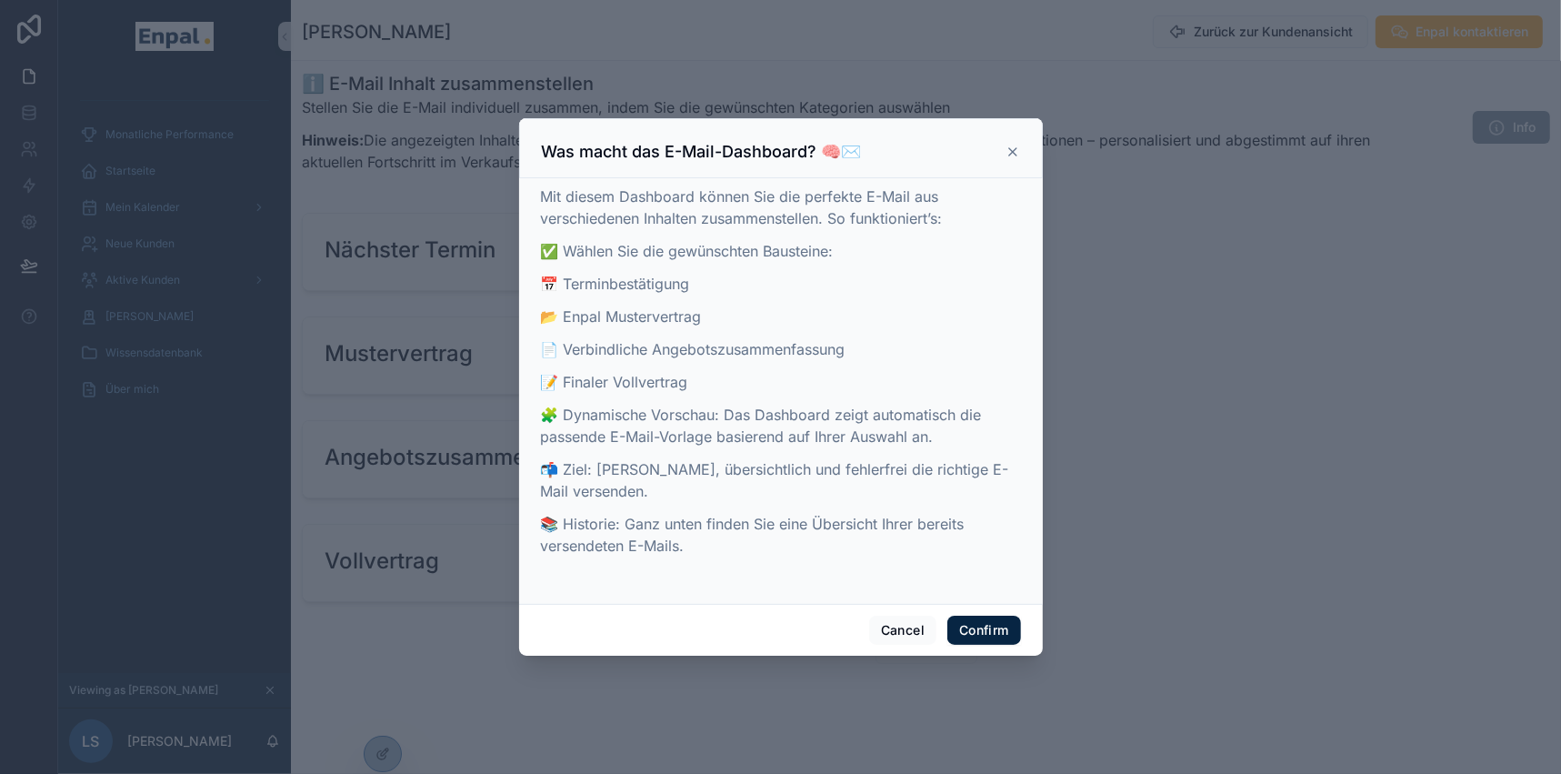
click at [1005, 159] on icon at bounding box center [1012, 152] width 15 height 15
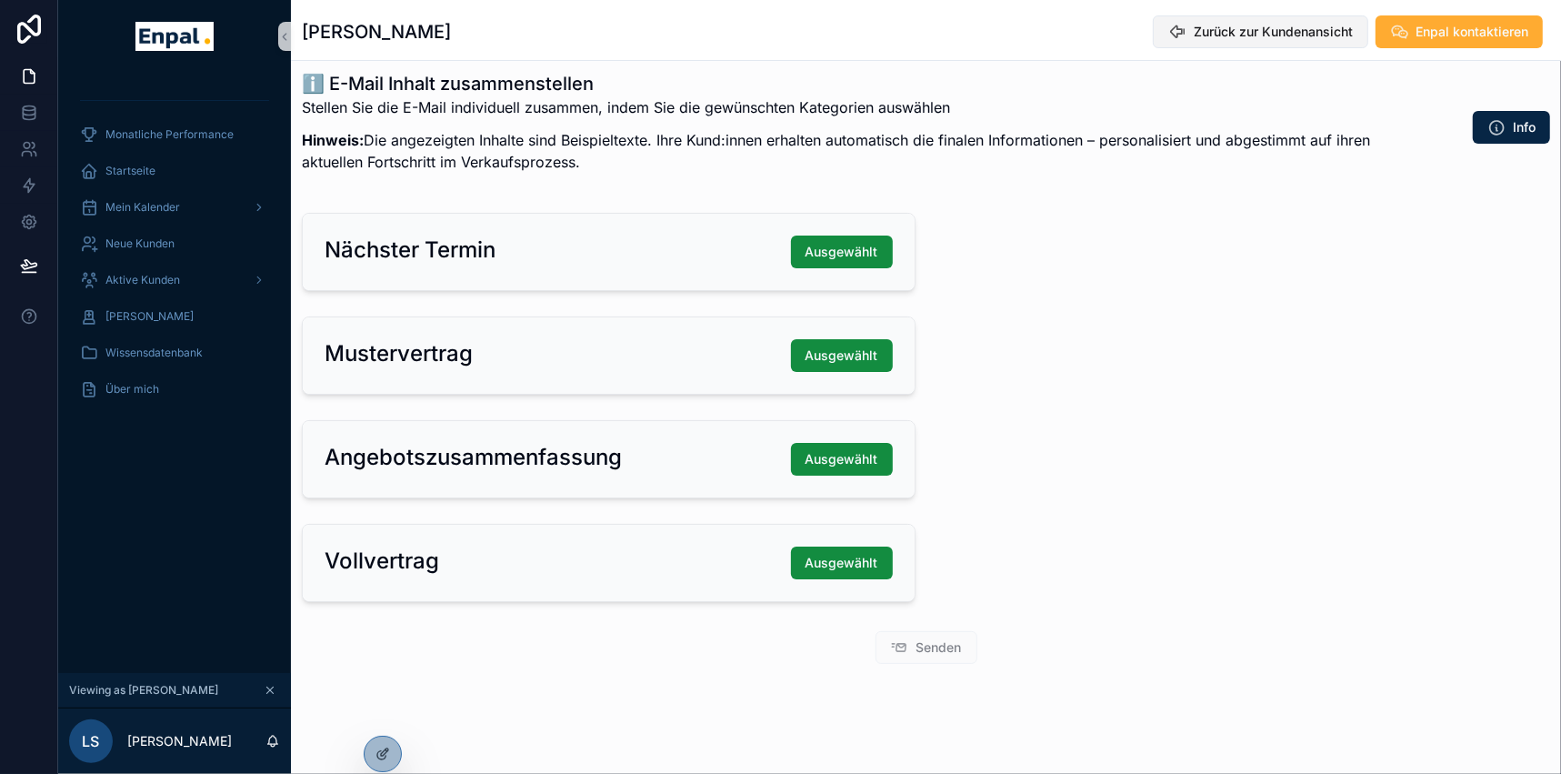
click at [1229, 37] on span "Zurück zur Kundenansicht" at bounding box center [1272, 32] width 159 height 18
click at [1229, 36] on span "Zurück zur Kundenansicht" at bounding box center [1272, 32] width 159 height 18
click at [1259, 32] on span "Zurück zur Kundenansicht" at bounding box center [1272, 32] width 159 height 18
click at [1201, 23] on span "Zurück zur Kundenansicht" at bounding box center [1272, 32] width 159 height 18
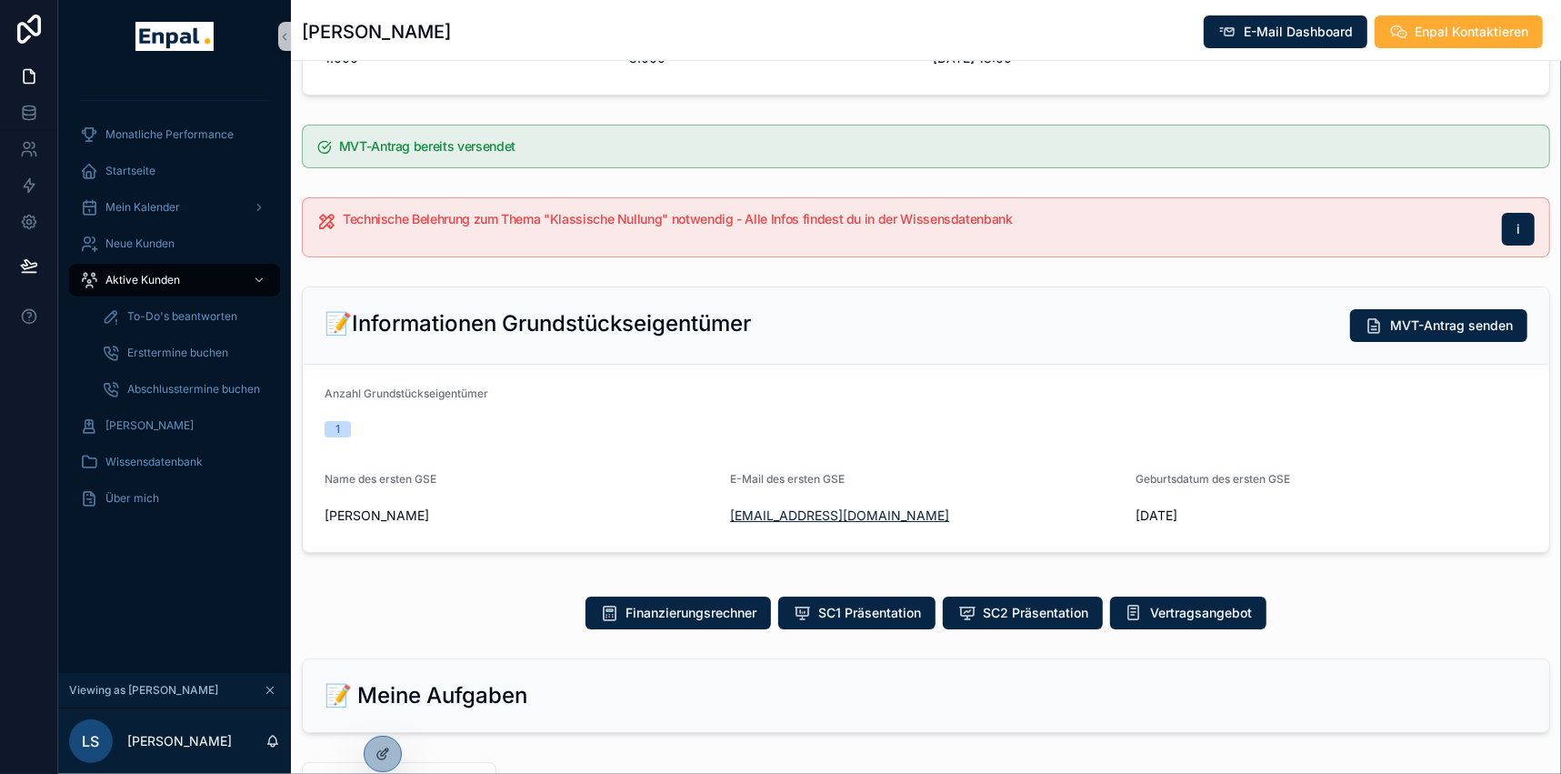
scroll to position [374, 0]
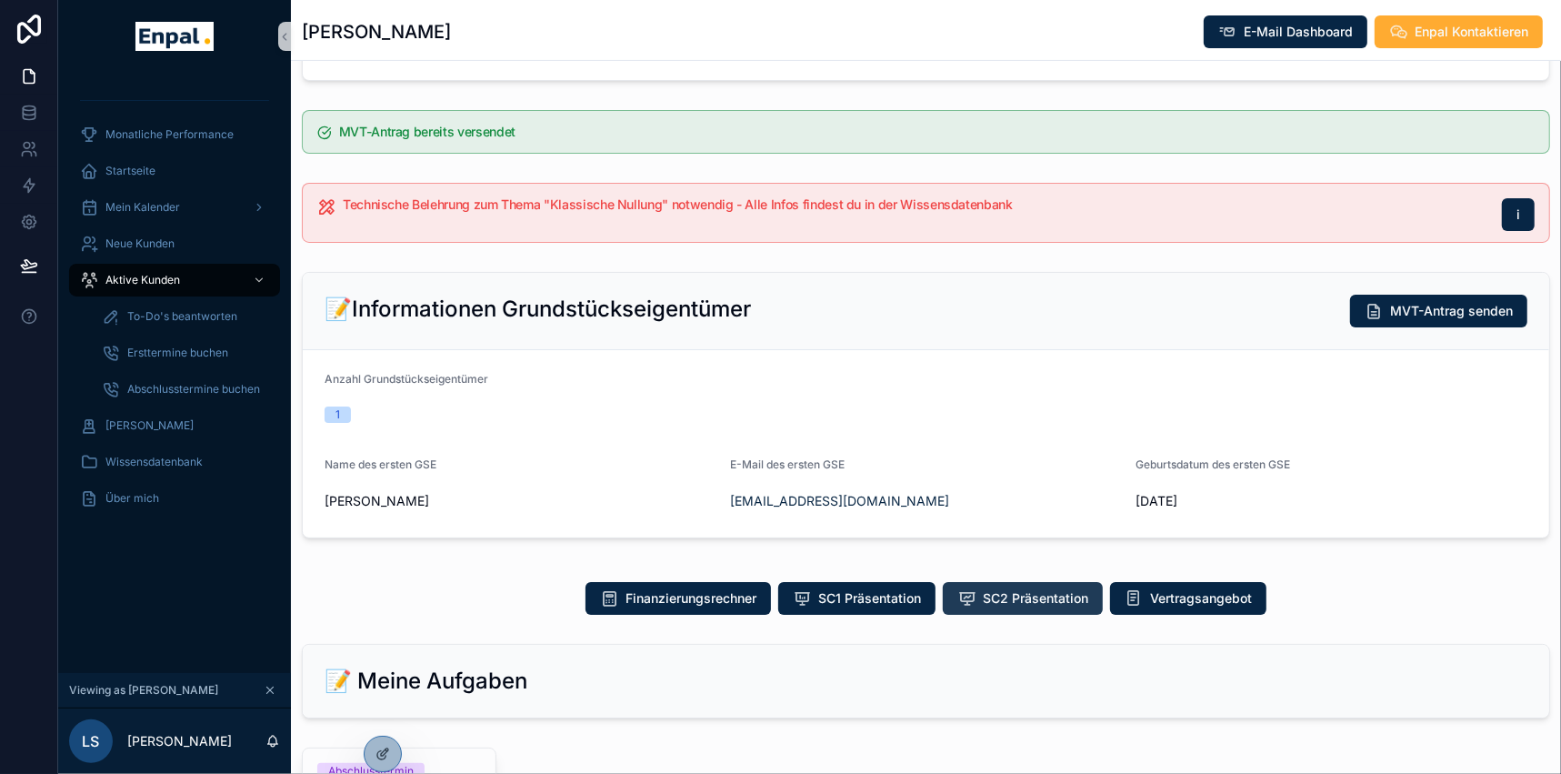
click at [1020, 594] on span "SC2 Präsentation" at bounding box center [1035, 598] width 105 height 18
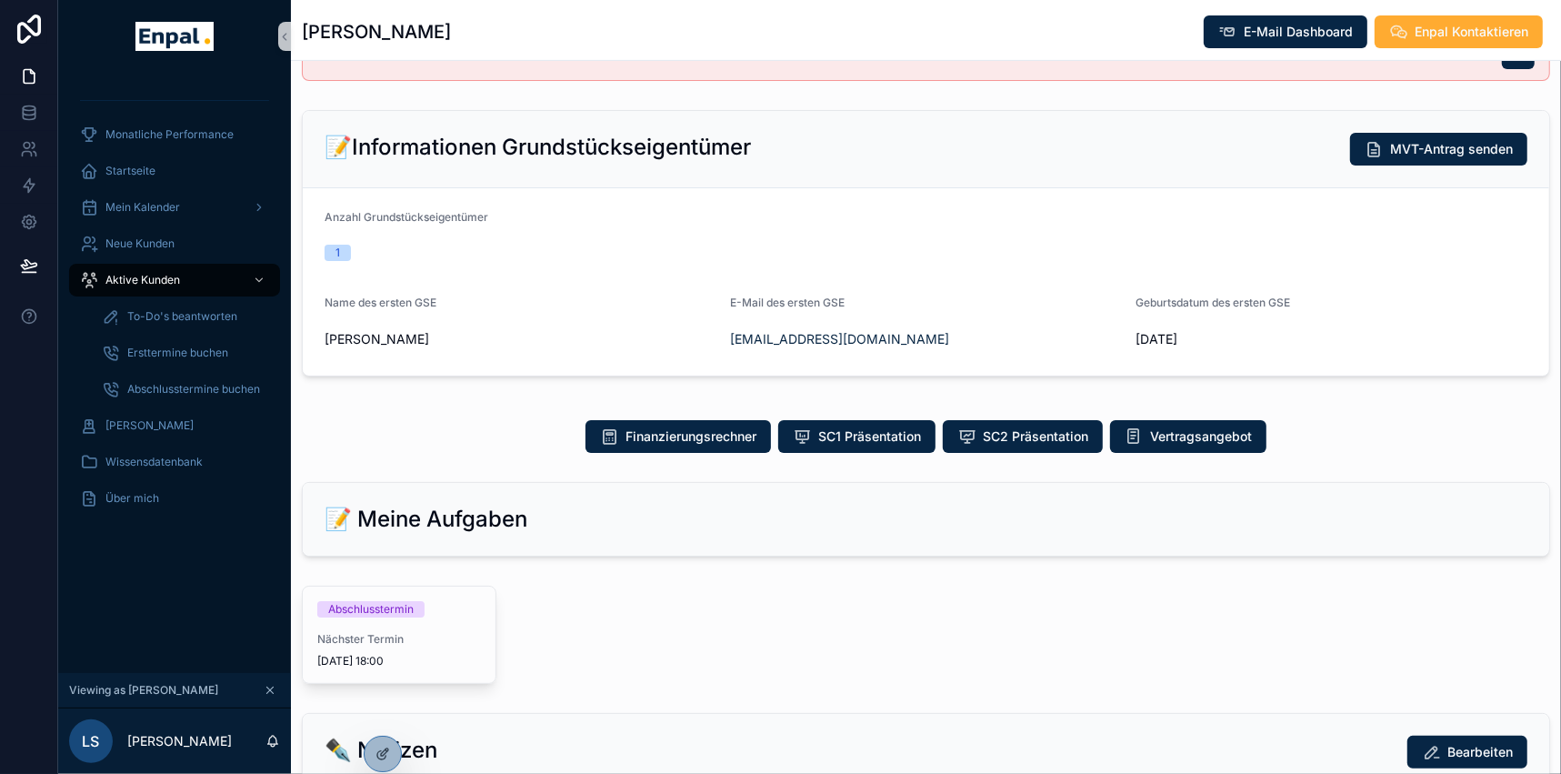
scroll to position [539, 0]
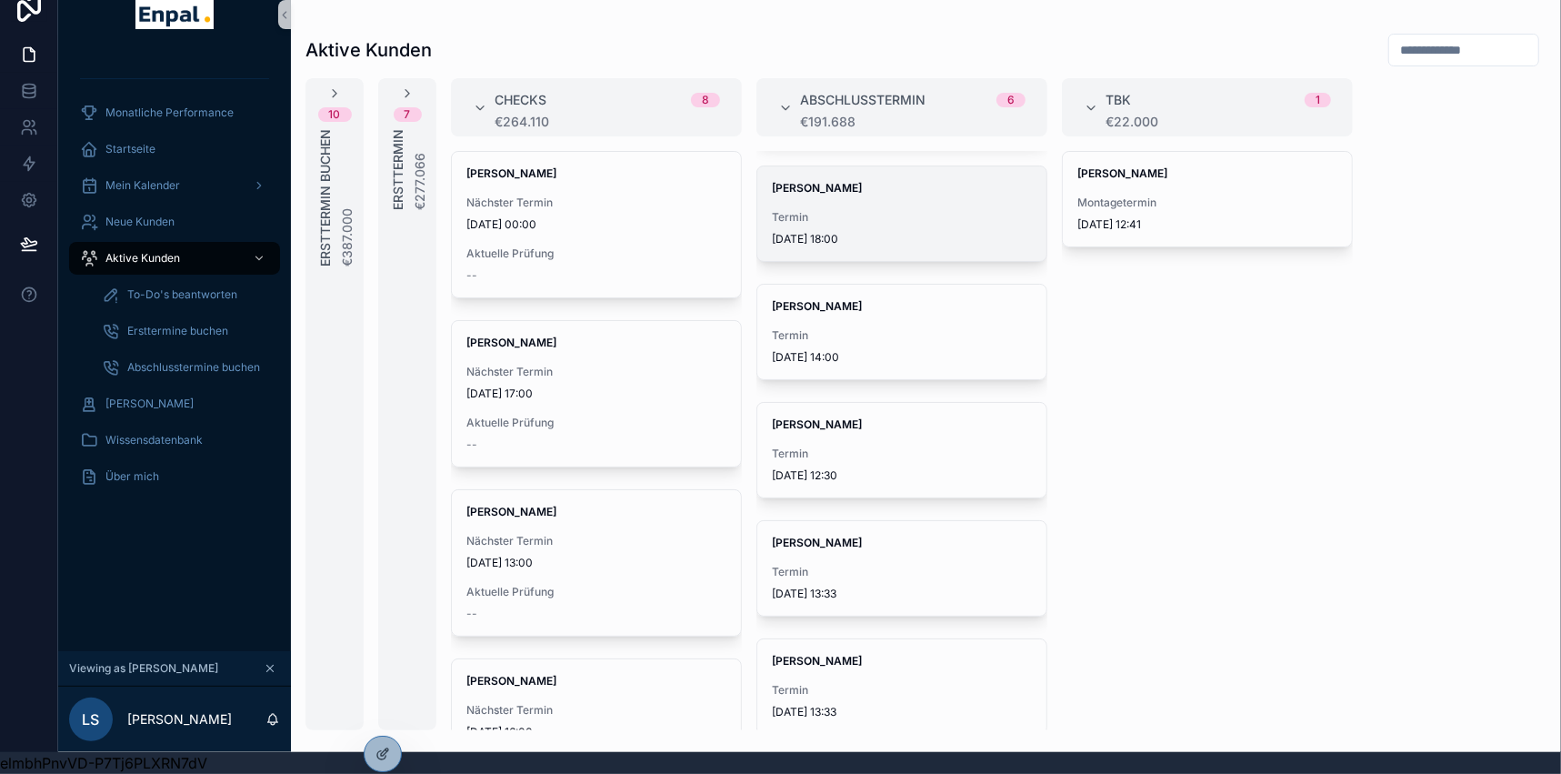
scroll to position [109, 0]
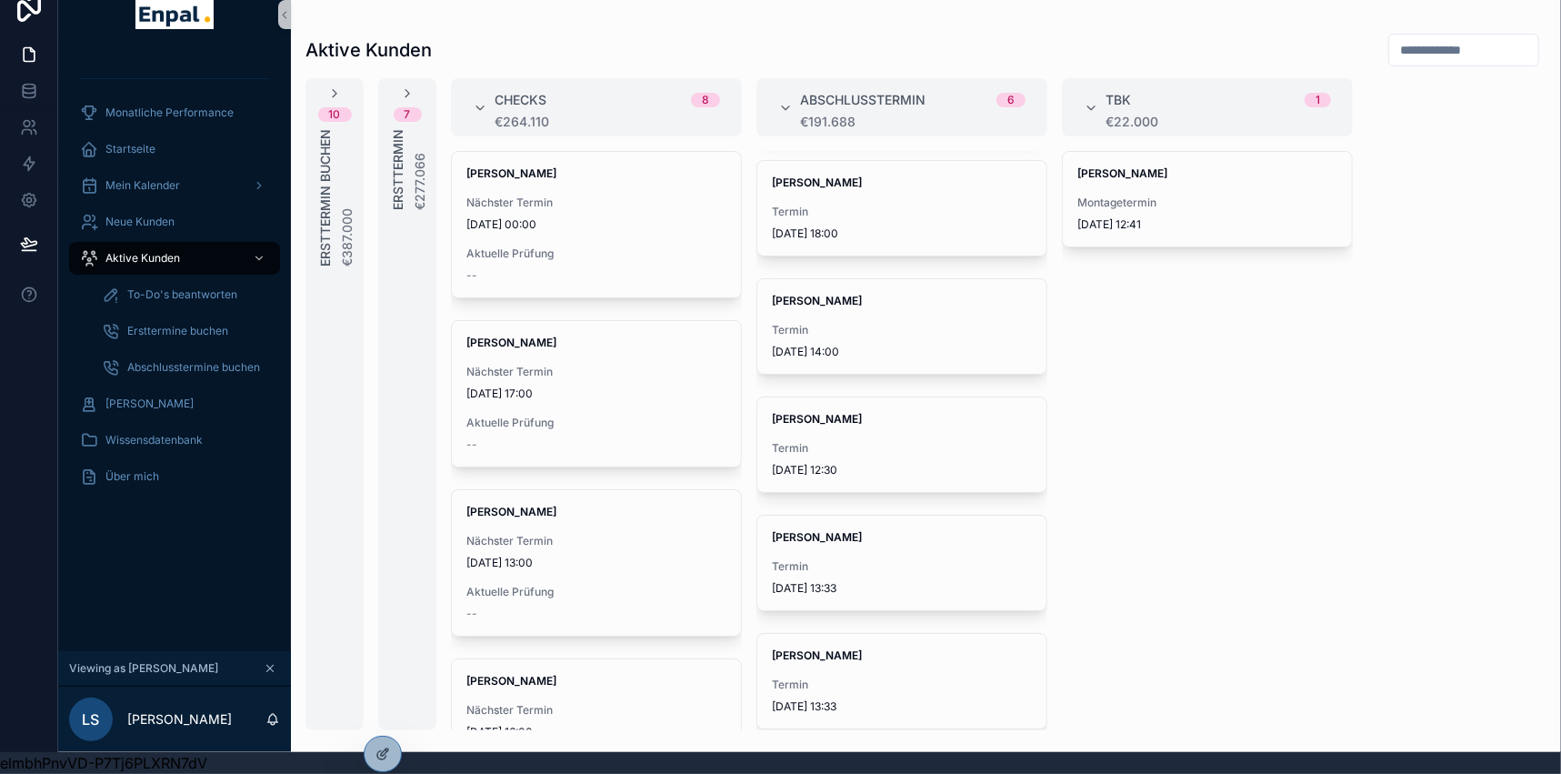
click at [790, 648] on strong "[PERSON_NAME]" at bounding box center [817, 655] width 90 height 14
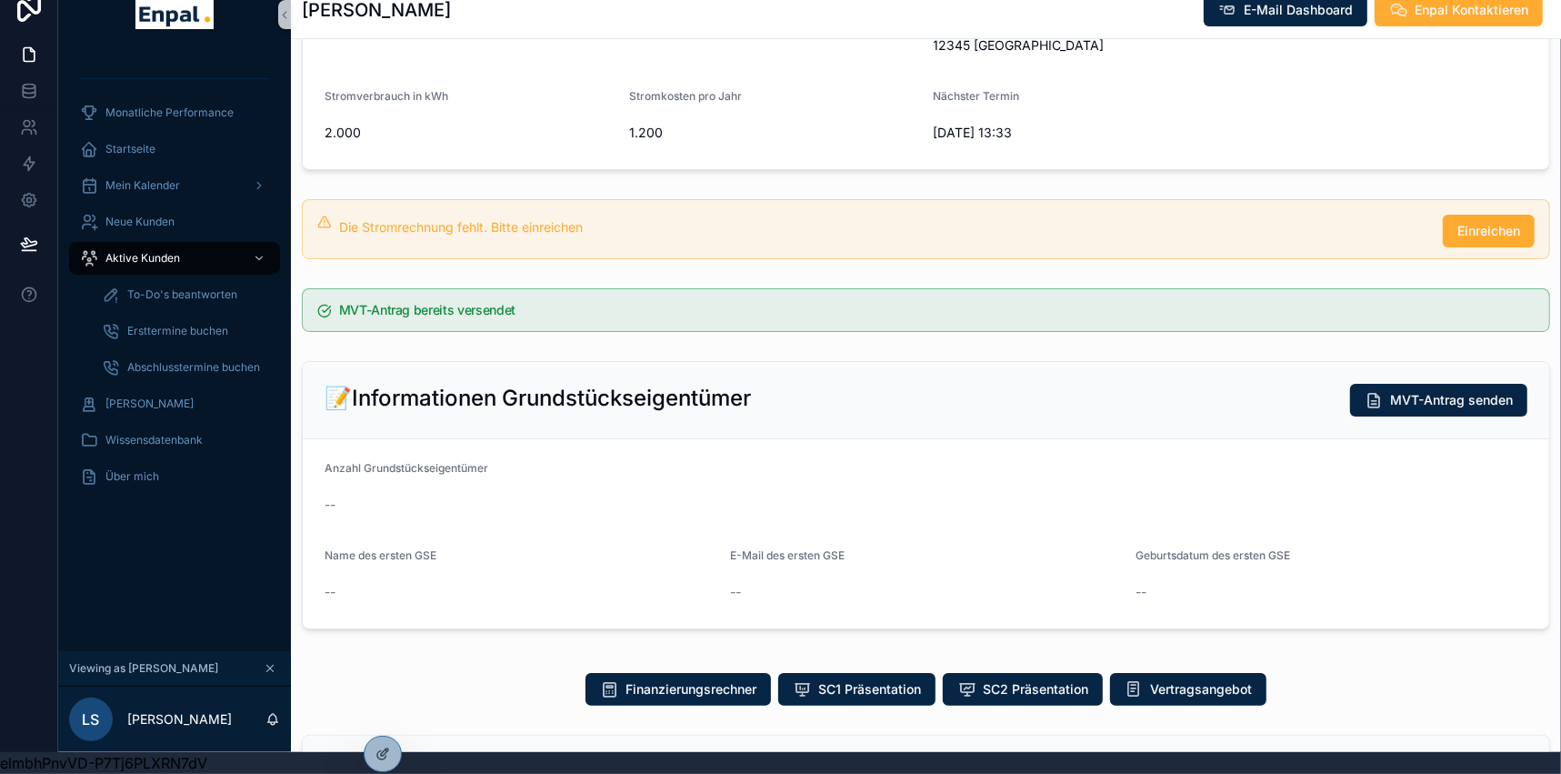
scroll to position [330, 0]
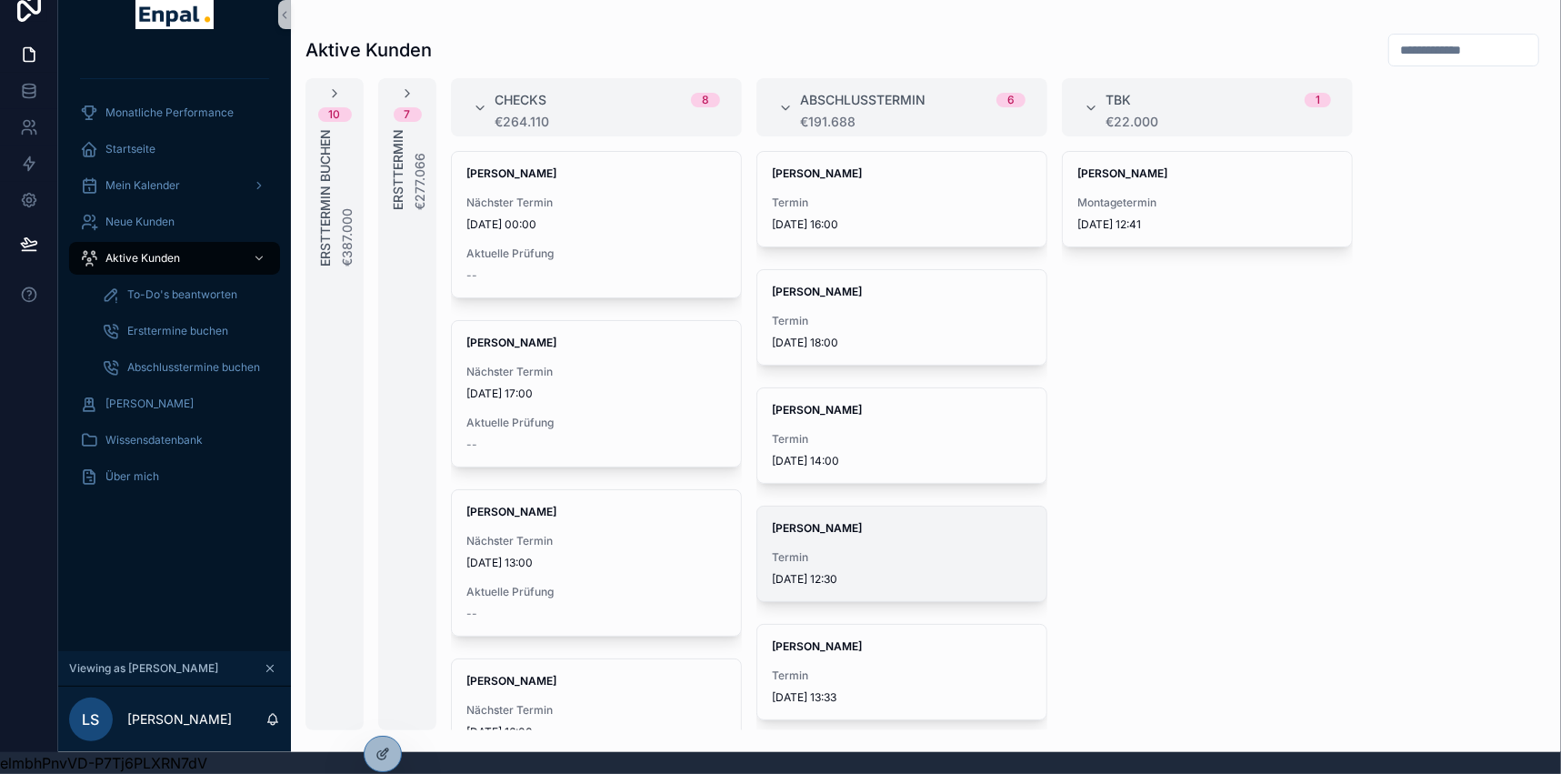
click at [870, 554] on div "Termin 8.9.2025 12:30" at bounding box center [902, 568] width 260 height 36
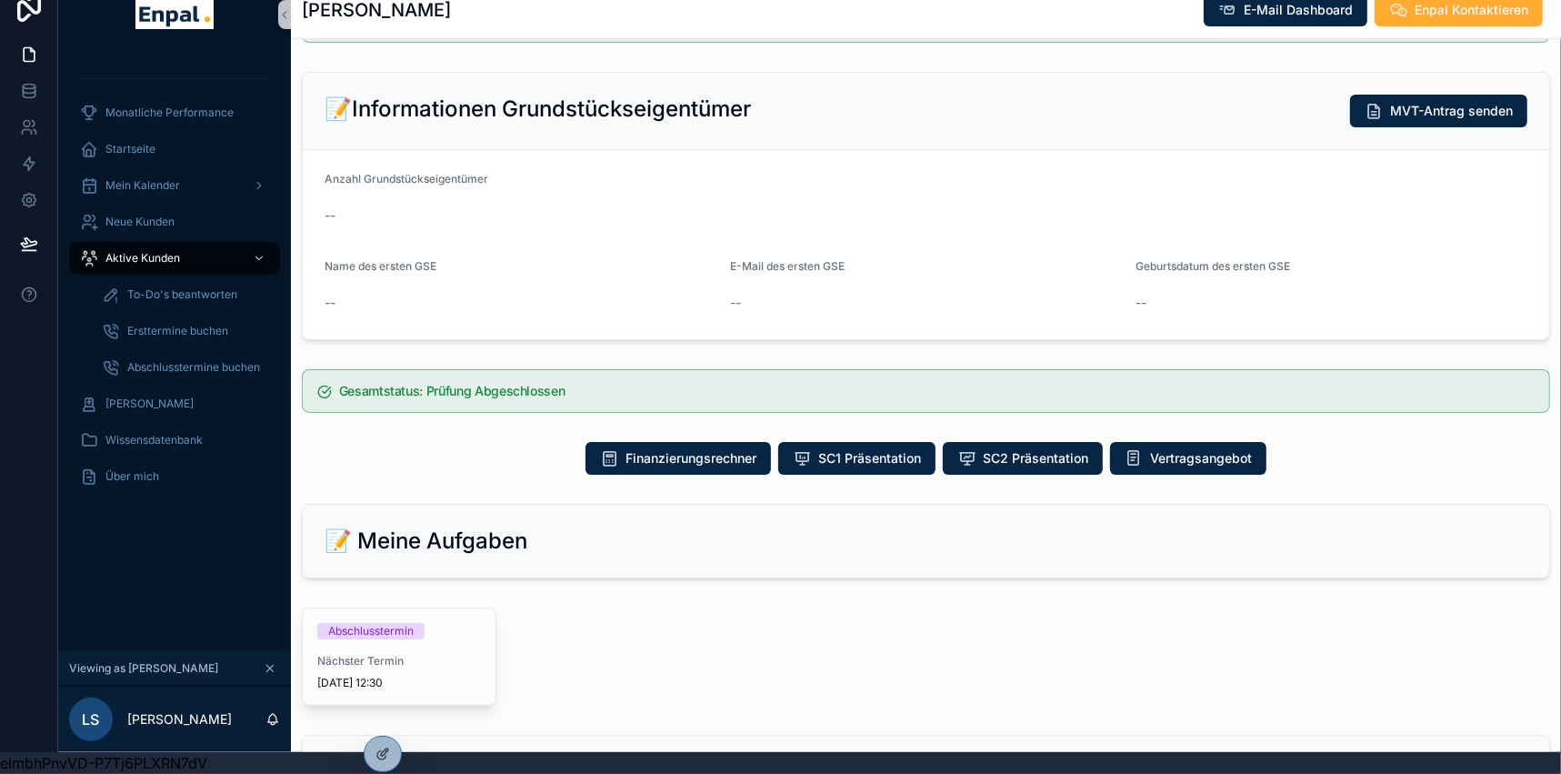
scroll to position [495, 0]
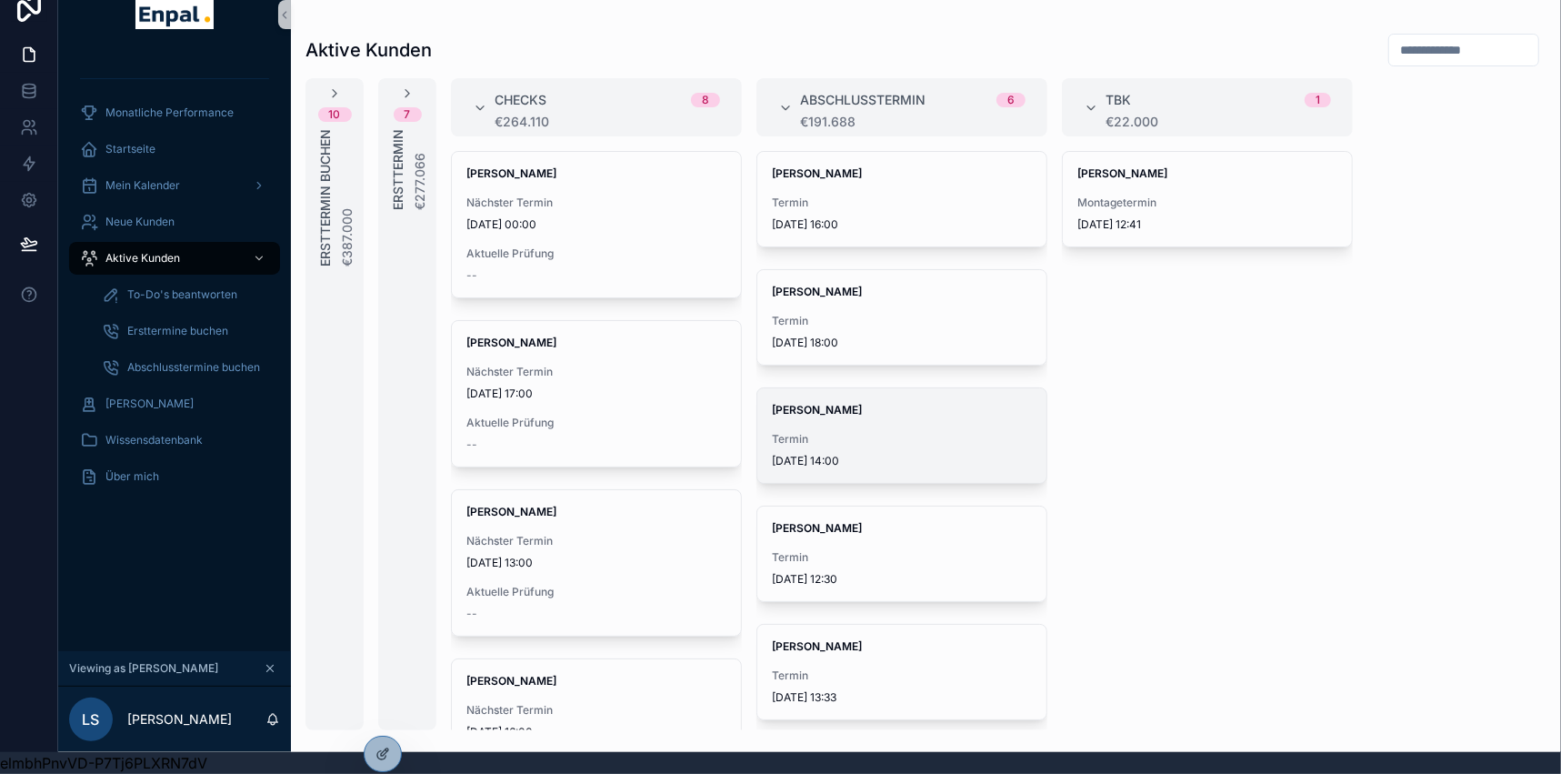
click at [863, 432] on span "Termin" at bounding box center [902, 439] width 260 height 15
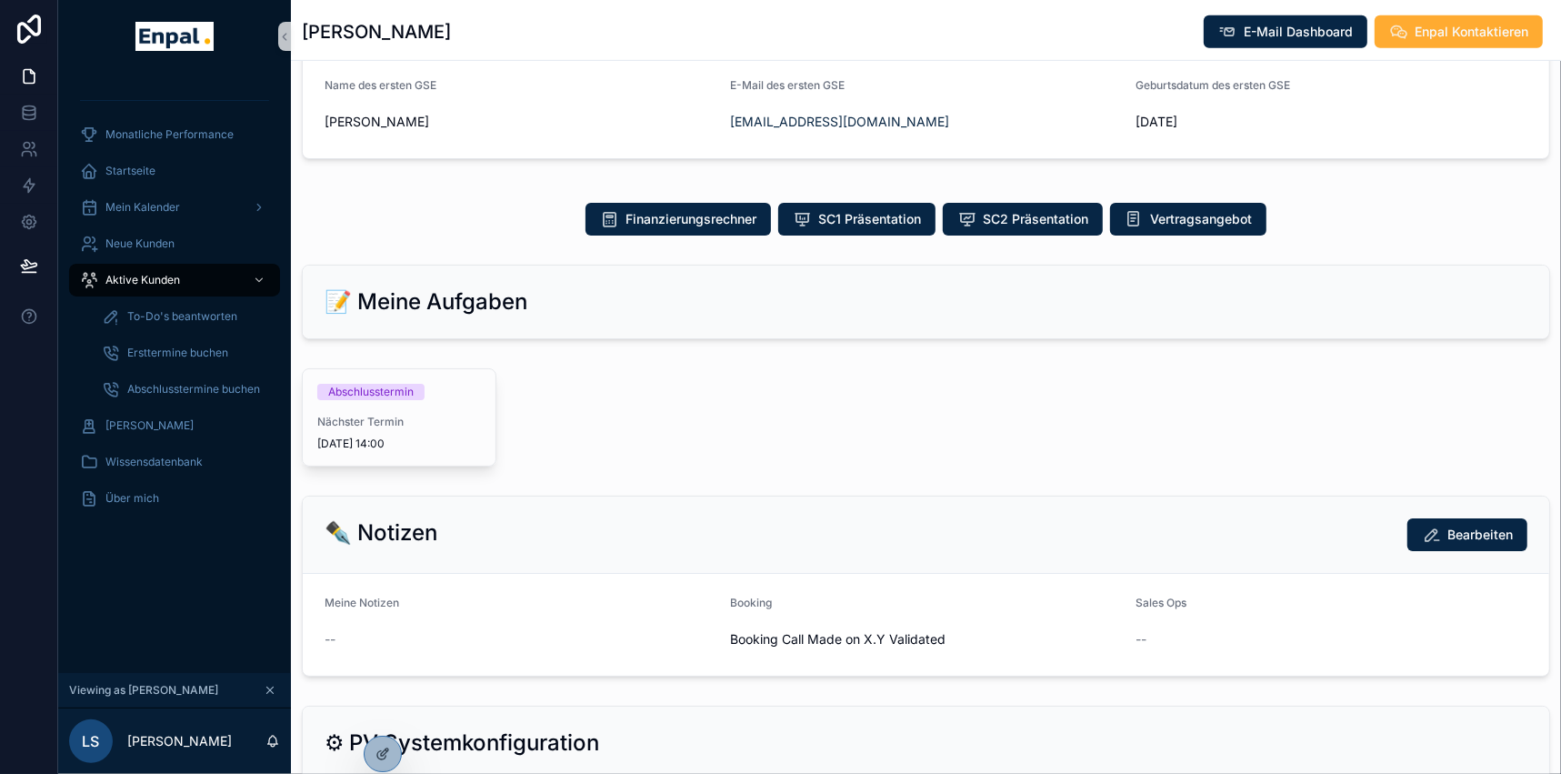
scroll to position [714, 0]
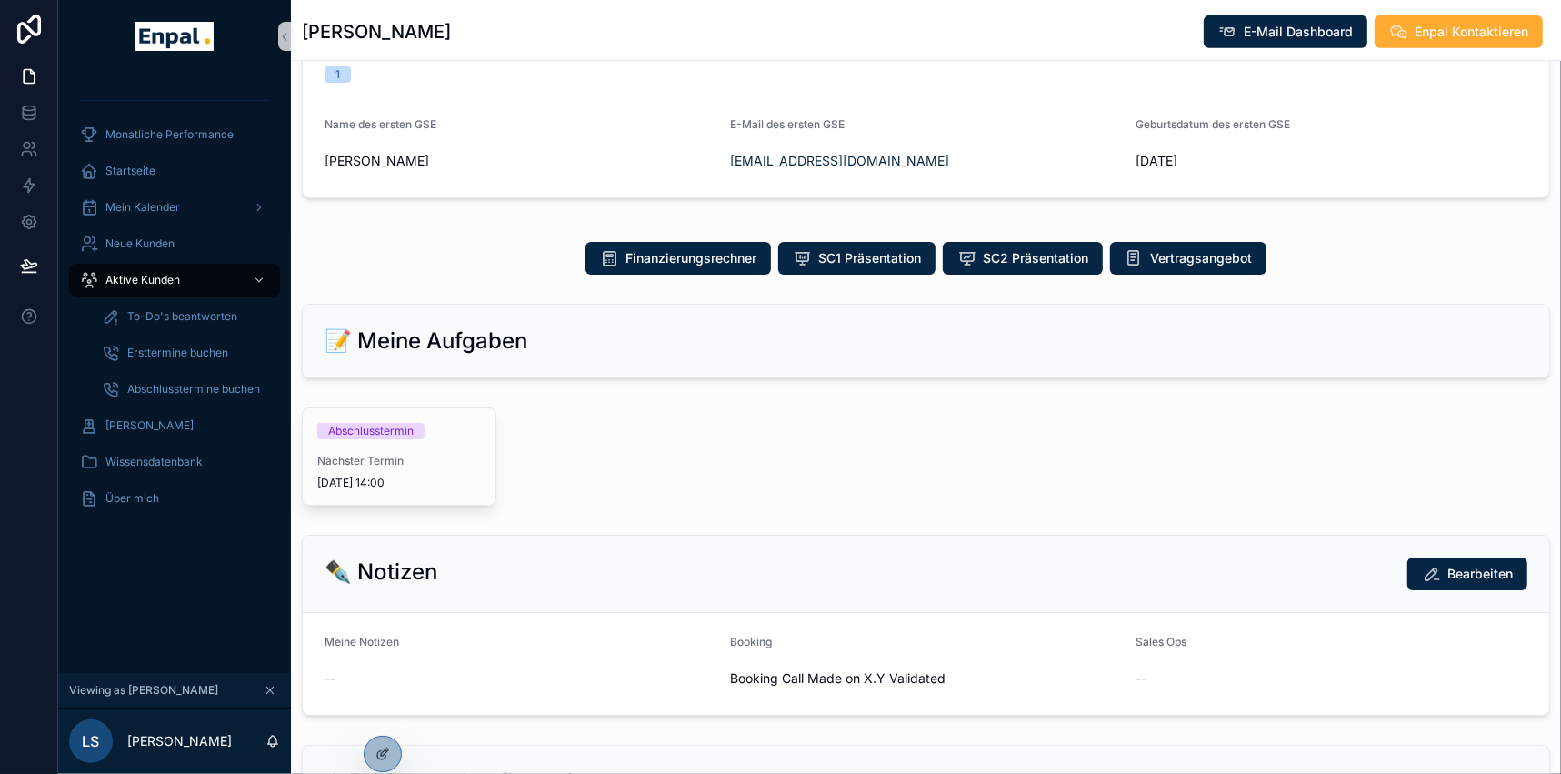
drag, startPoint x: 764, startPoint y: 377, endPoint x: 702, endPoint y: 402, distance: 66.5
click at [702, 402] on div "Abschlusstermin Nächster Termin 9.9.2025 14:00" at bounding box center [608, 456] width 635 height 113
click at [377, 443] on div "Abschlusstermin Nächster Termin 9.9.2025 14:00" at bounding box center [399, 456] width 193 height 96
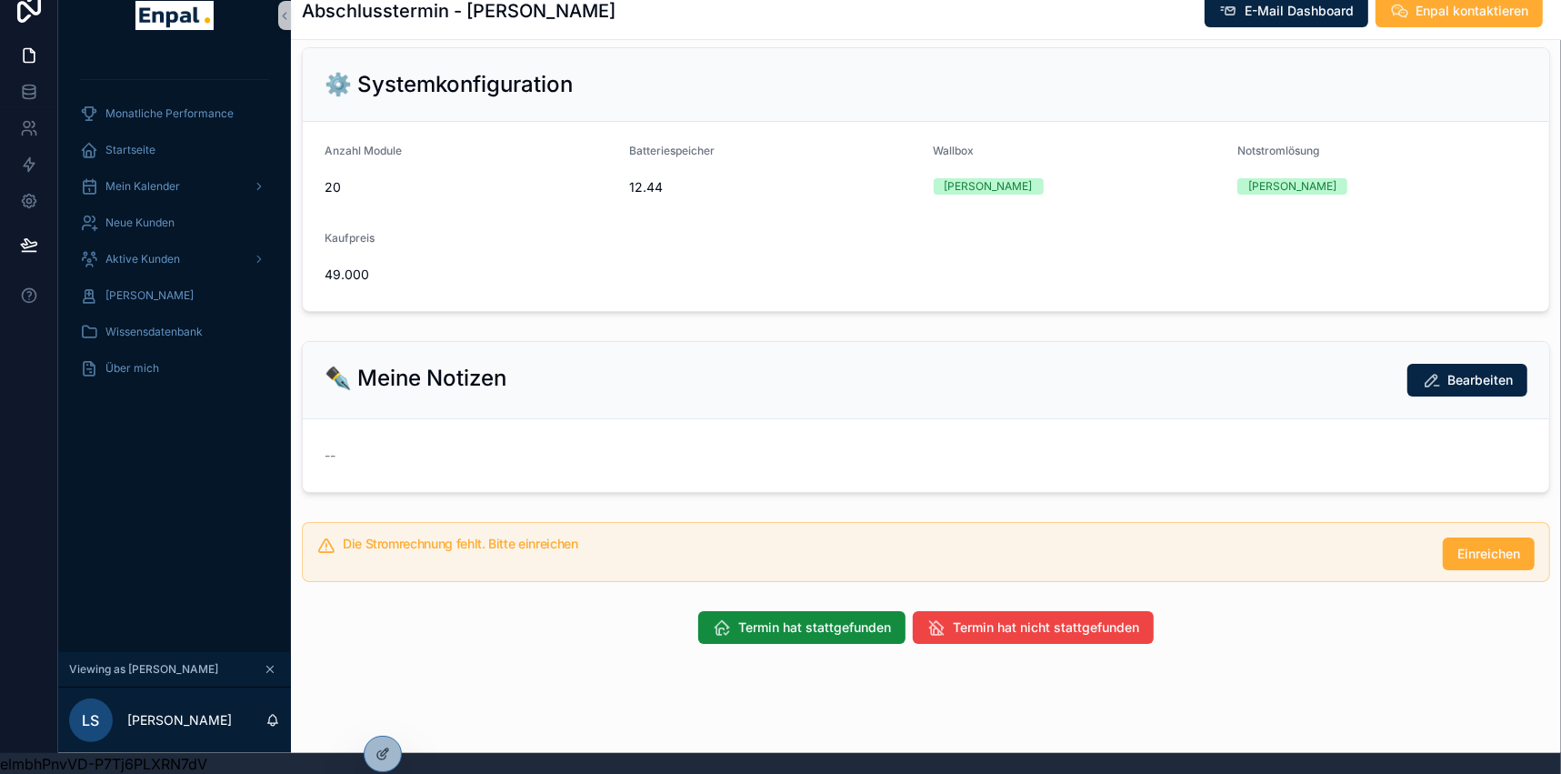
scroll to position [34, 0]
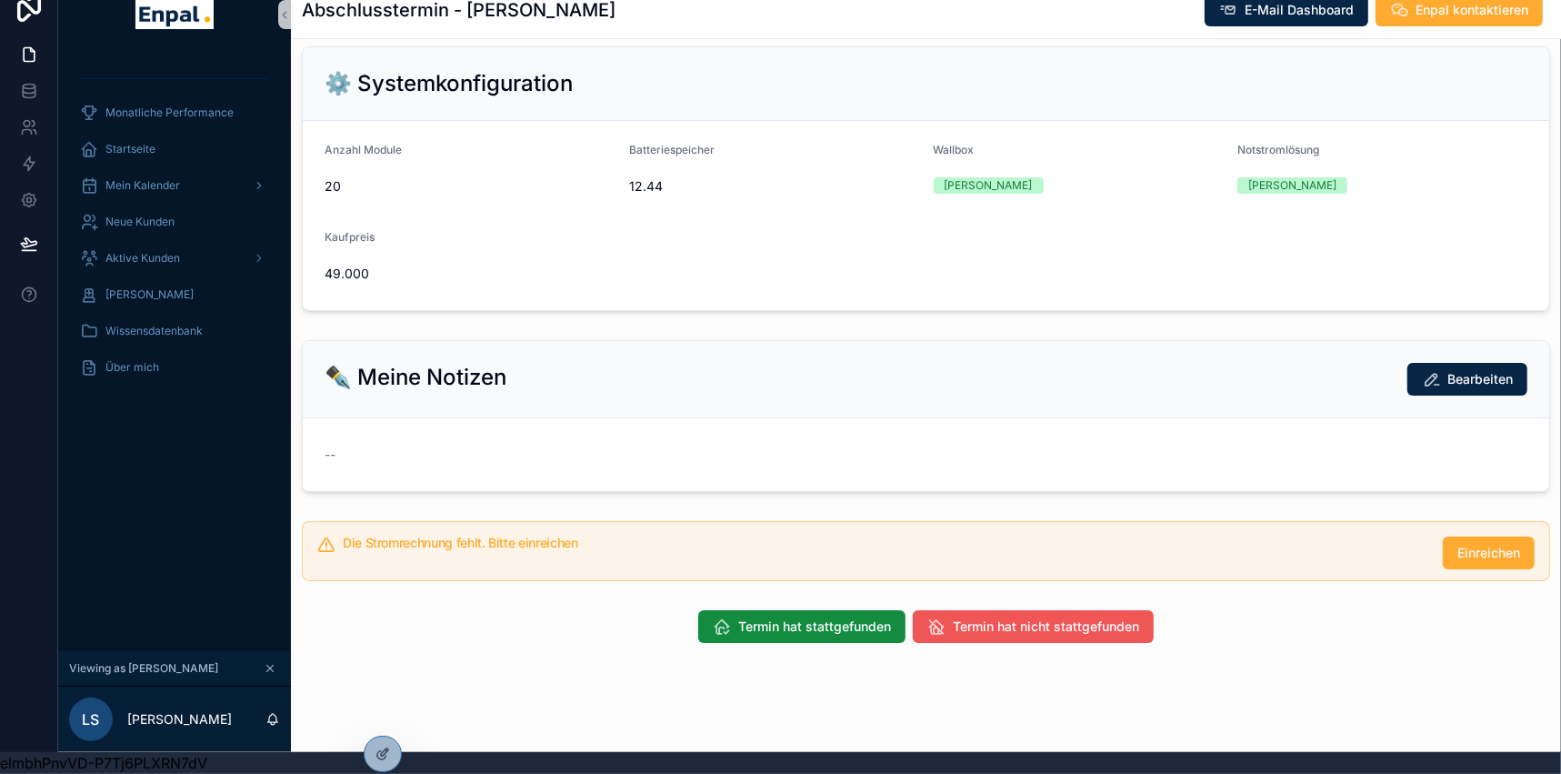
click at [1058, 617] on span "Termin hat nicht stattgefunden" at bounding box center [1046, 626] width 186 height 18
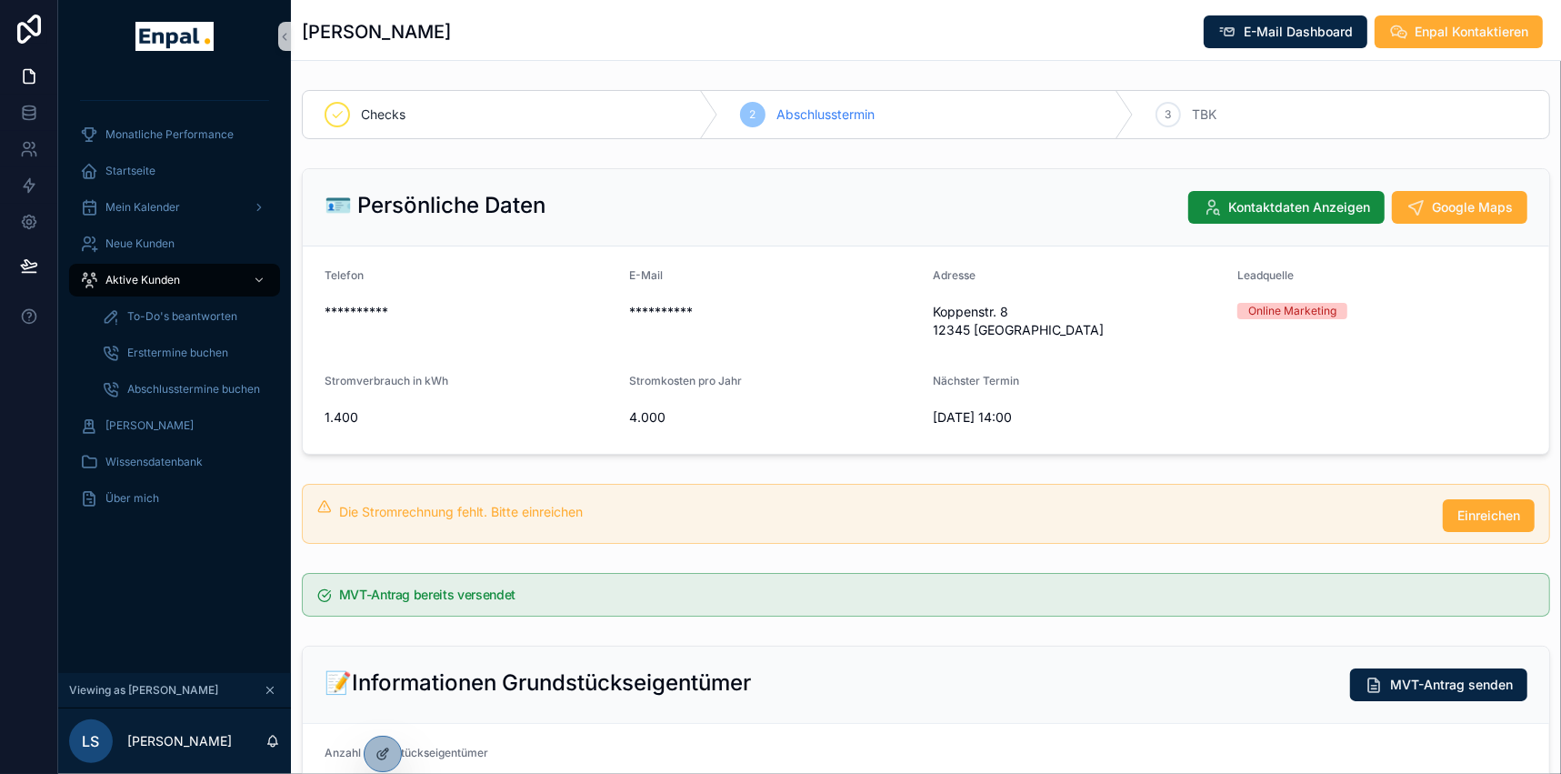
drag, startPoint x: 533, startPoint y: 381, endPoint x: 609, endPoint y: 217, distance: 180.6
click at [609, 217] on div "🪪 Persönliche Daten Kontaktdaten Anzeigen Google Maps" at bounding box center [926, 207] width 1203 height 33
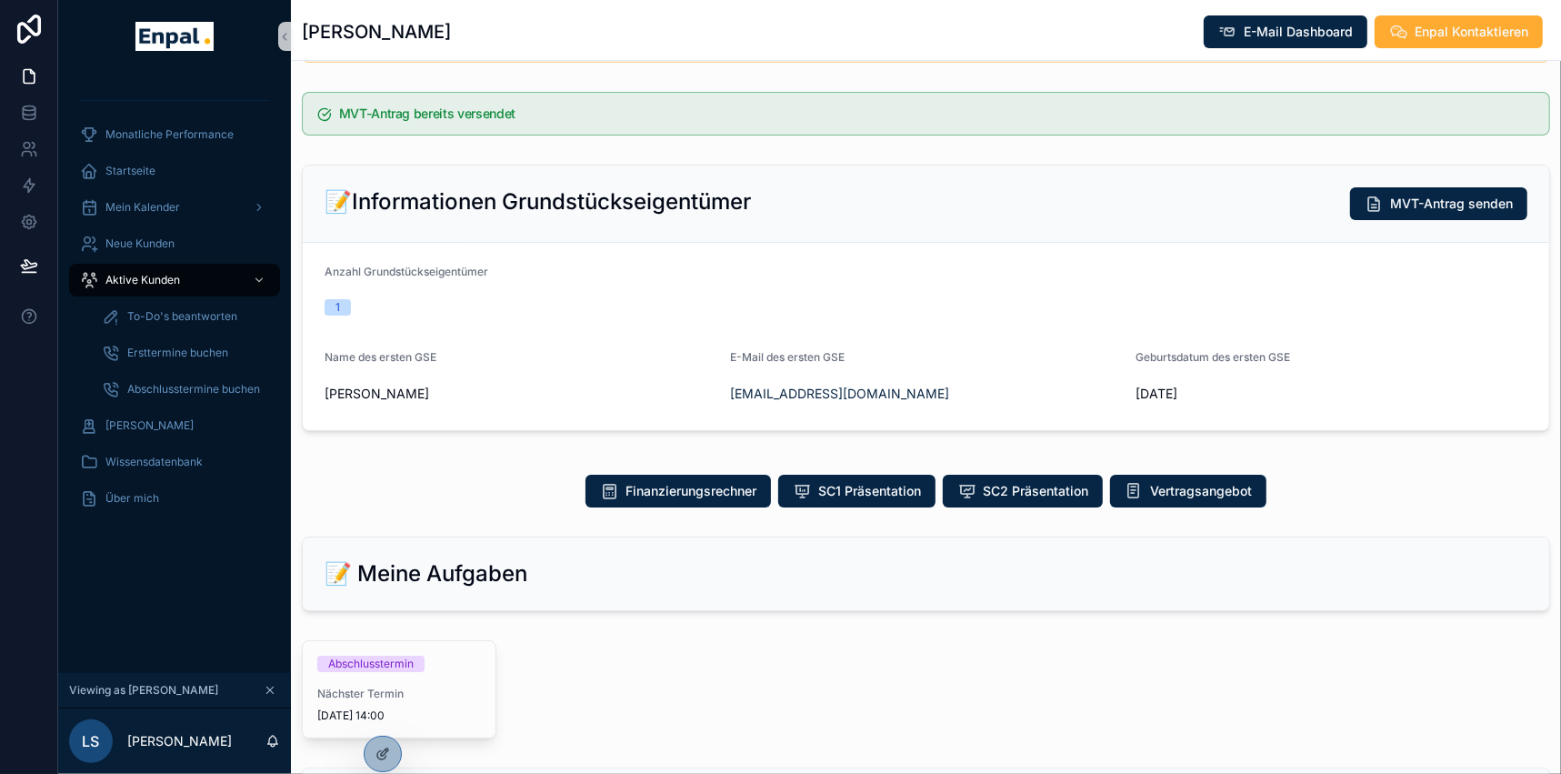
scroll to position [465, 0]
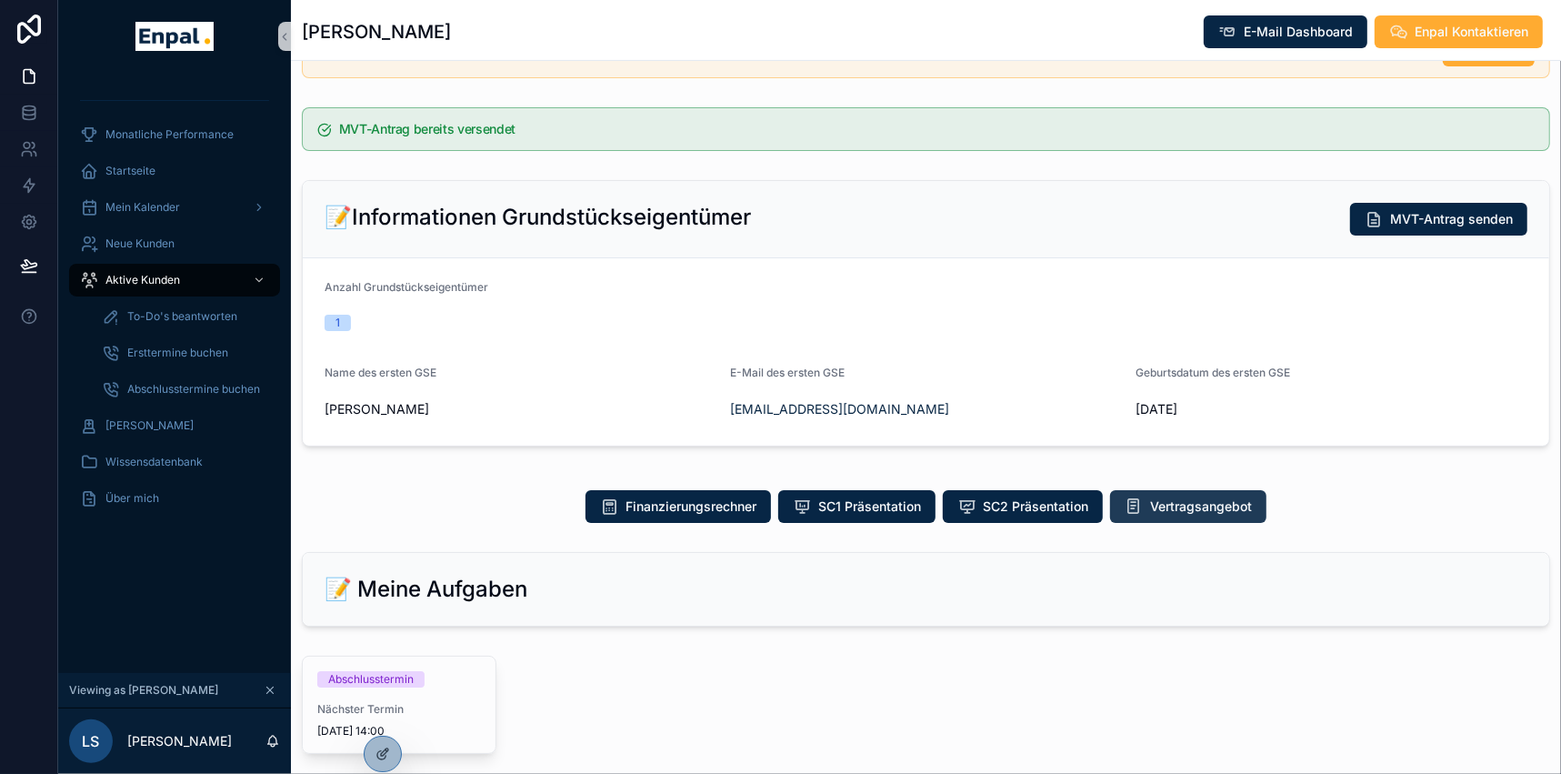
click at [1237, 501] on span "Vertragsangebot" at bounding box center [1201, 506] width 102 height 18
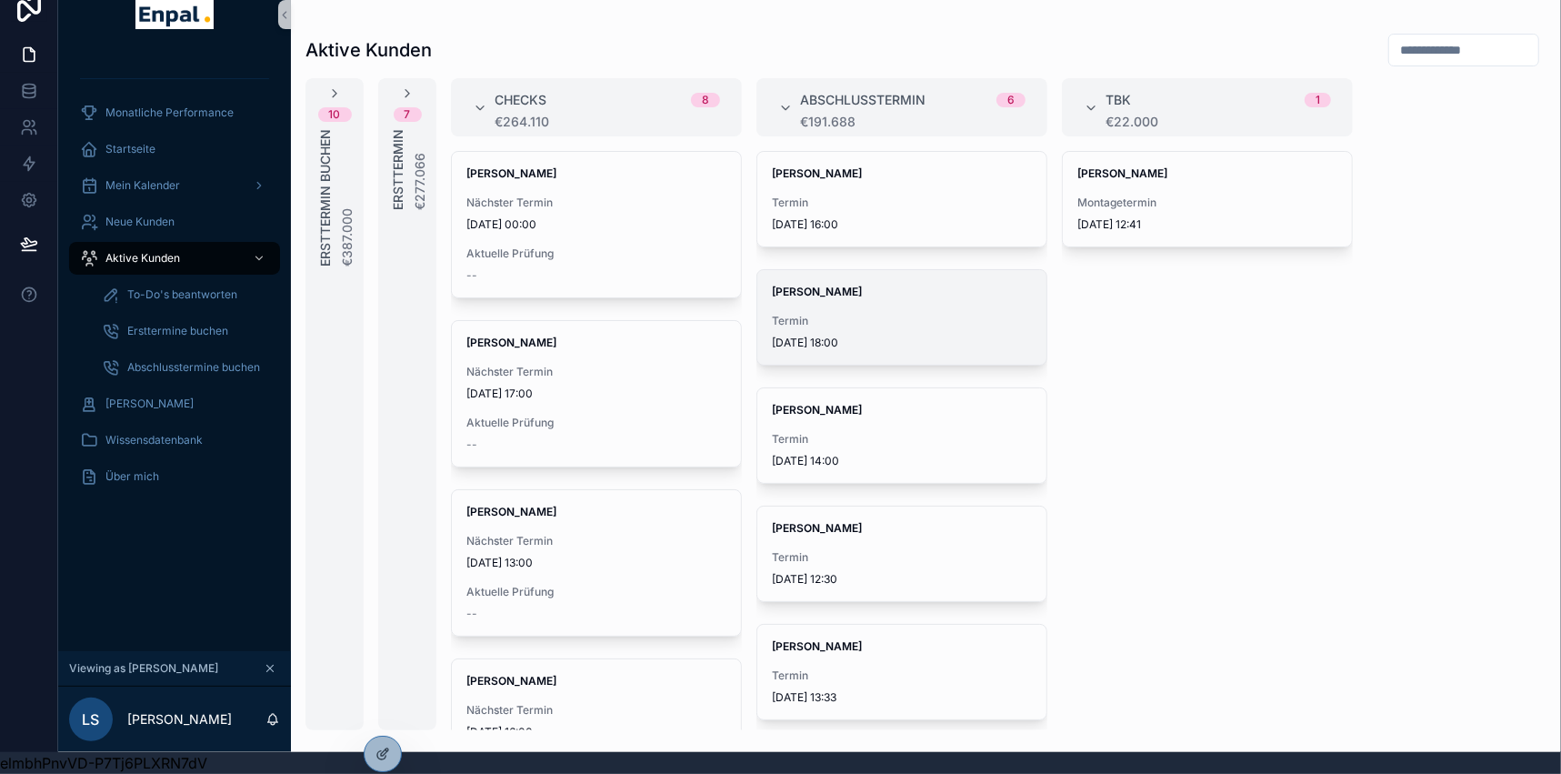
click at [814, 285] on strong "[PERSON_NAME]" at bounding box center [817, 292] width 90 height 14
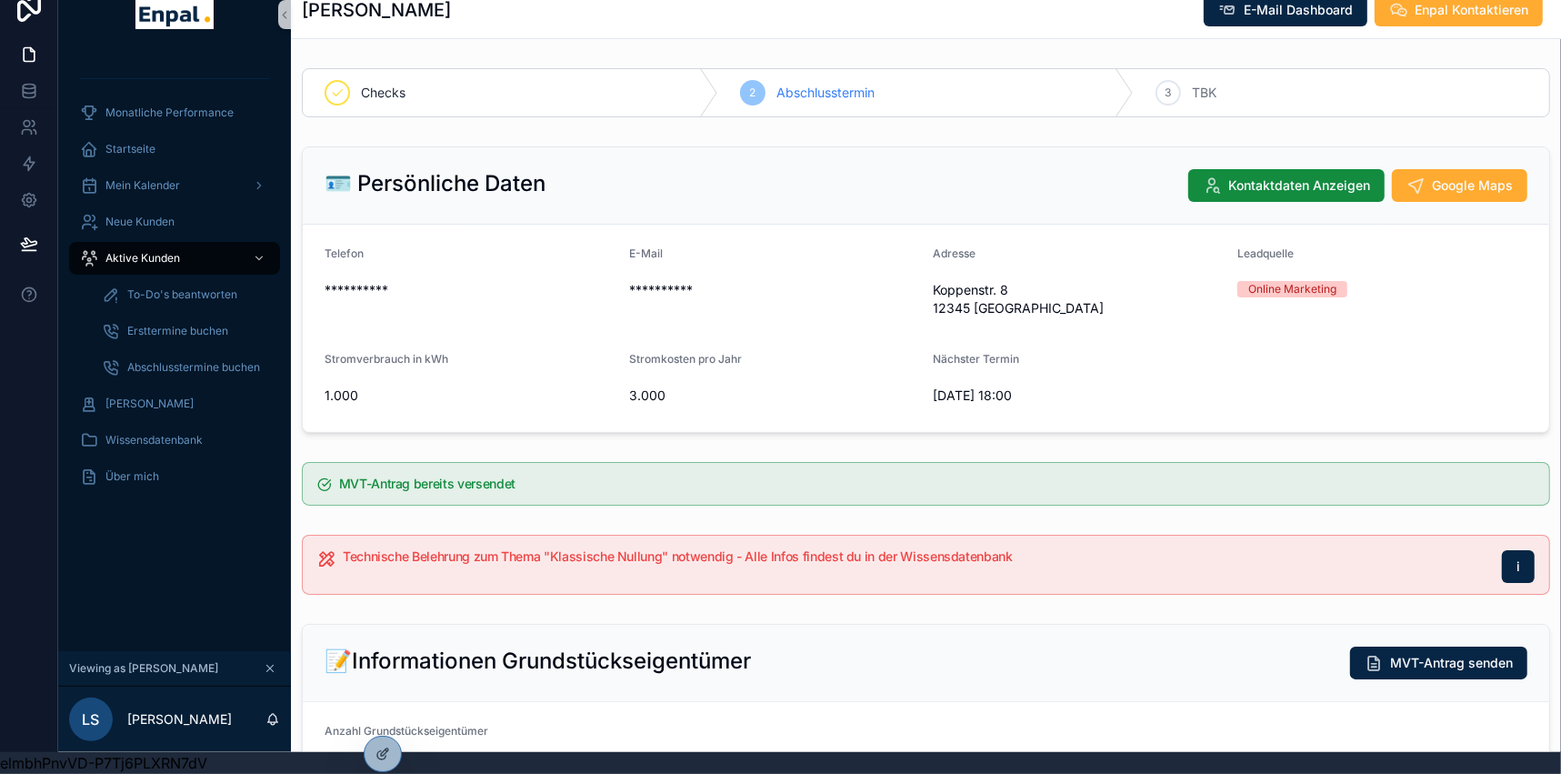
scroll to position [330, 0]
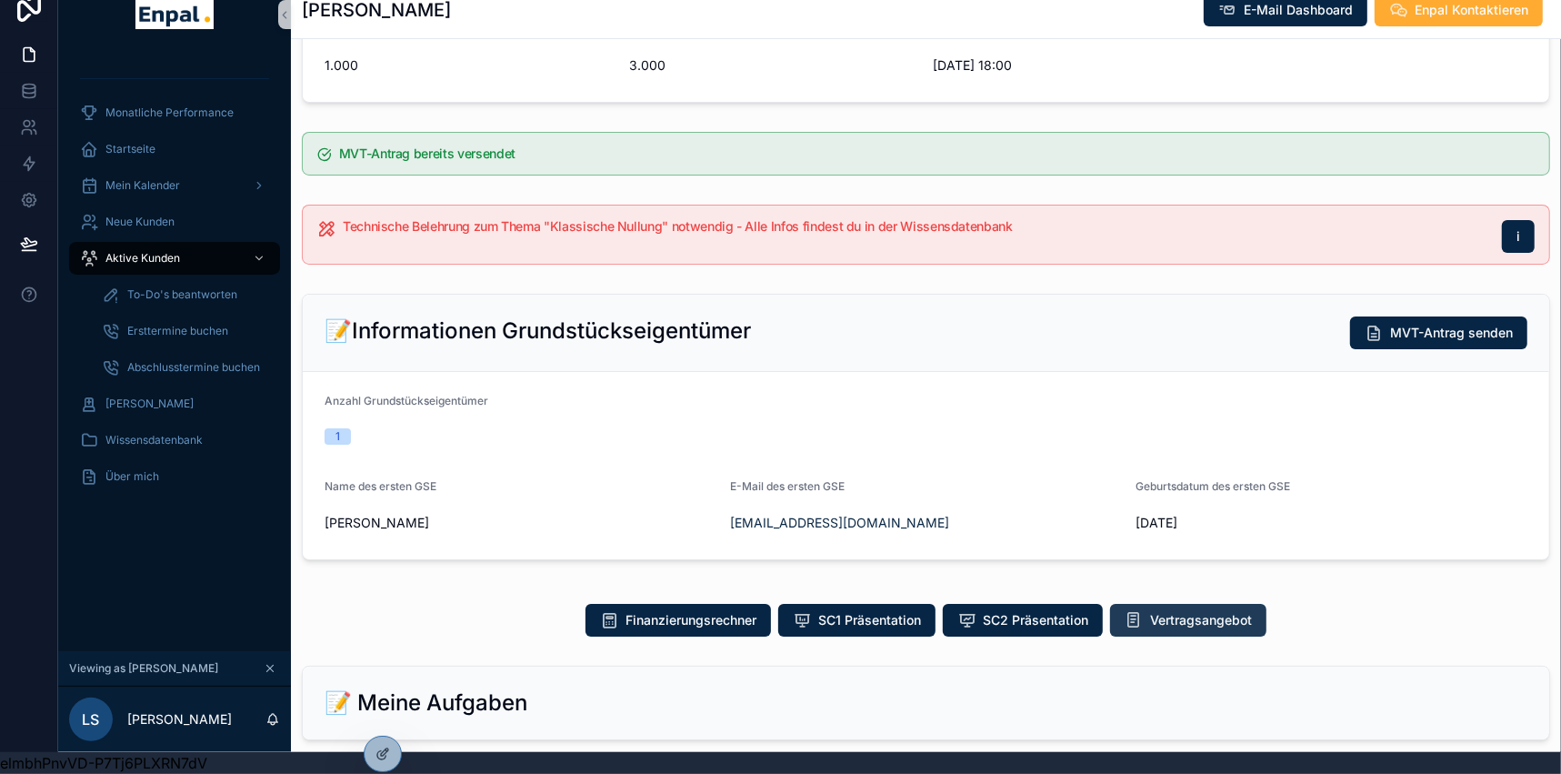
click at [1163, 611] on span "Vertragsangebot" at bounding box center [1201, 620] width 102 height 18
click at [1016, 611] on span "SC2 Präsentation" at bounding box center [1035, 620] width 105 height 18
click at [889, 613] on span "SC1 Präsentation" at bounding box center [869, 620] width 103 height 18
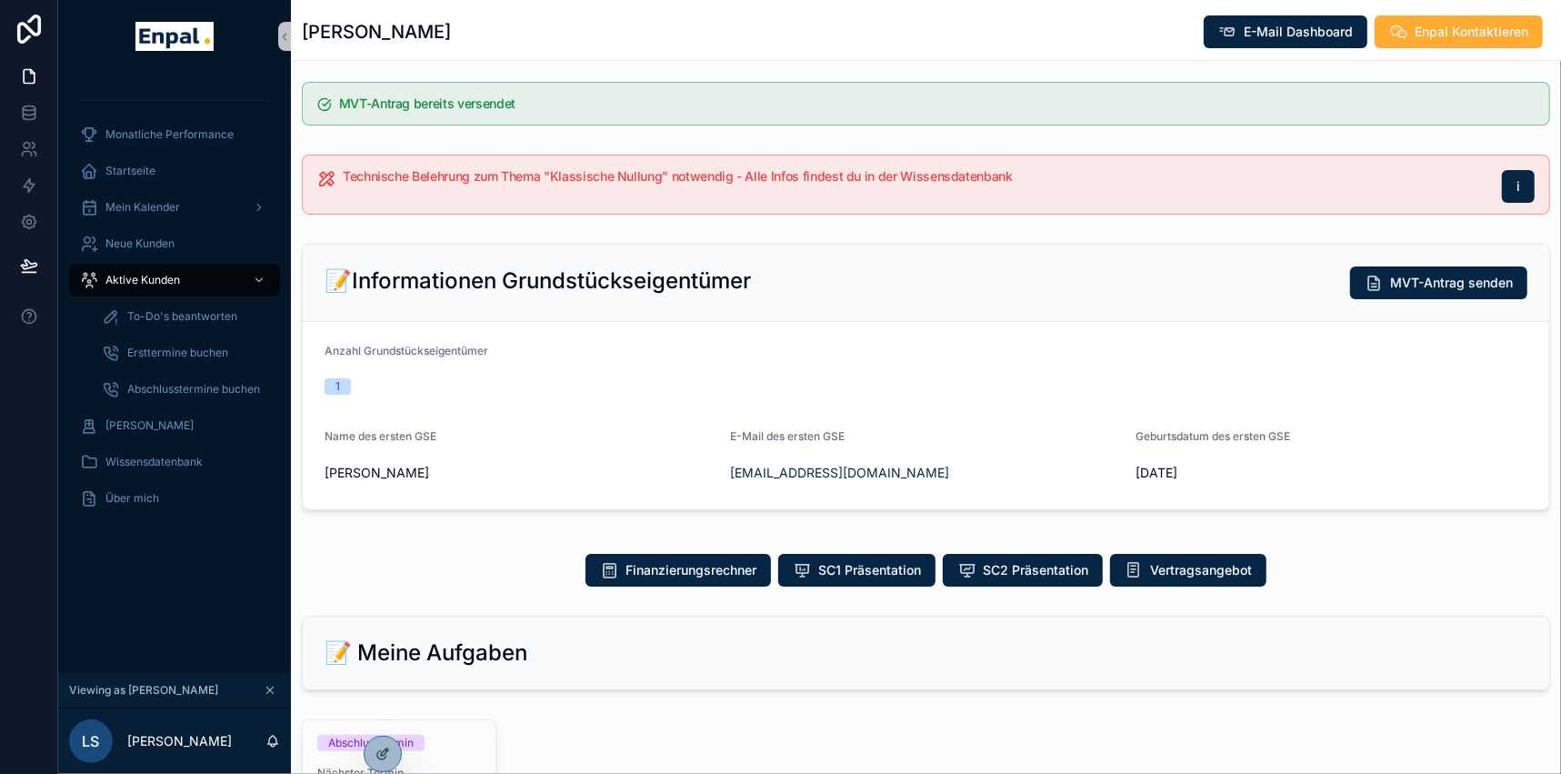
scroll to position [413, 0]
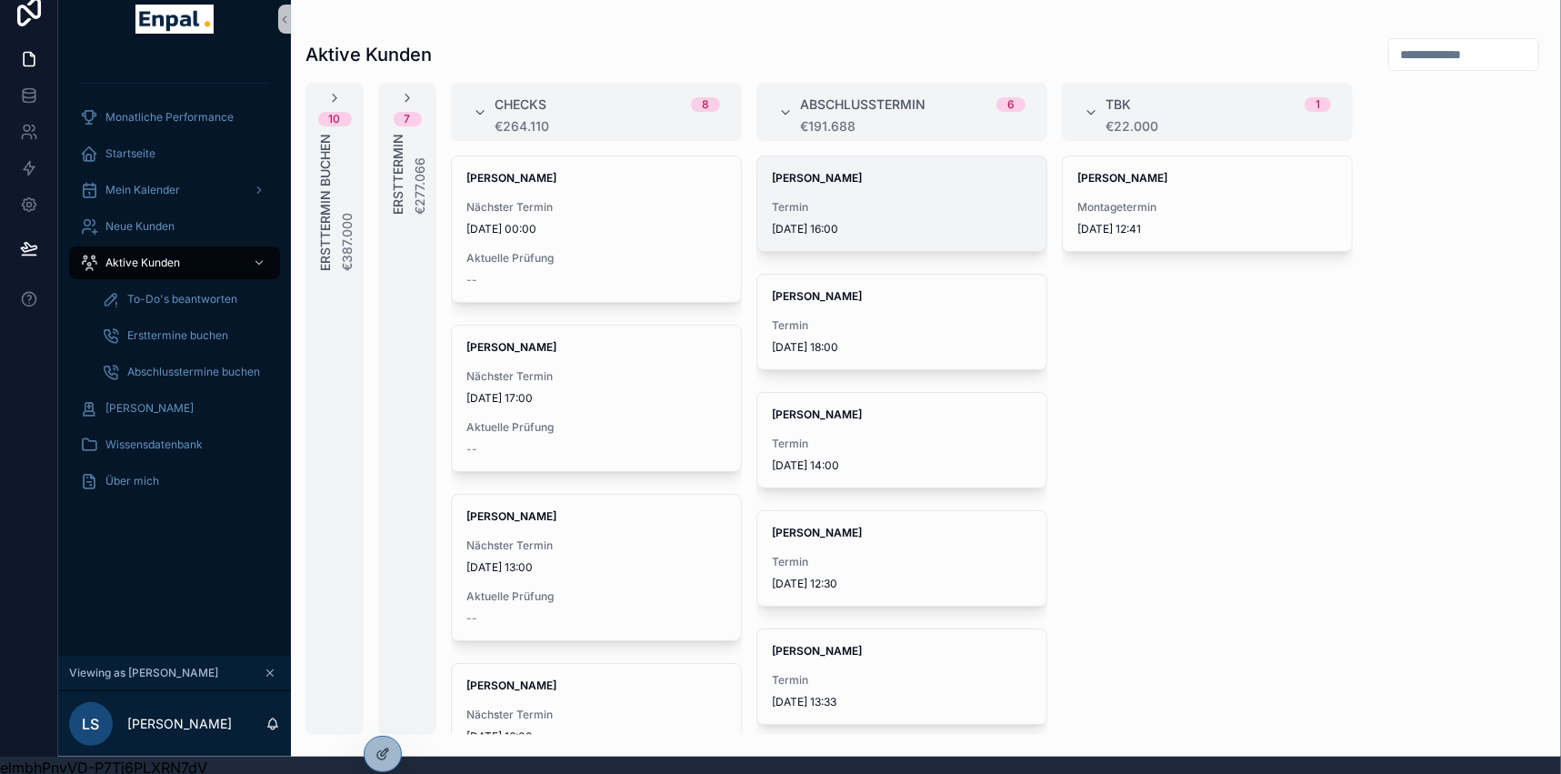
scroll to position [34, 0]
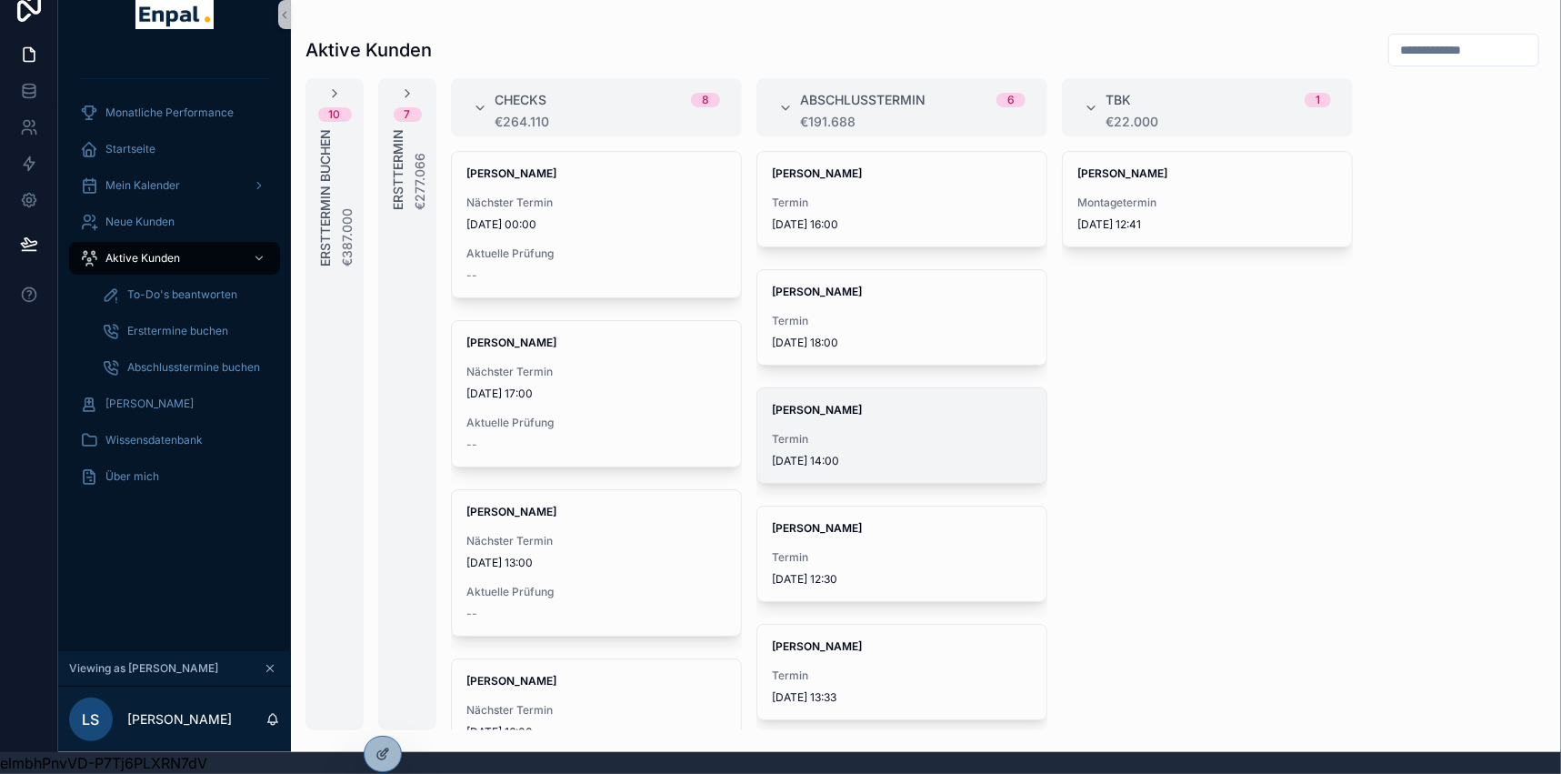
click at [839, 432] on span "Termin" at bounding box center [902, 439] width 260 height 15
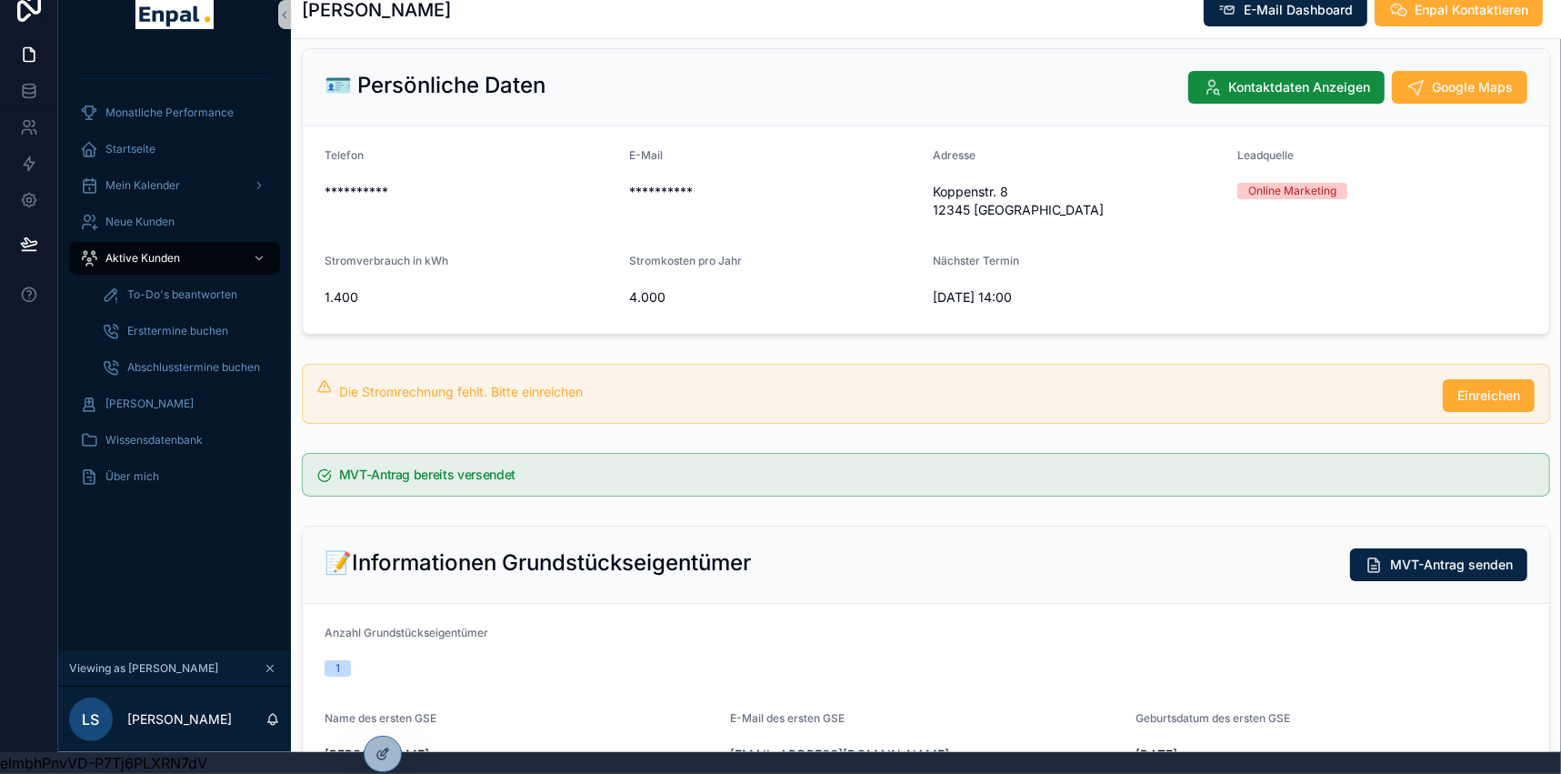
scroll to position [330, 0]
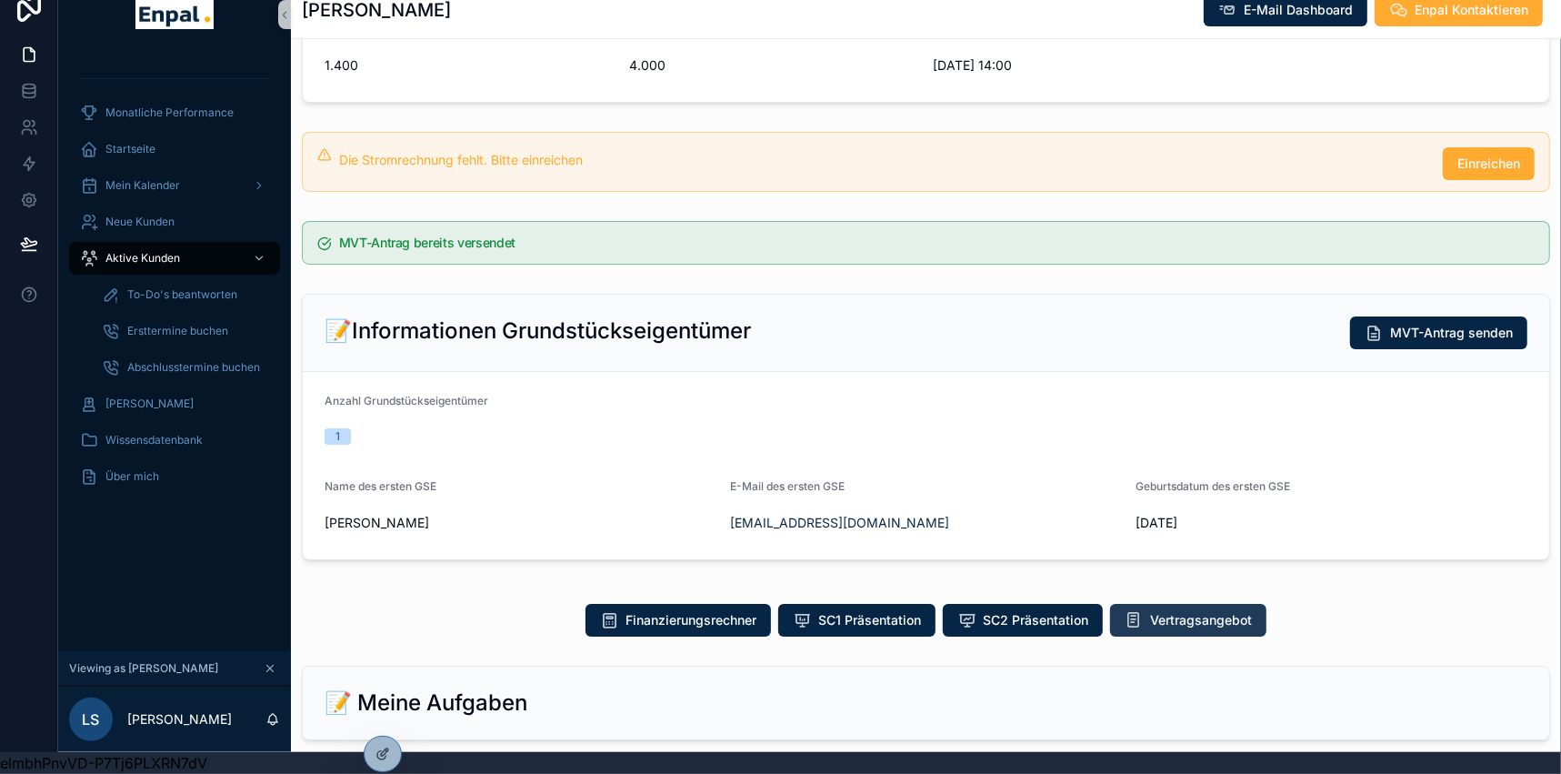
click at [1154, 611] on span "Vertragsangebot" at bounding box center [1201, 620] width 102 height 18
click at [986, 611] on span "SC2 Präsentation" at bounding box center [1035, 620] width 105 height 18
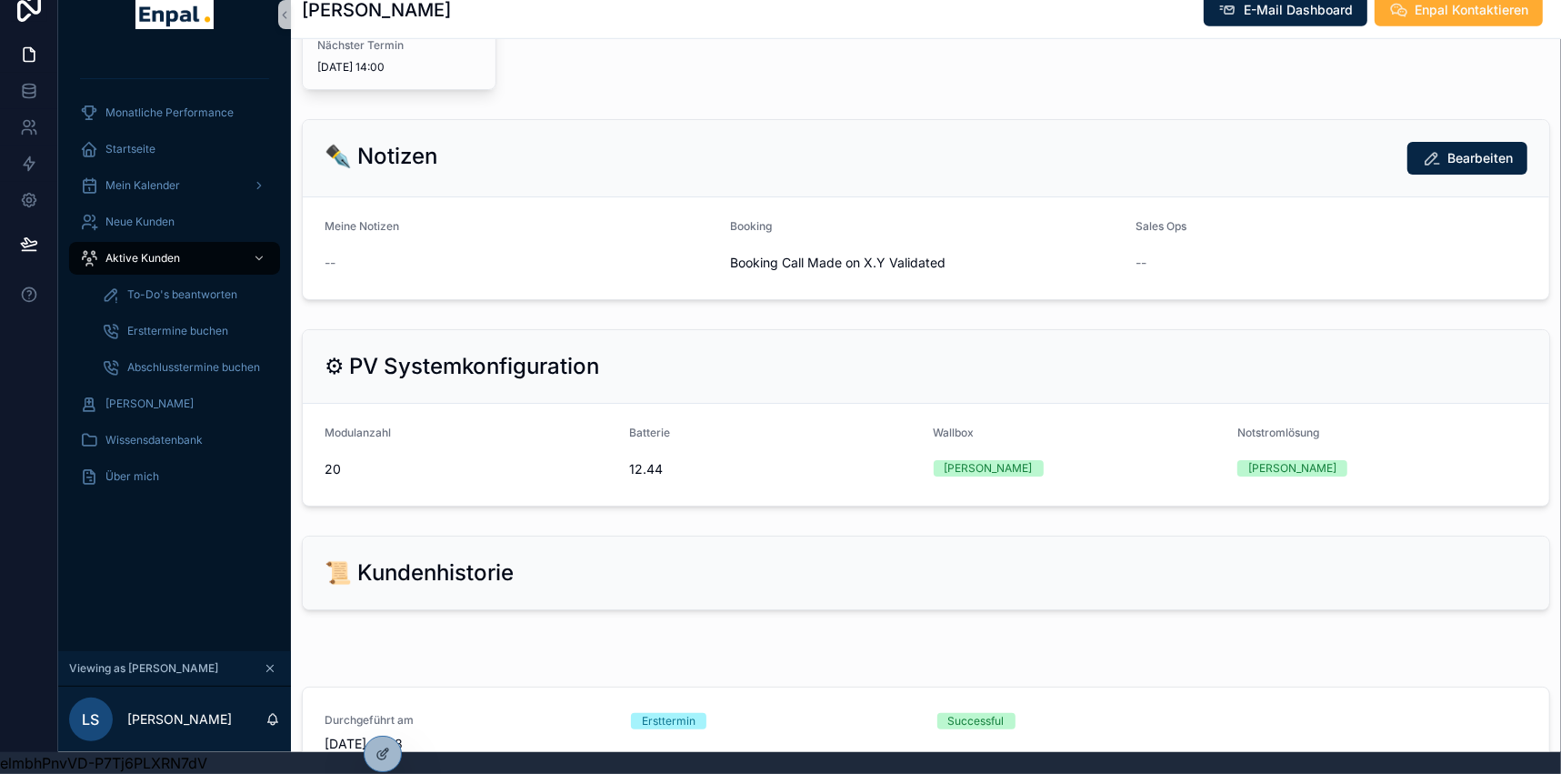
scroll to position [1156, 0]
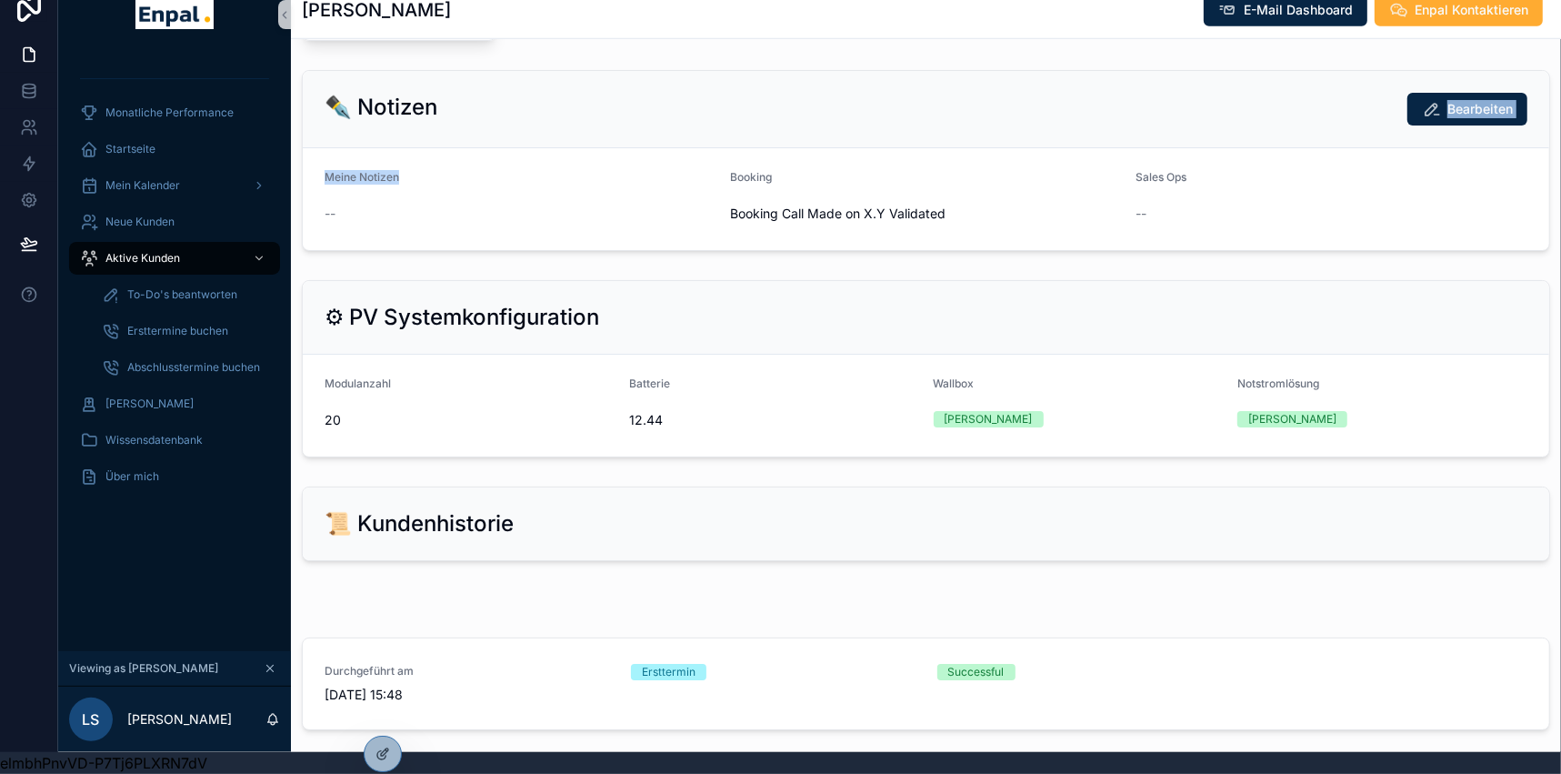
drag, startPoint x: 570, startPoint y: 134, endPoint x: 501, endPoint y: 43, distance: 114.2
click at [537, 75] on div "✒️ Notizen Bearbeiten Meine Notizen -- Booking Booking Call Made on X.Y Validat…" at bounding box center [926, 160] width 1248 height 181
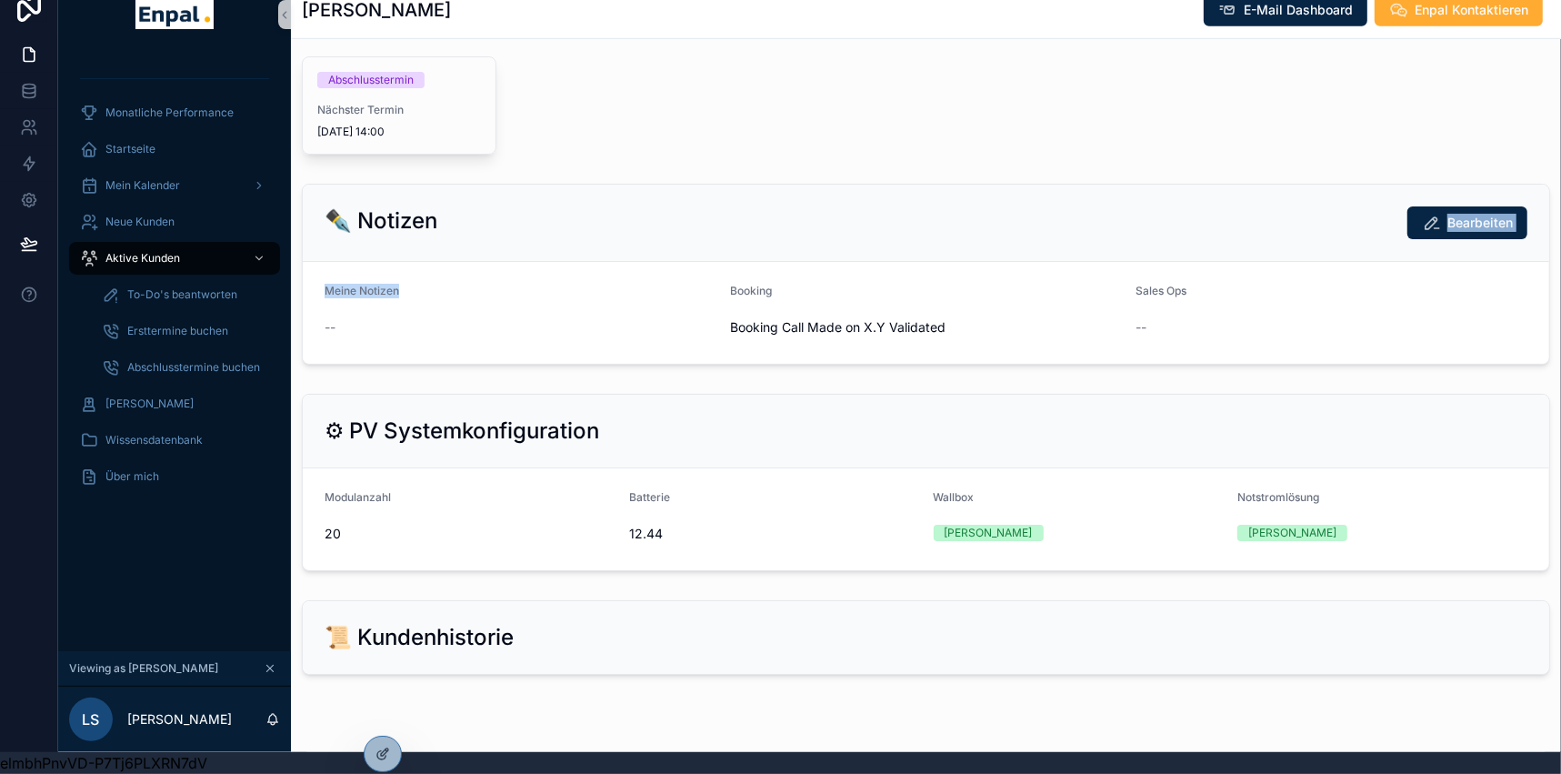
scroll to position [1044, 0]
click at [159, 251] on span "Aktive Kunden" at bounding box center [142, 258] width 75 height 15
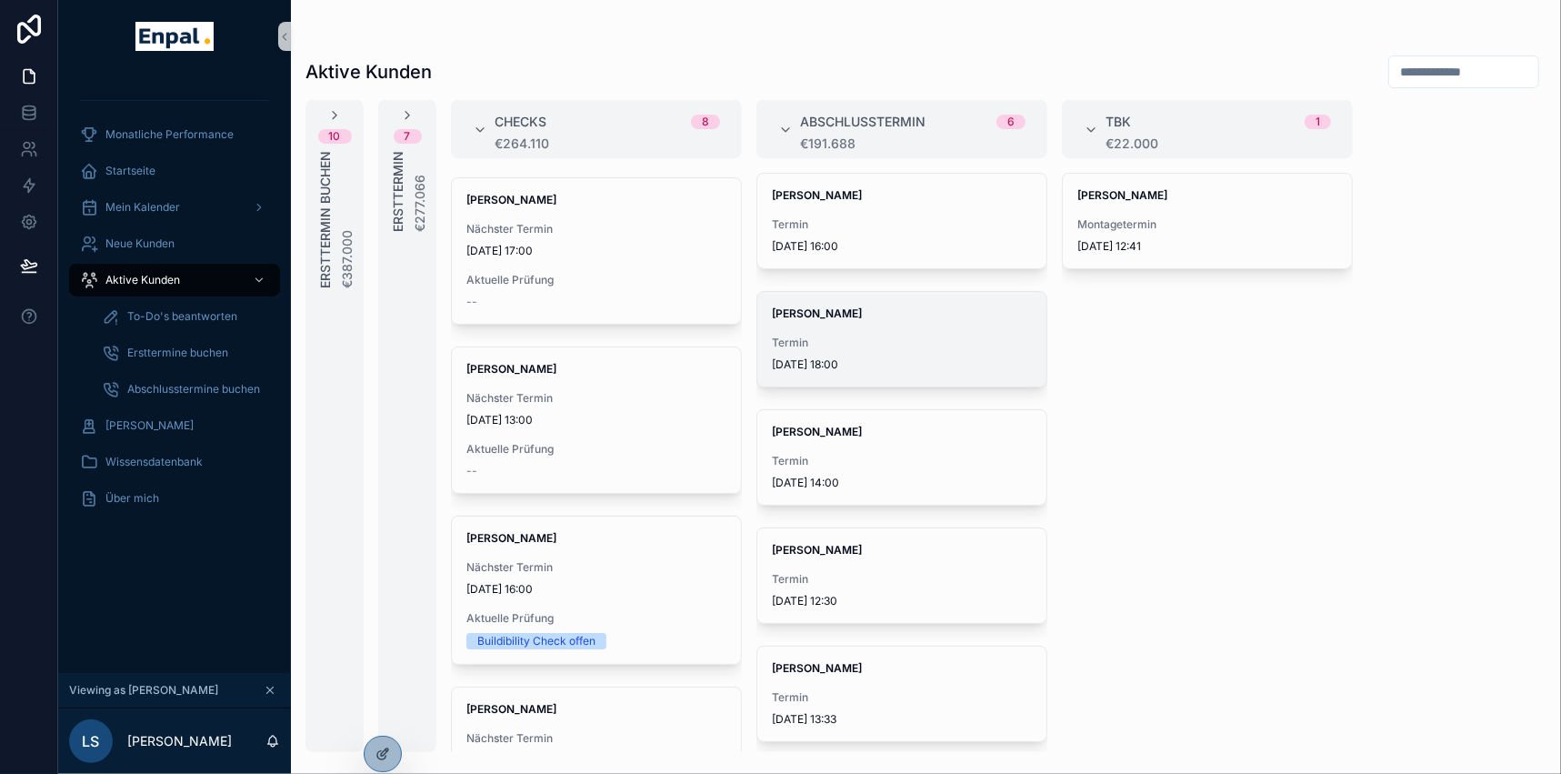
scroll to position [34, 0]
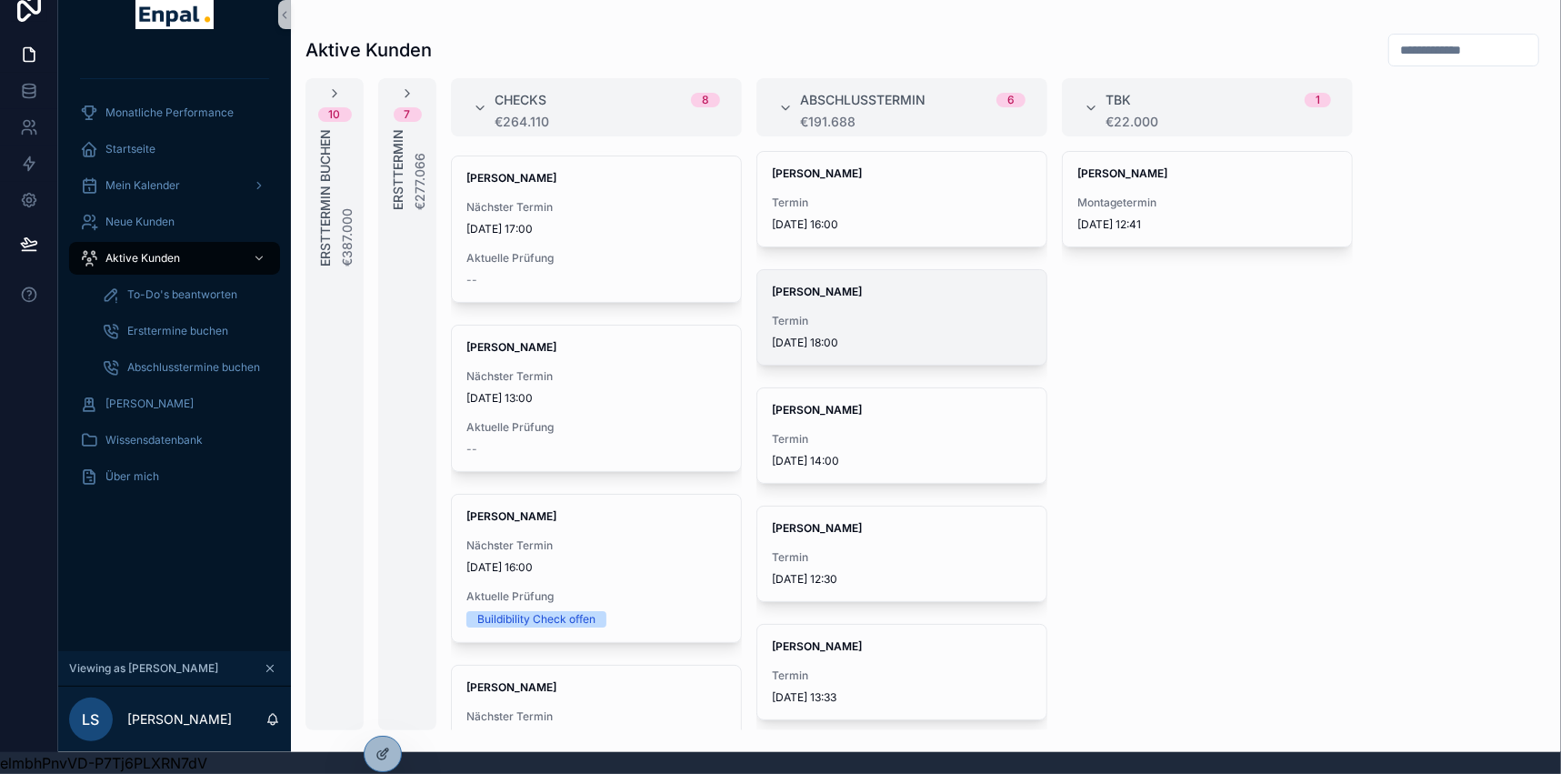
click at [837, 285] on span "[PERSON_NAME]" at bounding box center [902, 292] width 260 height 15
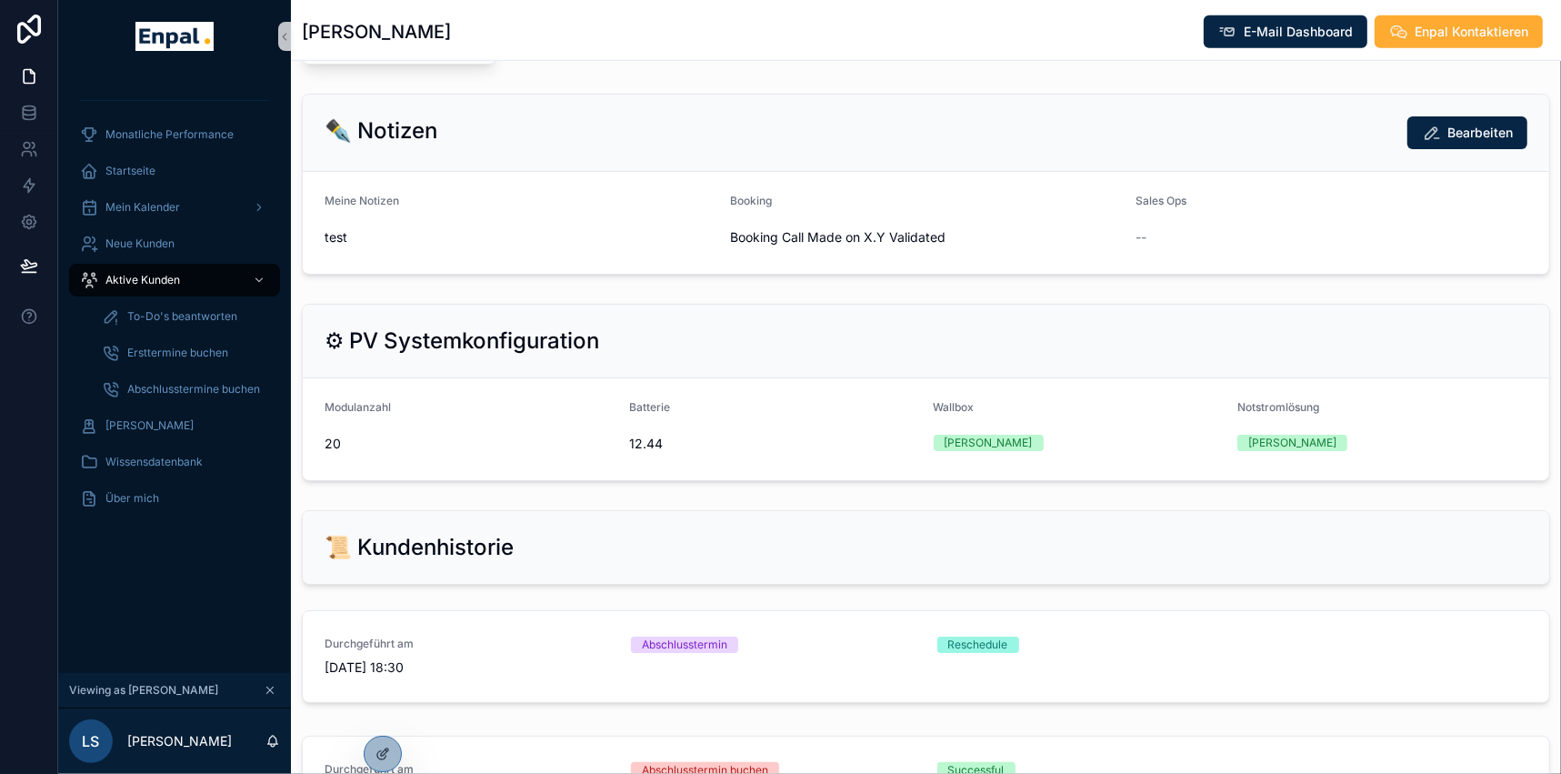
scroll to position [1156, 0]
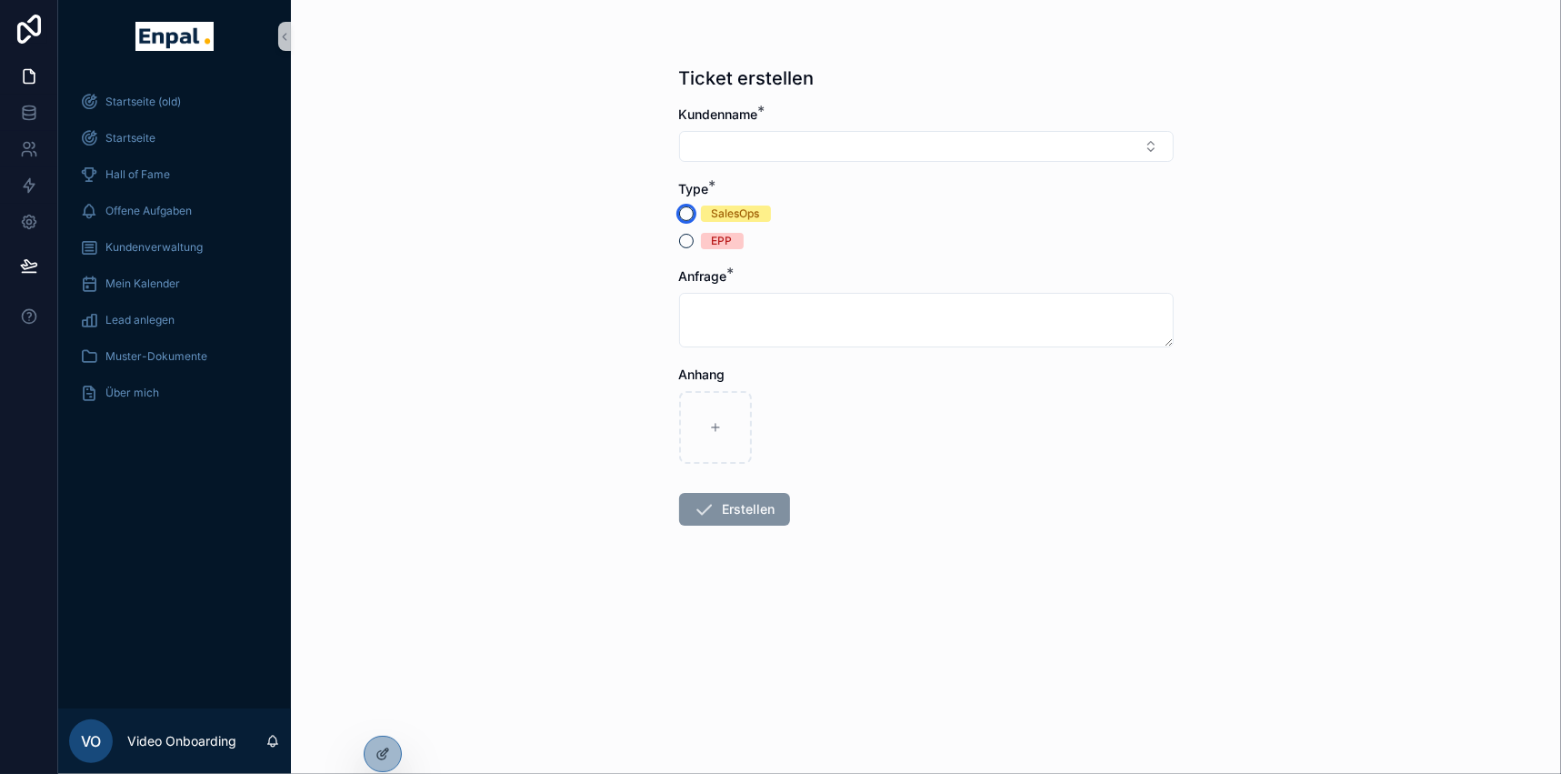
click at [693, 210] on button "SalesOps" at bounding box center [686, 213] width 15 height 15
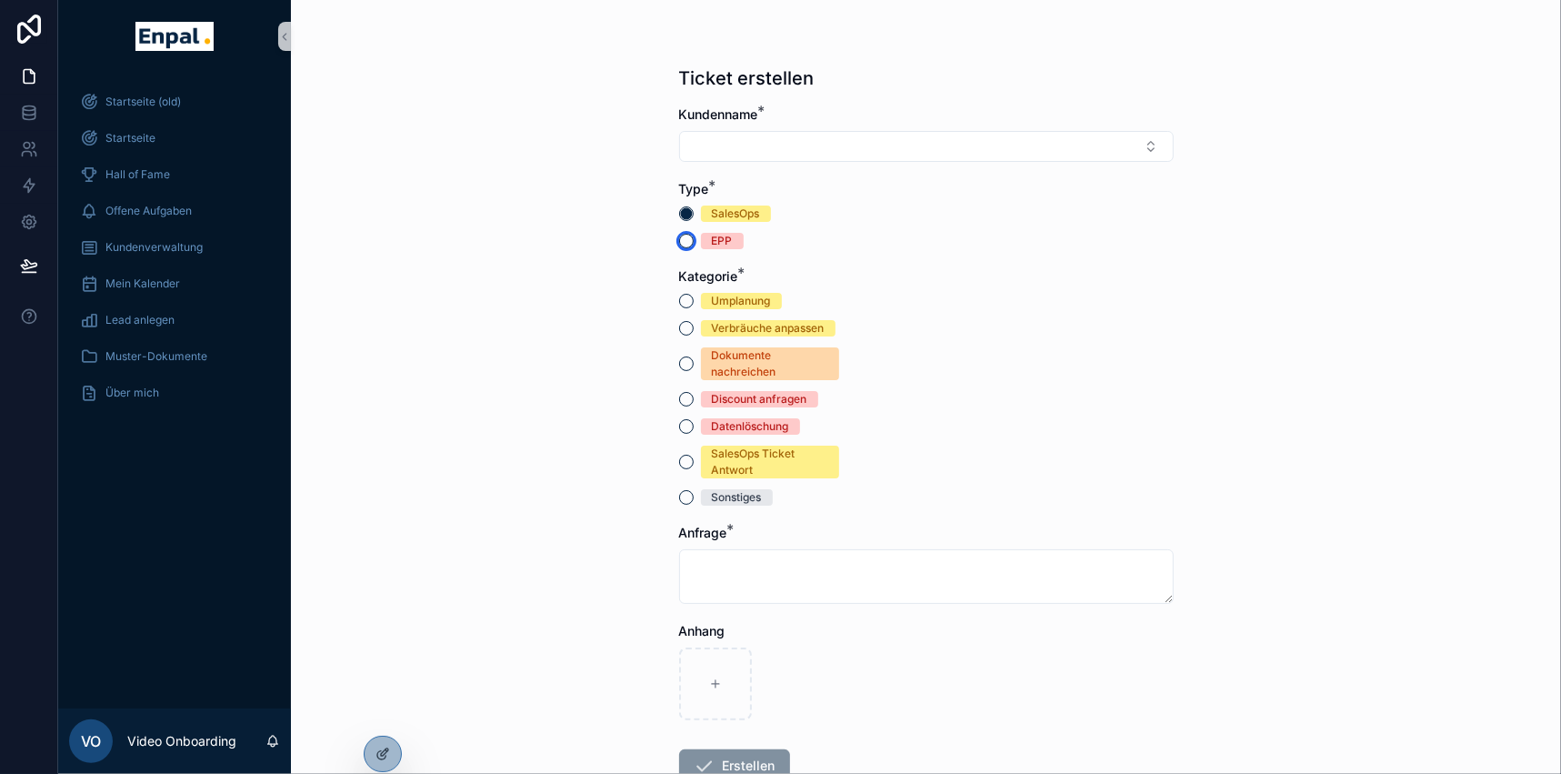
click at [687, 239] on button "EPP" at bounding box center [686, 241] width 15 height 15
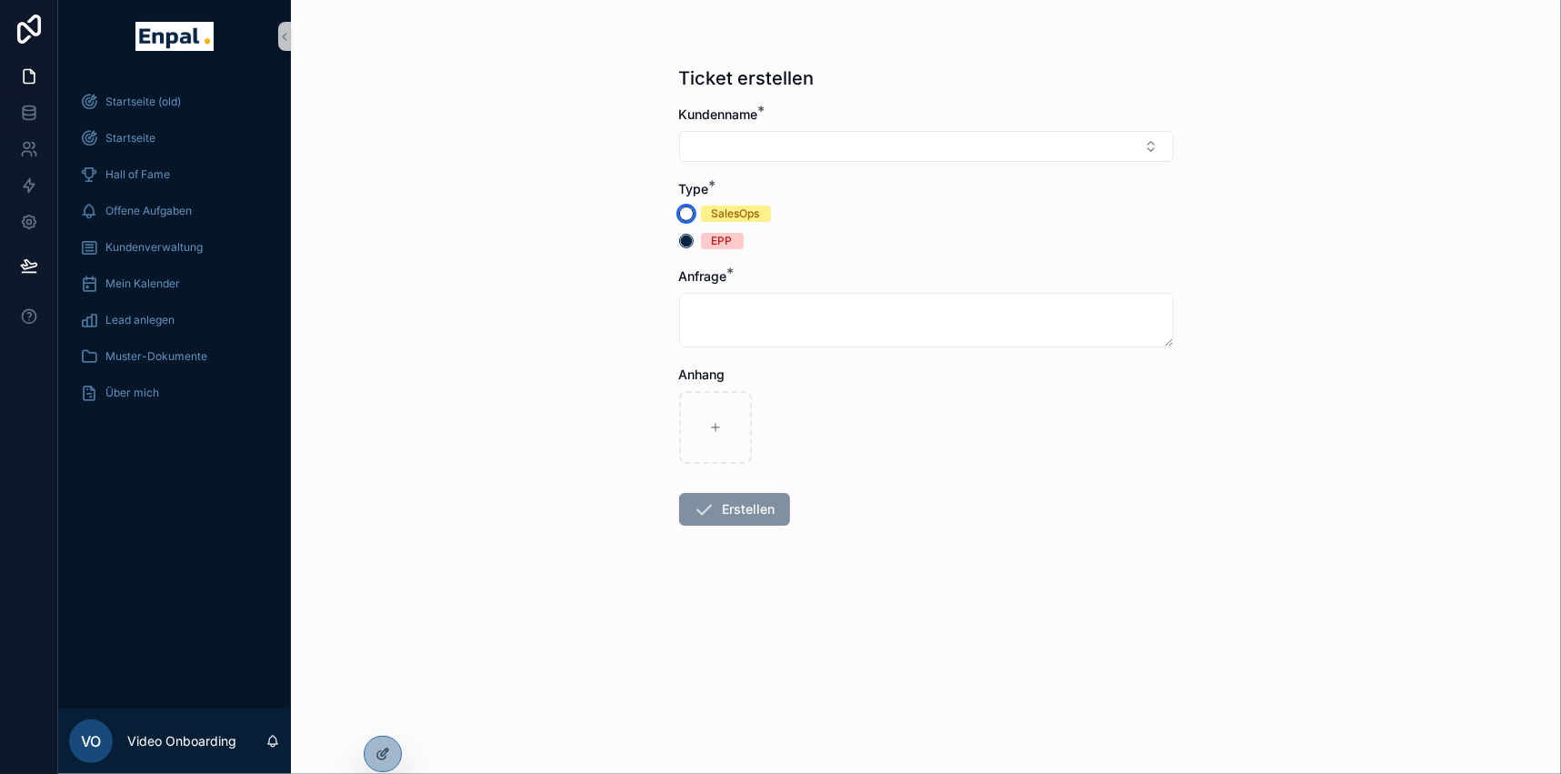
click at [691, 217] on button "SalesOps" at bounding box center [686, 213] width 15 height 15
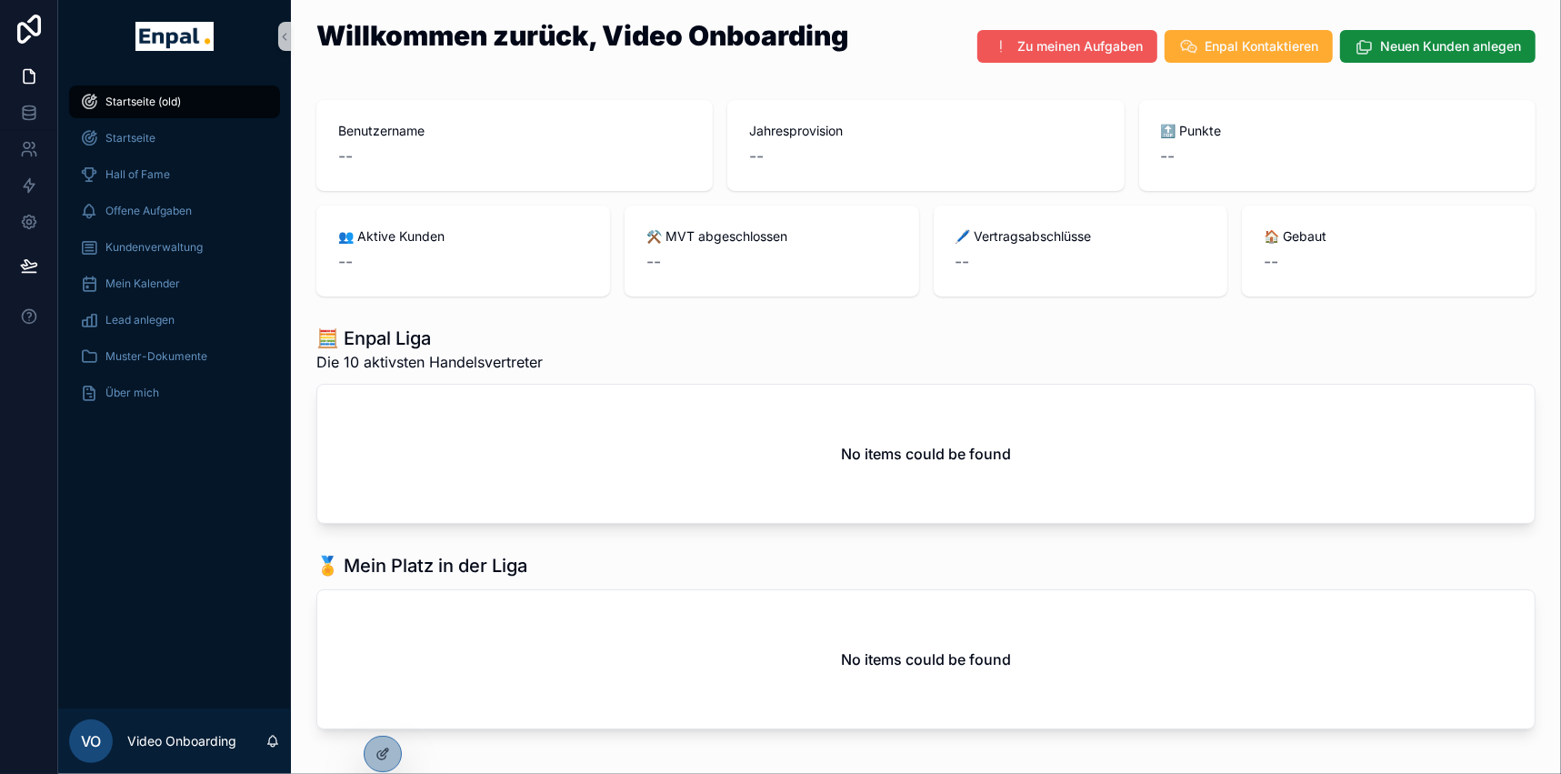
click at [1062, 45] on span "Zu meinen Aufgaben" at bounding box center [1079, 46] width 125 height 18
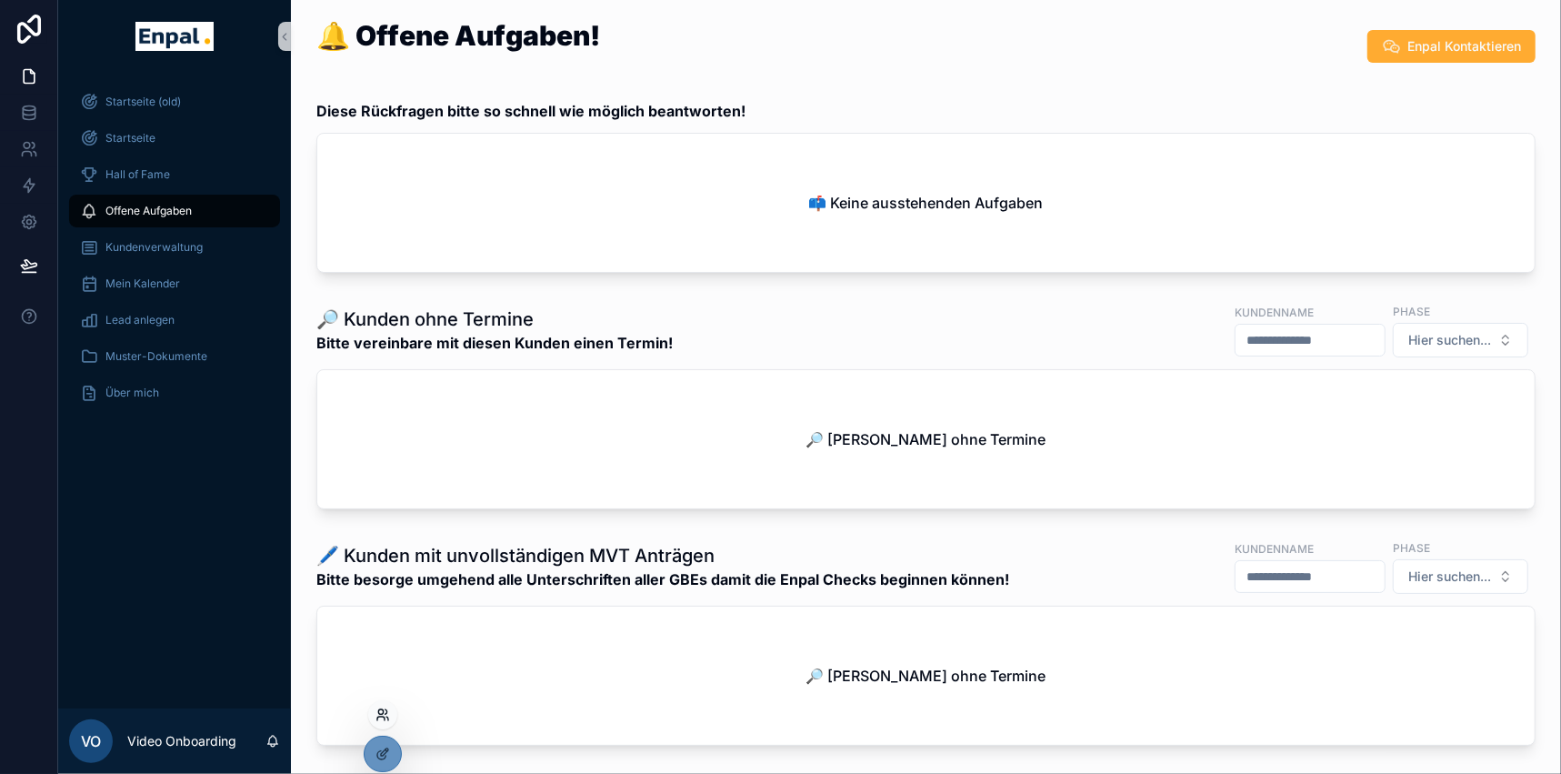
click at [377, 714] on icon at bounding box center [382, 714] width 15 height 15
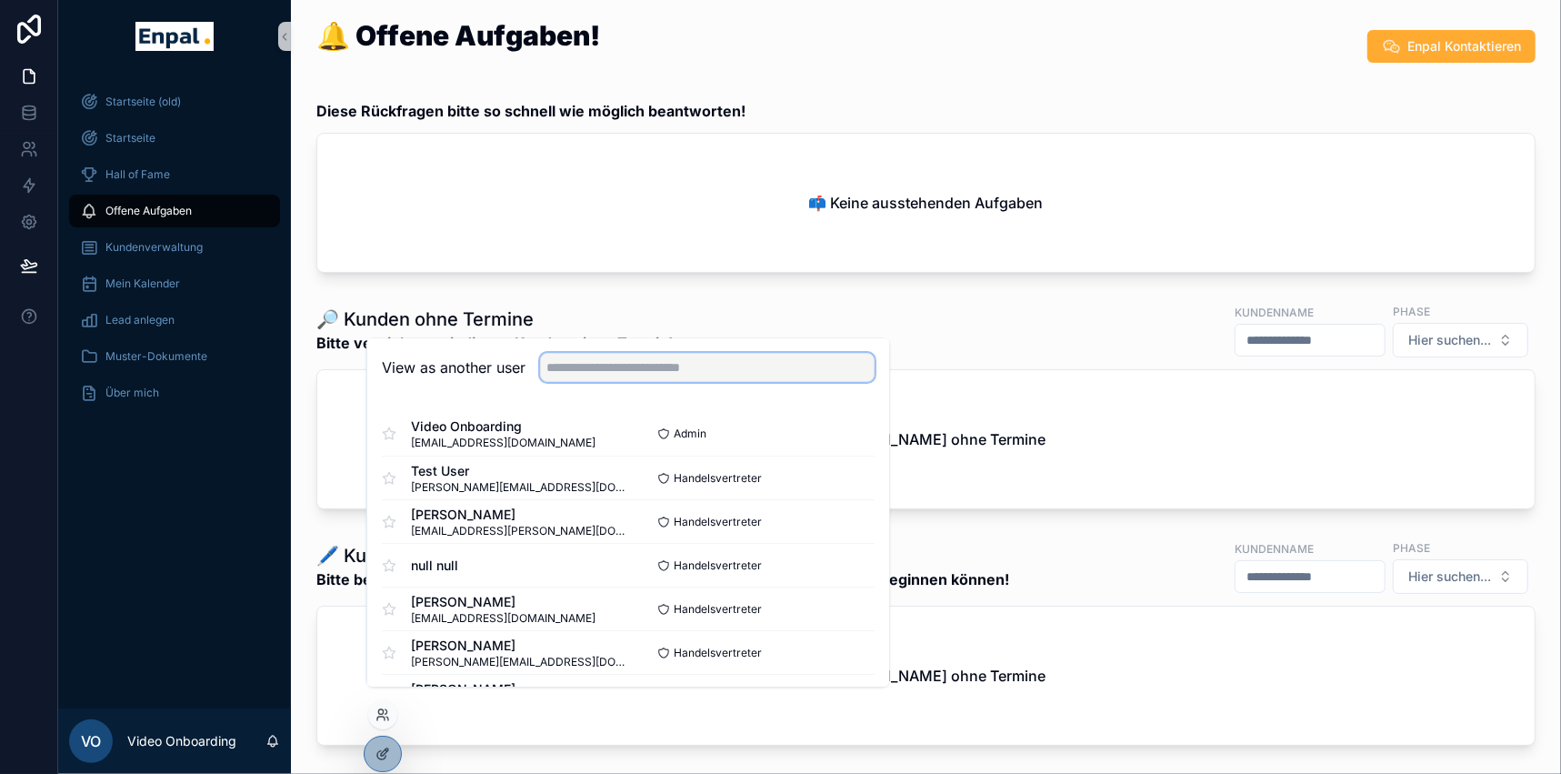
click at [610, 374] on input "text" at bounding box center [707, 368] width 335 height 29
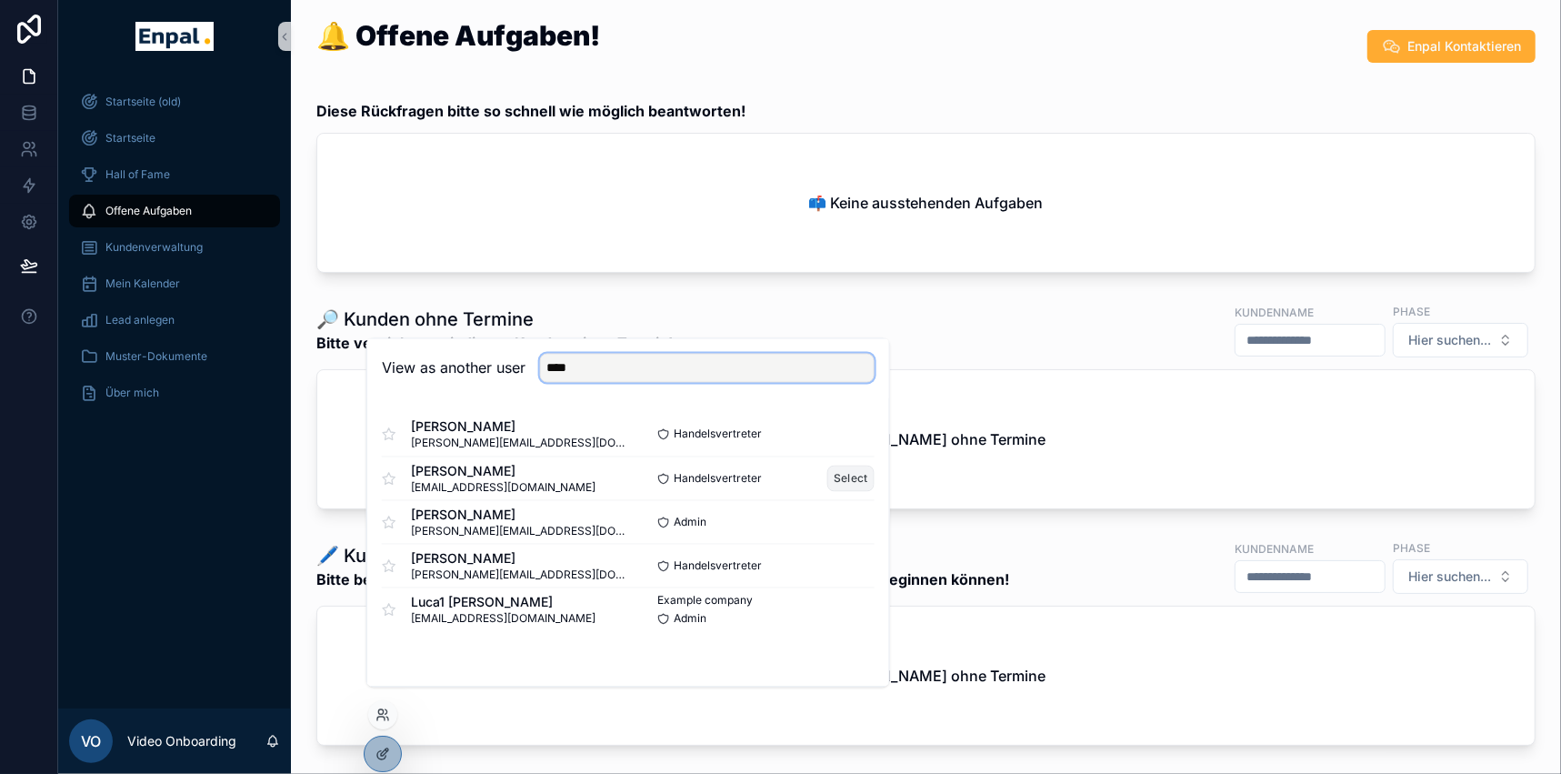
type input "****"
click at [844, 483] on button "Select" at bounding box center [850, 478] width 47 height 26
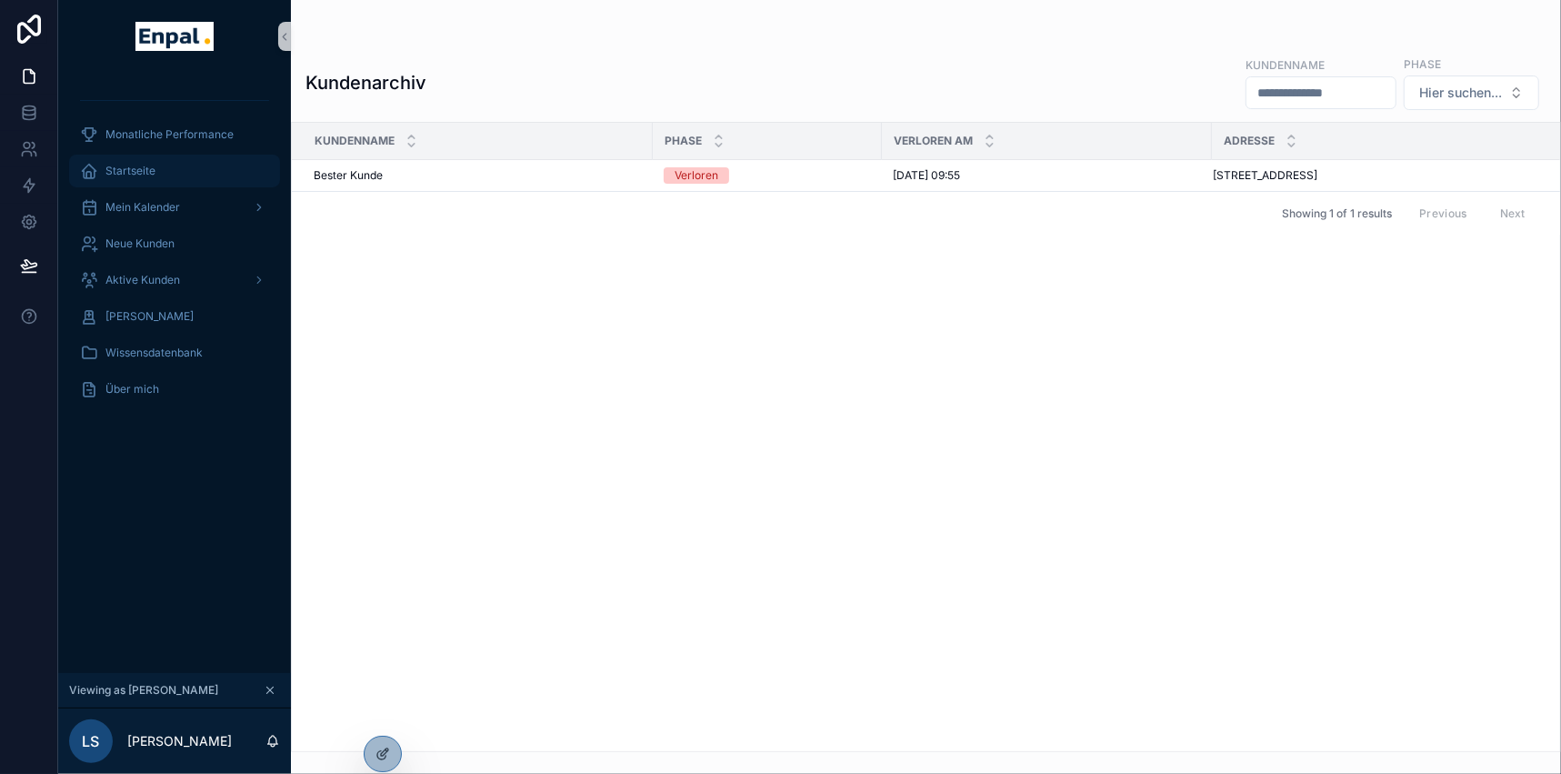
click at [161, 158] on div "Startseite" at bounding box center [174, 170] width 189 height 29
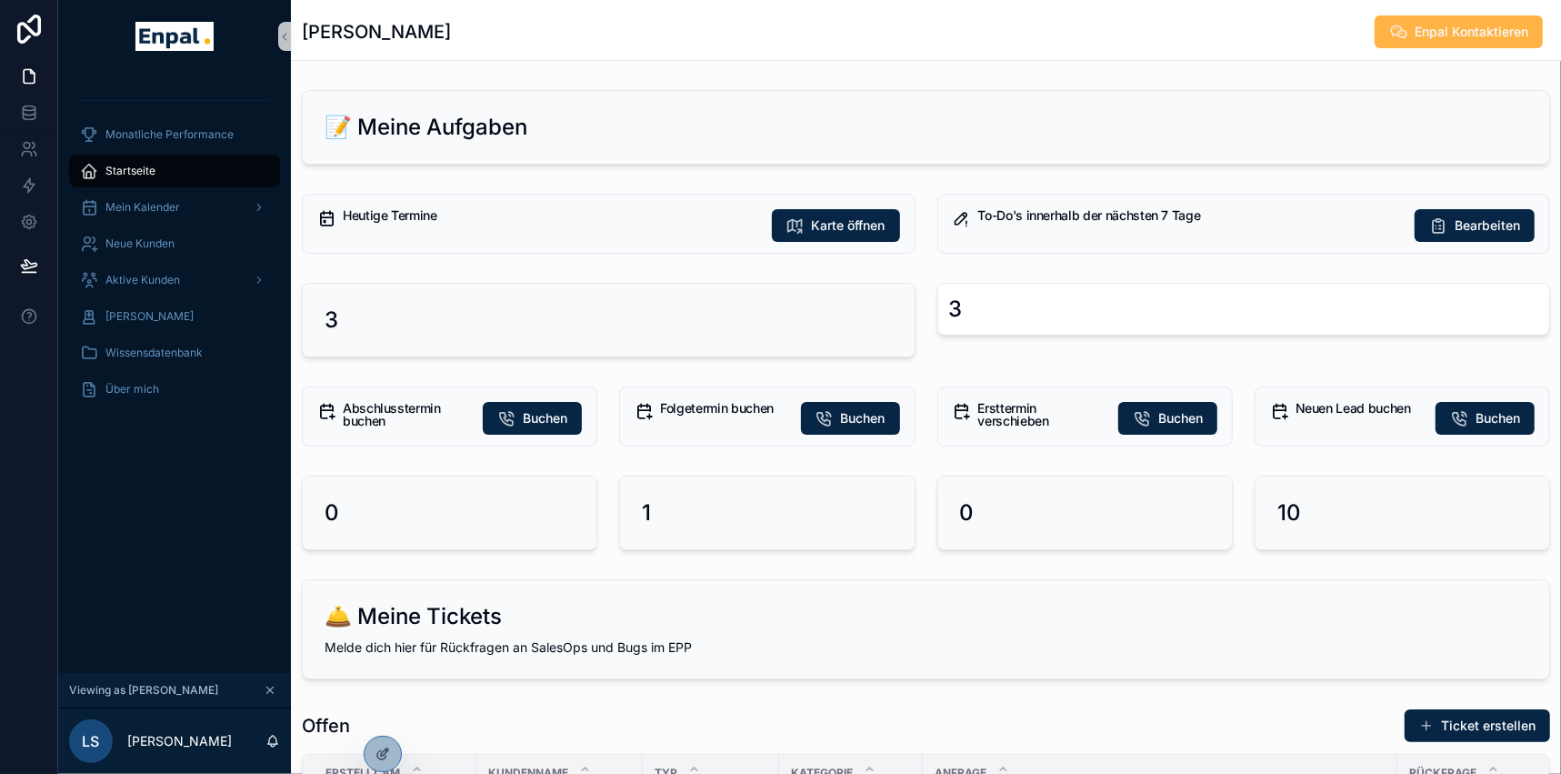
click at [1454, 30] on span "Enpal Kontaktieren" at bounding box center [1471, 32] width 114 height 18
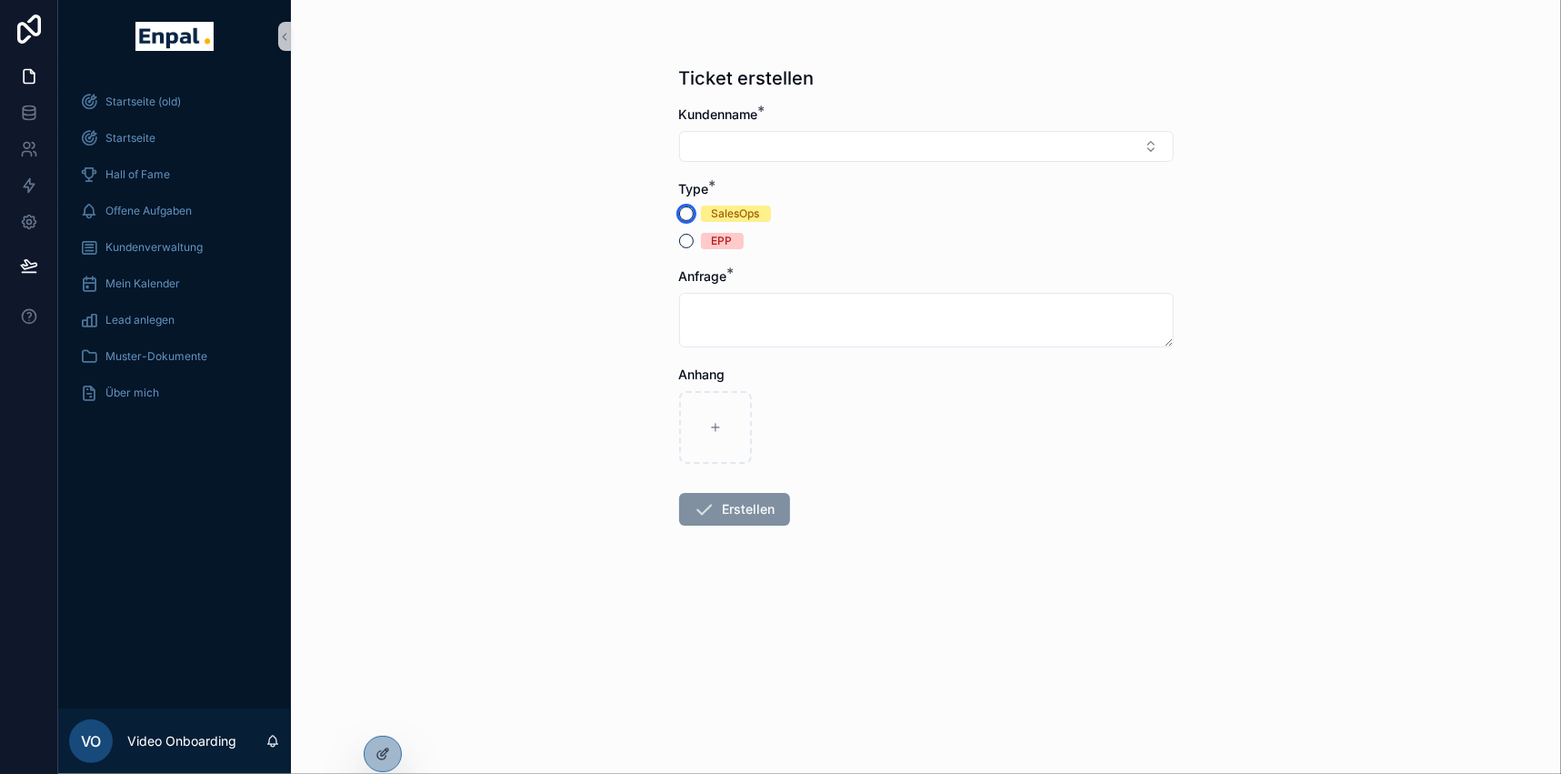
click at [687, 216] on button "SalesOps" at bounding box center [686, 213] width 15 height 15
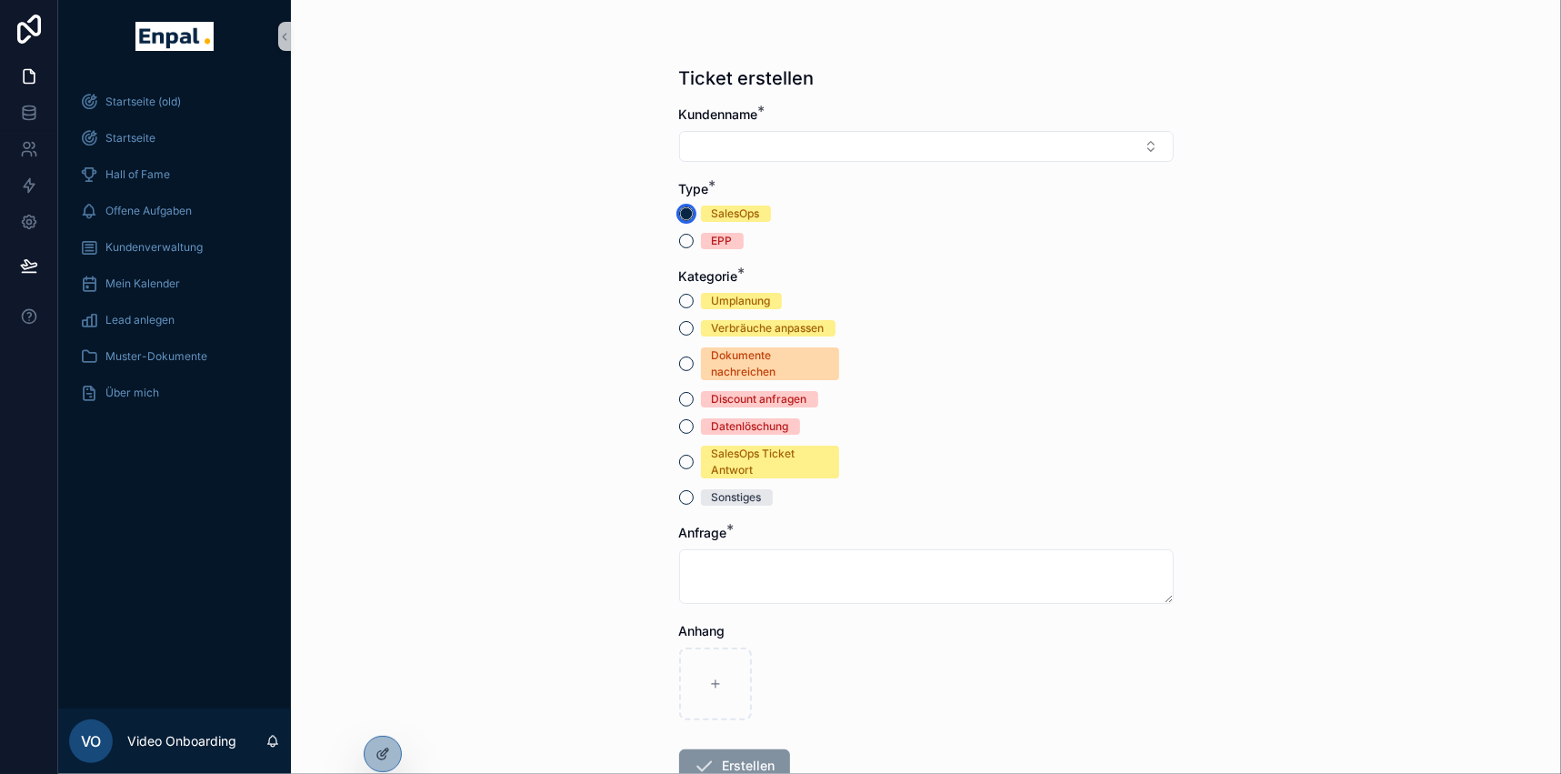
click at [687, 216] on circle "scrollable content" at bounding box center [686, 213] width 11 height 11
click at [688, 242] on button "EPP" at bounding box center [686, 241] width 15 height 15
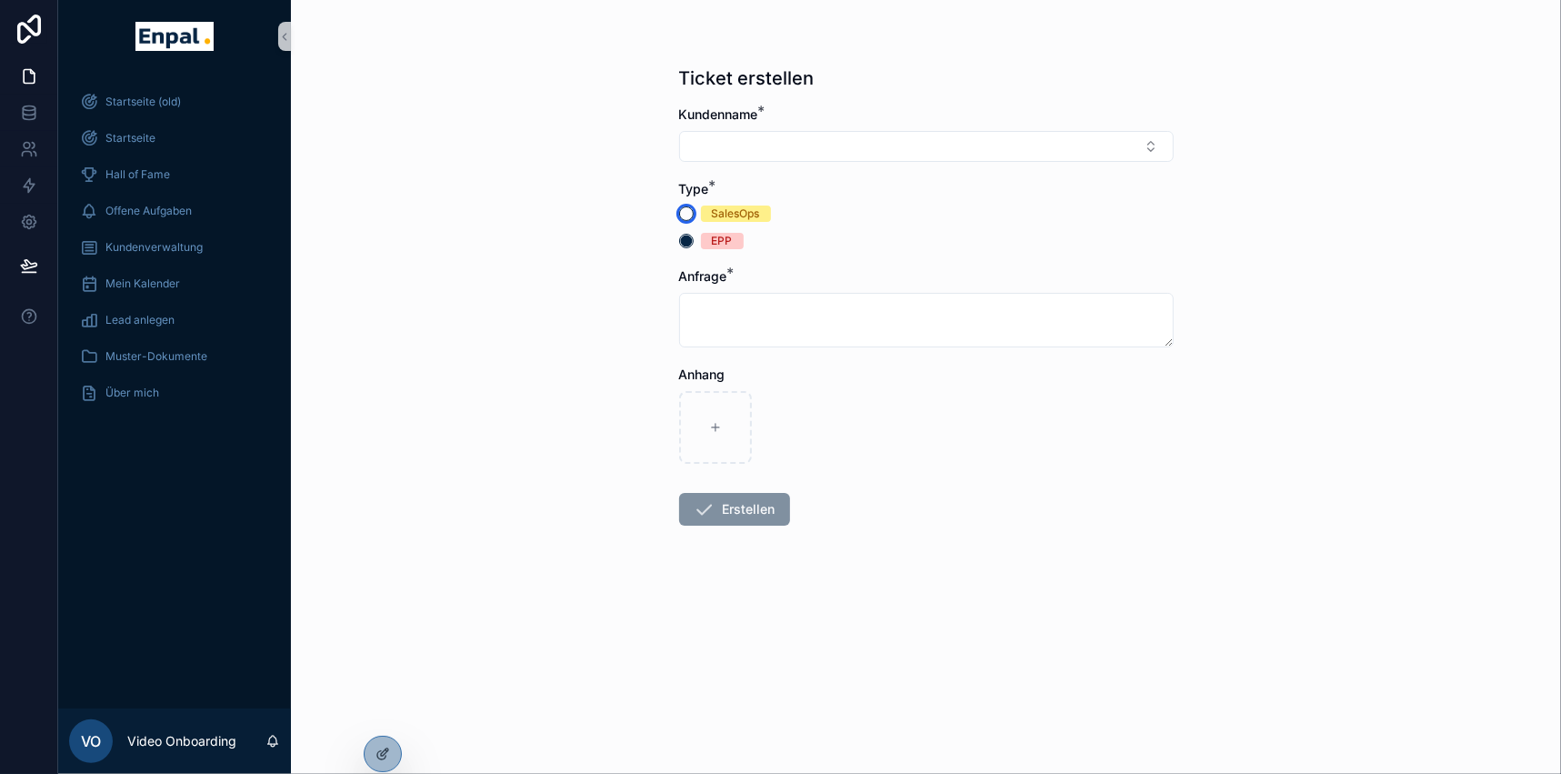
click at [689, 206] on button "SalesOps" at bounding box center [686, 213] width 15 height 15
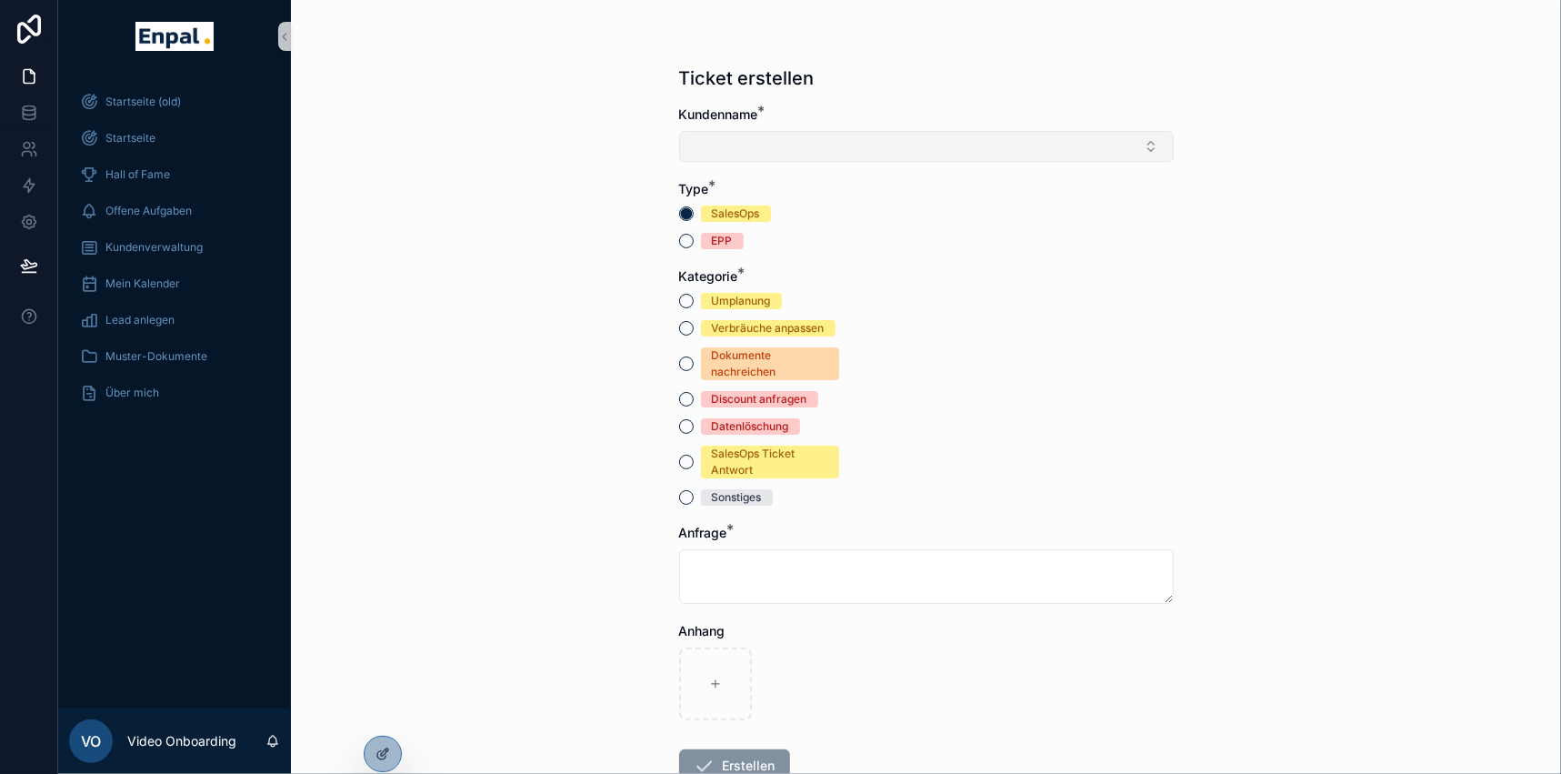
click at [728, 145] on button "Select Button" at bounding box center [926, 146] width 494 height 31
type input "*"
drag, startPoint x: 472, startPoint y: 301, endPoint x: 417, endPoint y: 362, distance: 81.8
click at [473, 301] on div "Ticket erstellen Kundenname * Type * SalesOps EPP Kategorie * Umplanung Verbräu…" at bounding box center [926, 387] width 1270 height 774
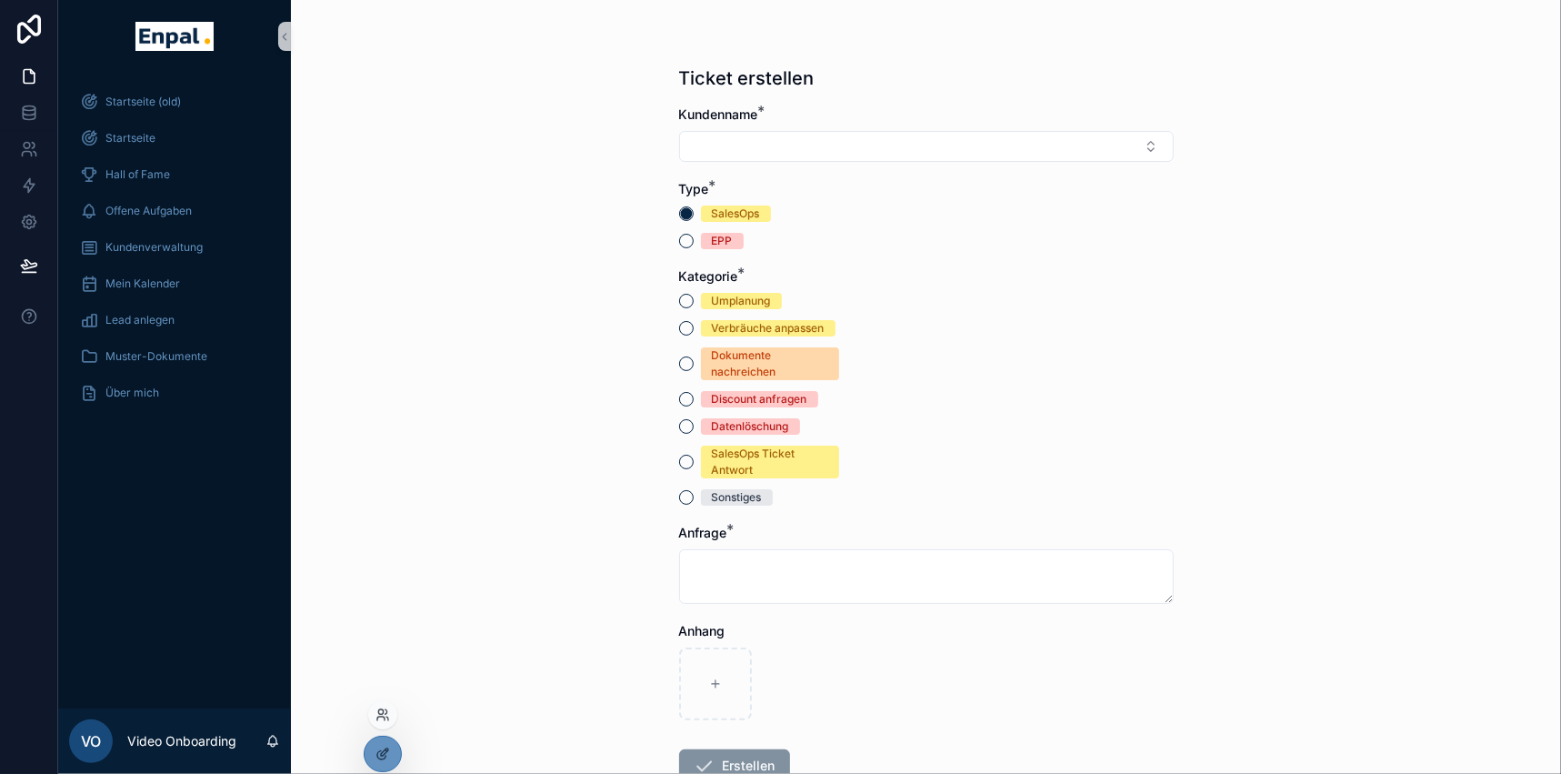
click at [374, 717] on div at bounding box center [382, 714] width 29 height 29
click at [387, 708] on icon at bounding box center [382, 714] width 15 height 15
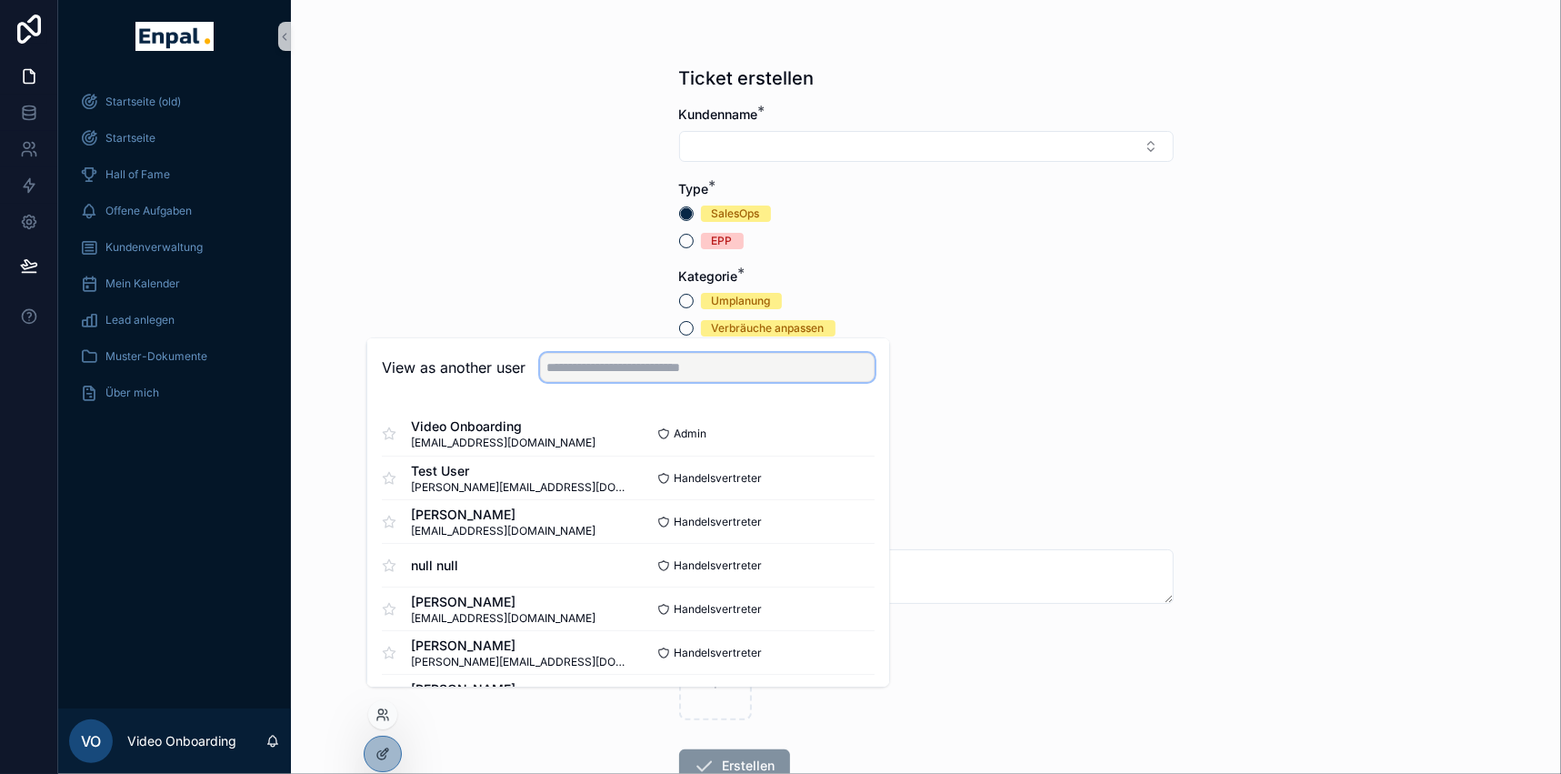
click at [575, 379] on input "text" at bounding box center [707, 368] width 335 height 29
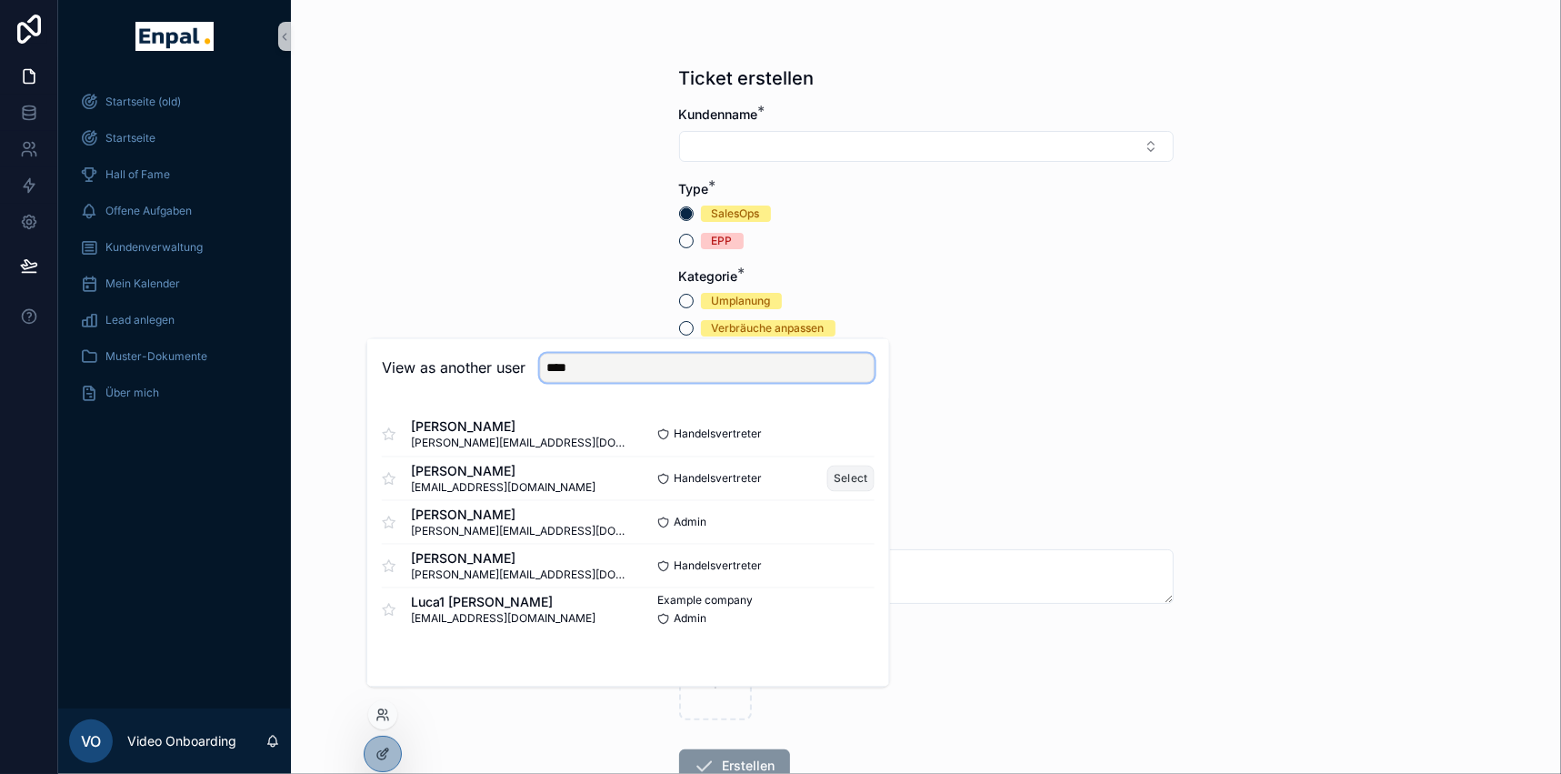
type input "****"
click at [845, 486] on button "Select" at bounding box center [850, 478] width 47 height 26
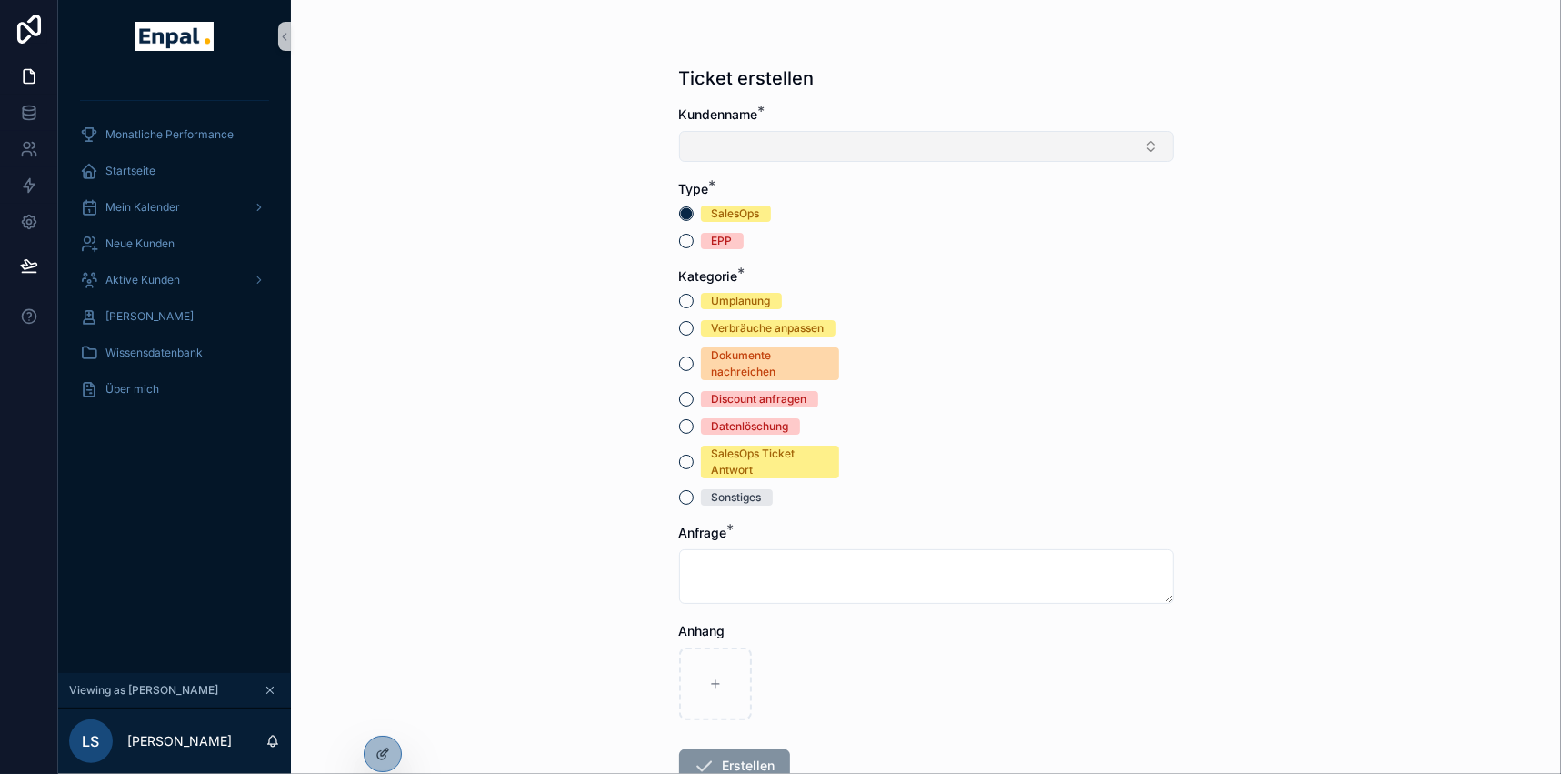
click at [718, 145] on button "Select Button" at bounding box center [926, 146] width 494 height 31
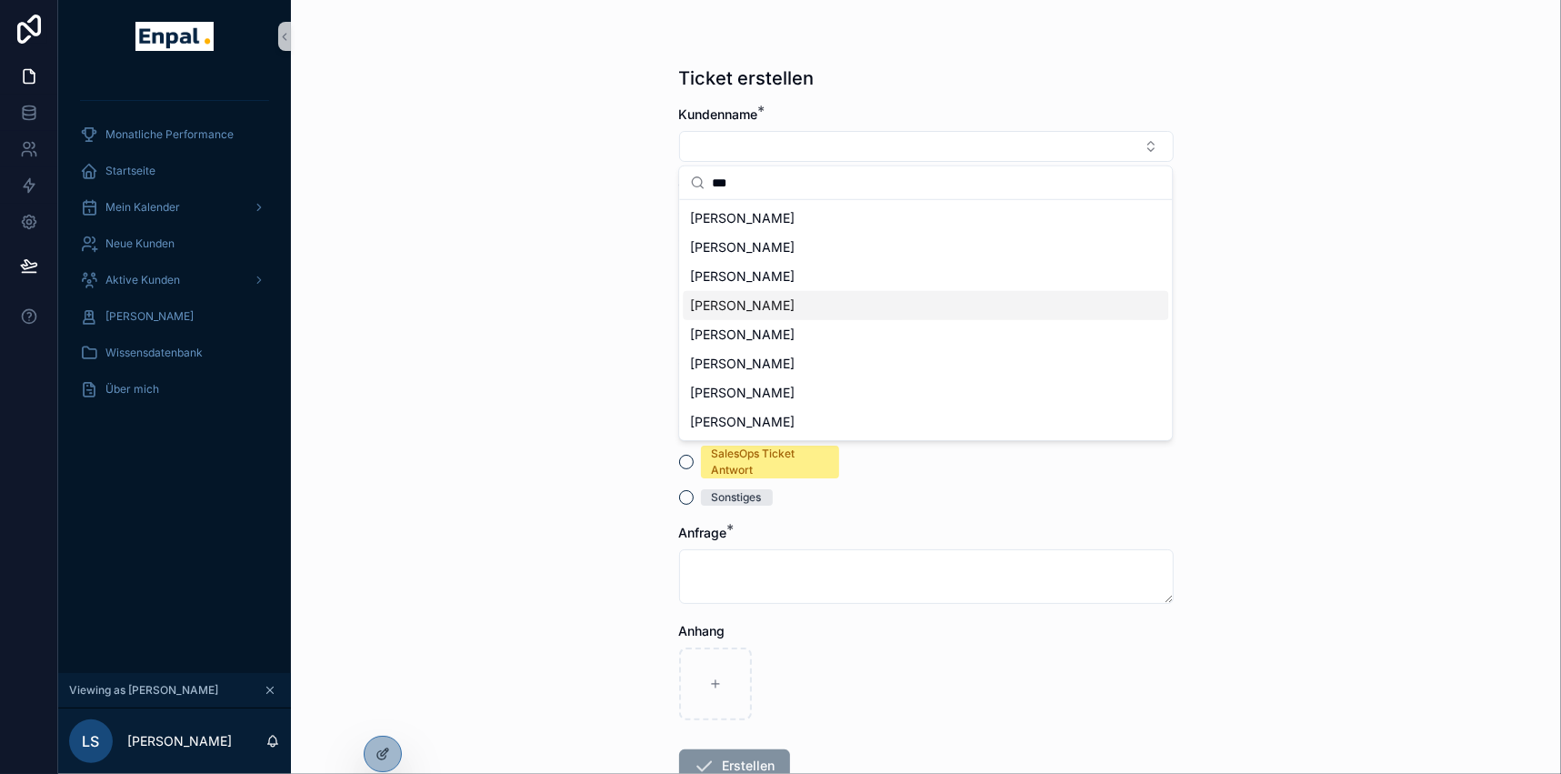
type input "***"
click at [732, 302] on span "[PERSON_NAME]" at bounding box center [742, 305] width 105 height 18
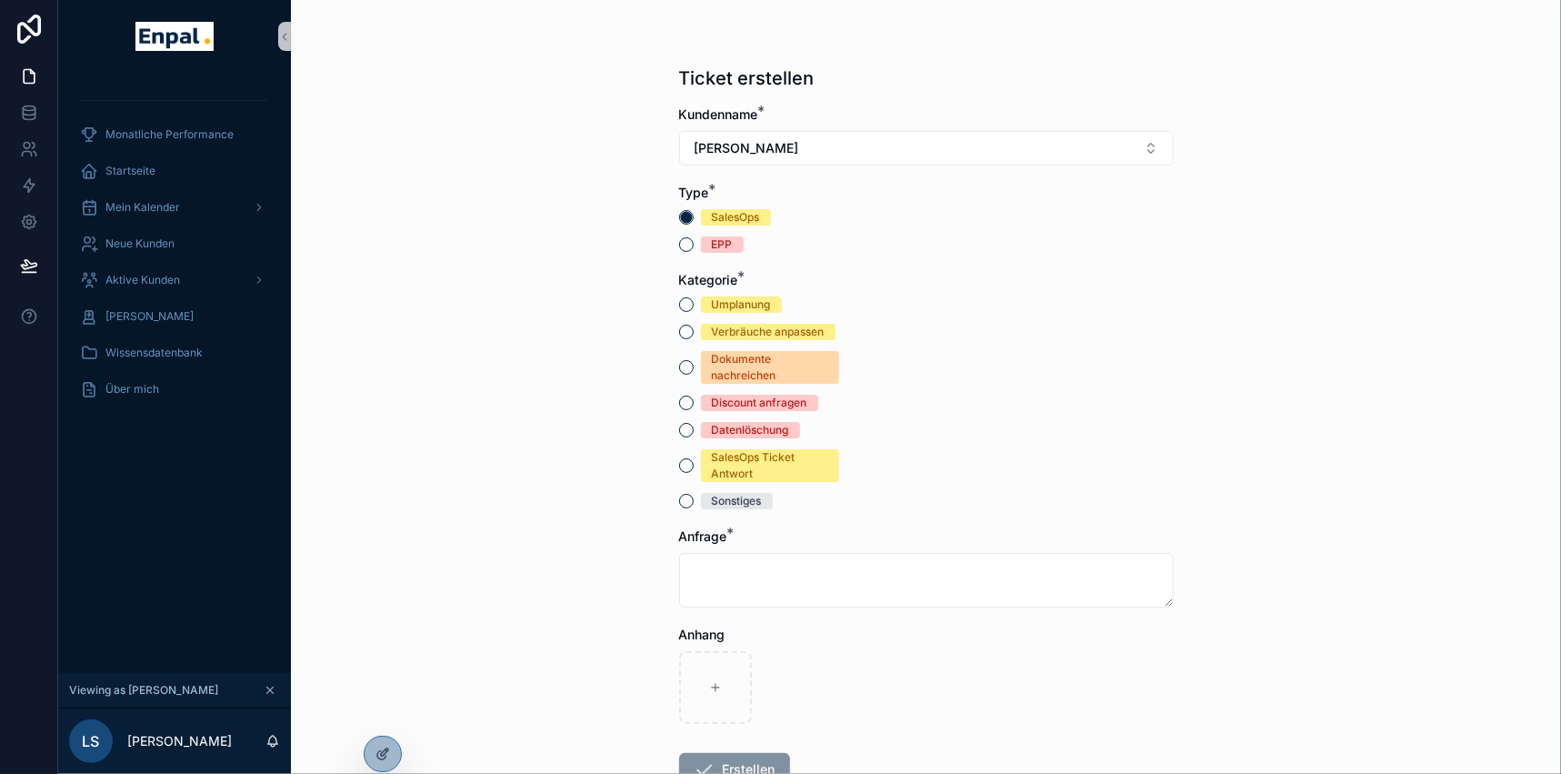
click at [547, 135] on div "Ticket erstellen Kundenname * [PERSON_NAME] Type * SalesOps EPP Kategorie * Ump…" at bounding box center [926, 387] width 1270 height 774
